Goal: Task Accomplishment & Management: Use online tool/utility

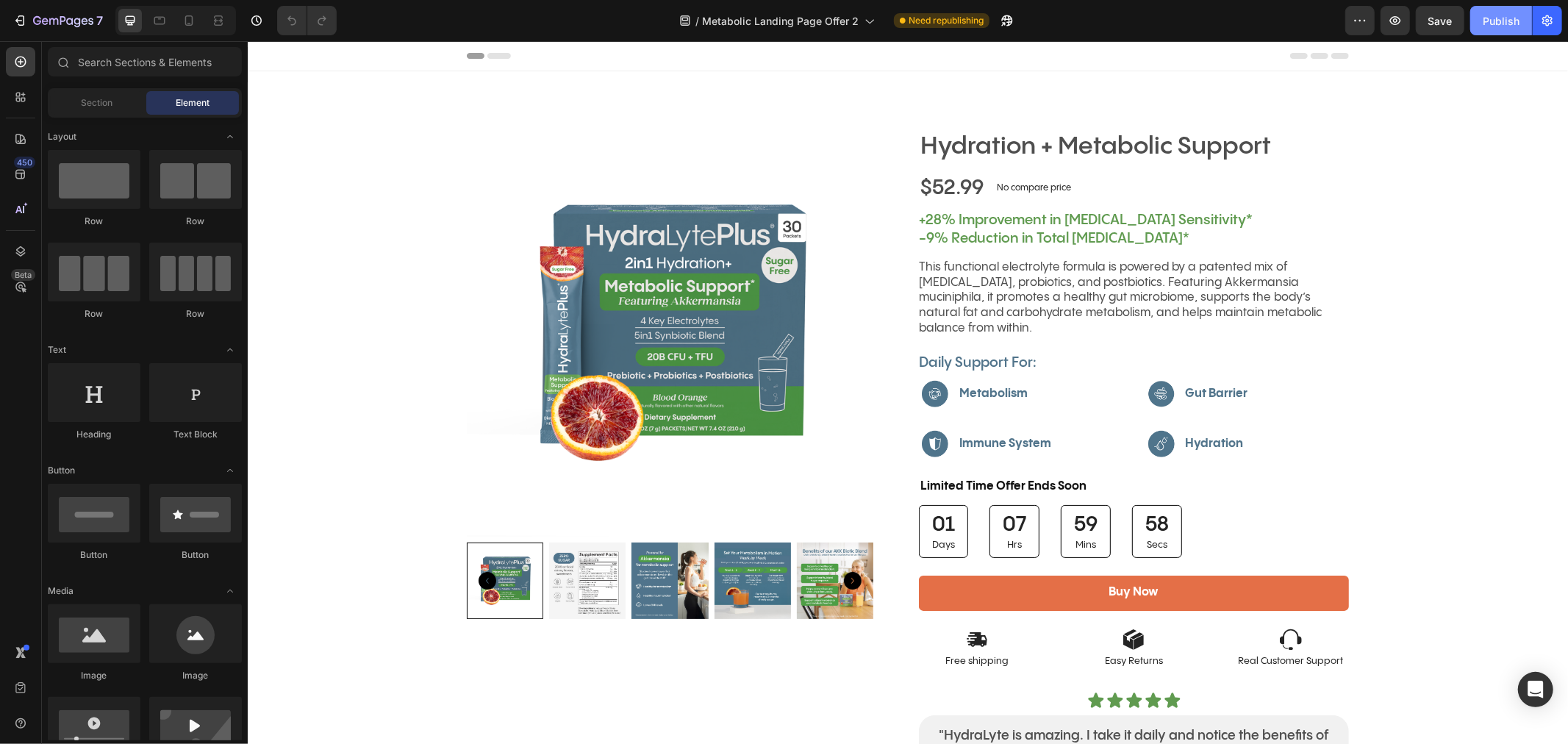
click at [1510, 24] on div "Publish" at bounding box center [1500, 21] width 36 height 15
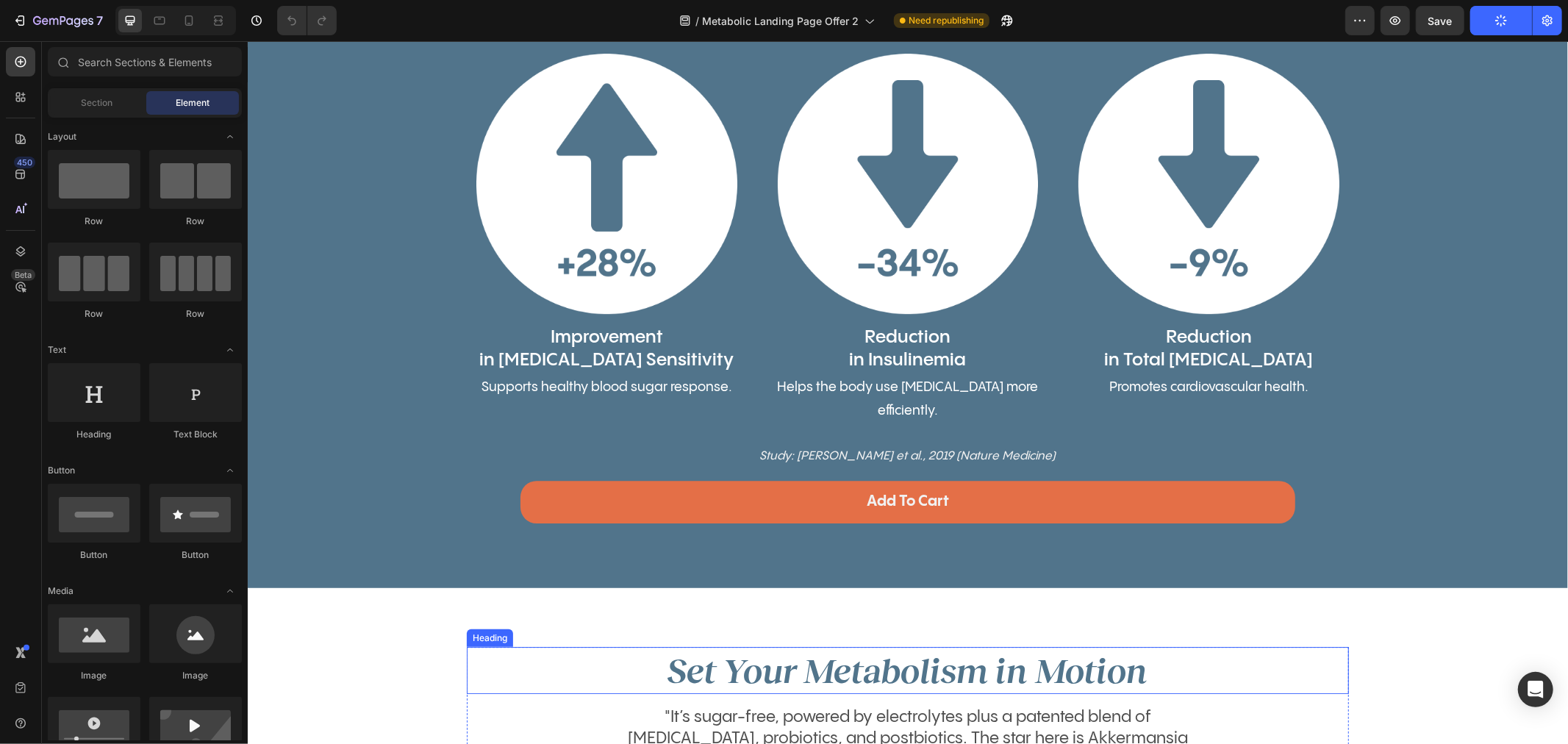
scroll to position [3756, 0]
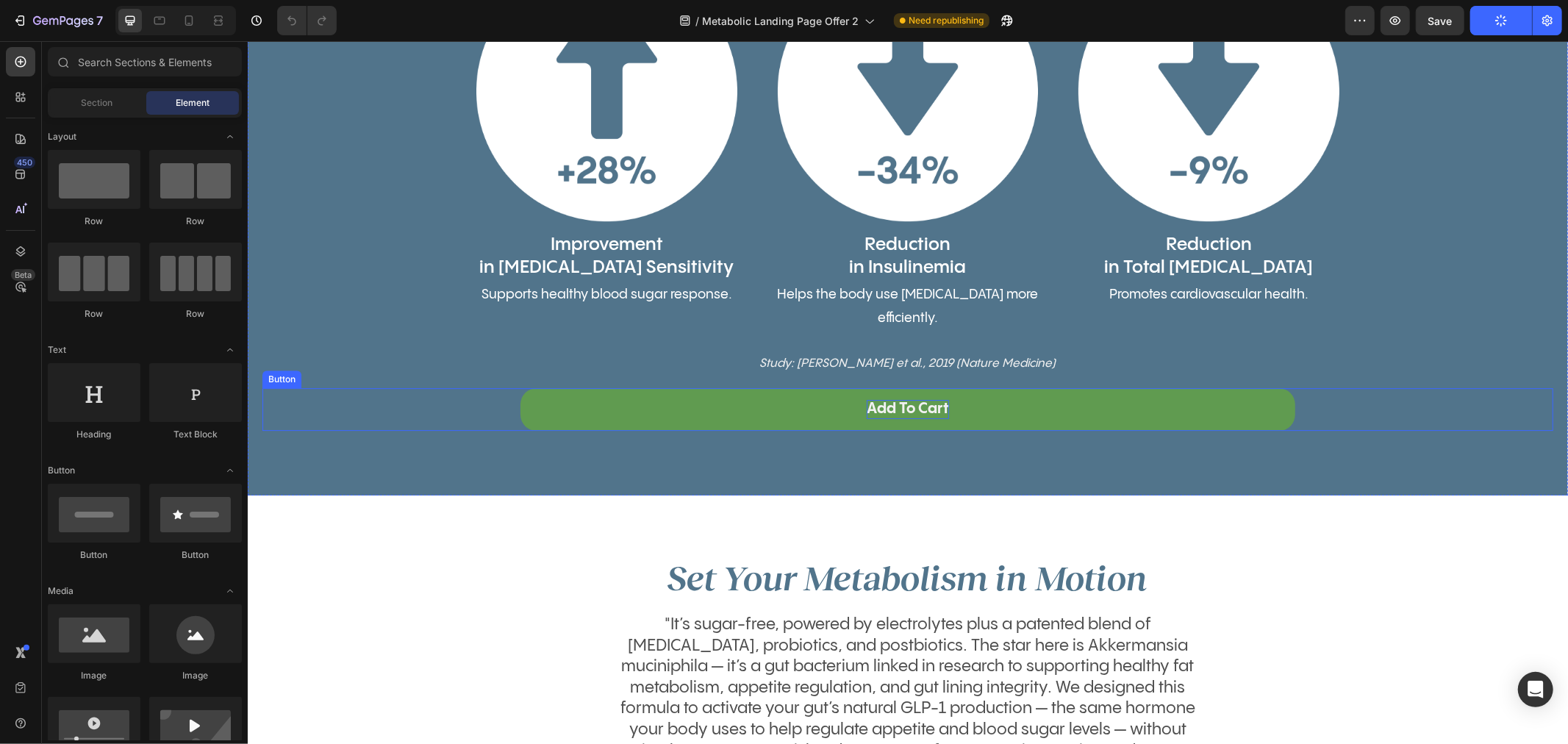
click at [888, 399] on p "Add To Cart" at bounding box center [907, 408] width 82 height 20
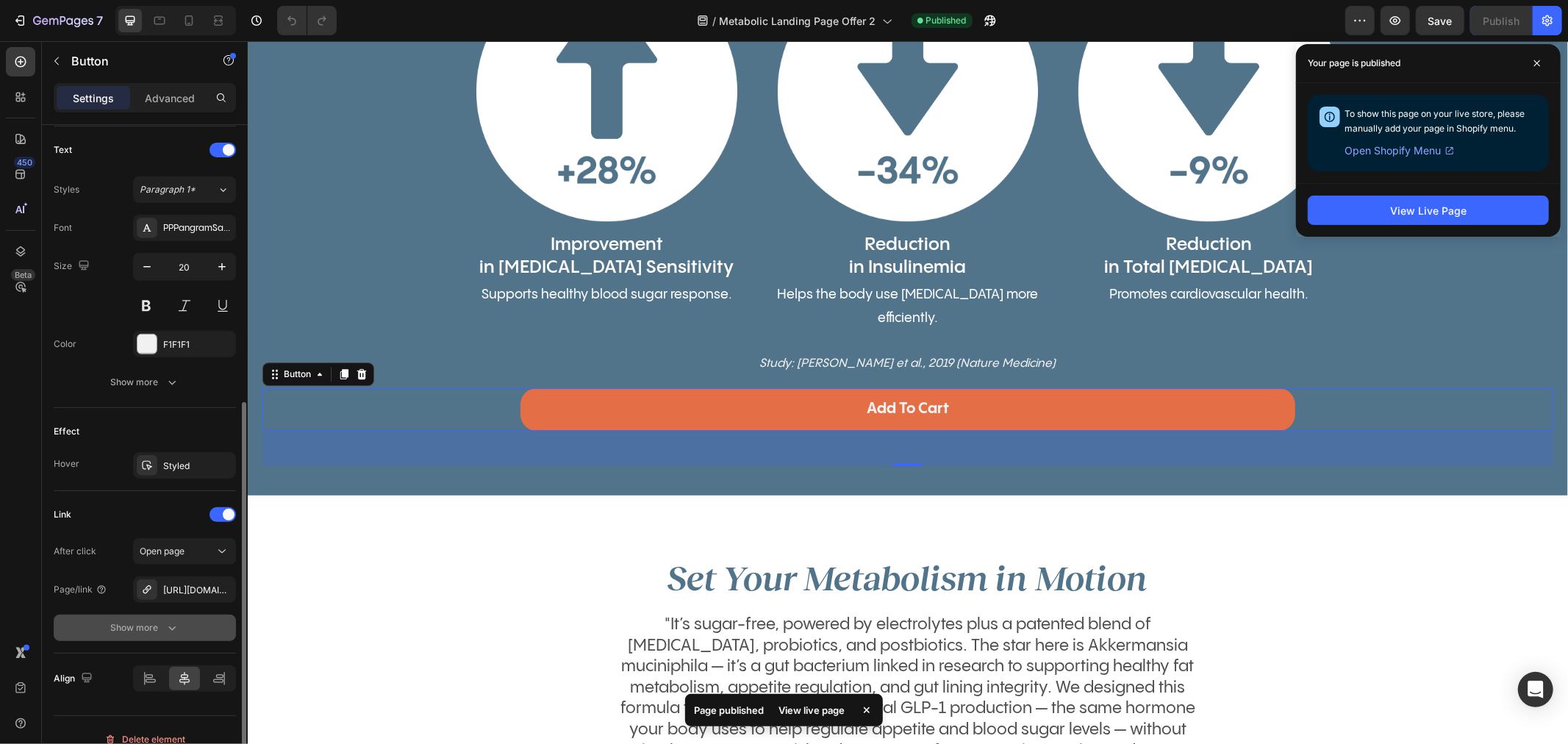
scroll to position [509, 0]
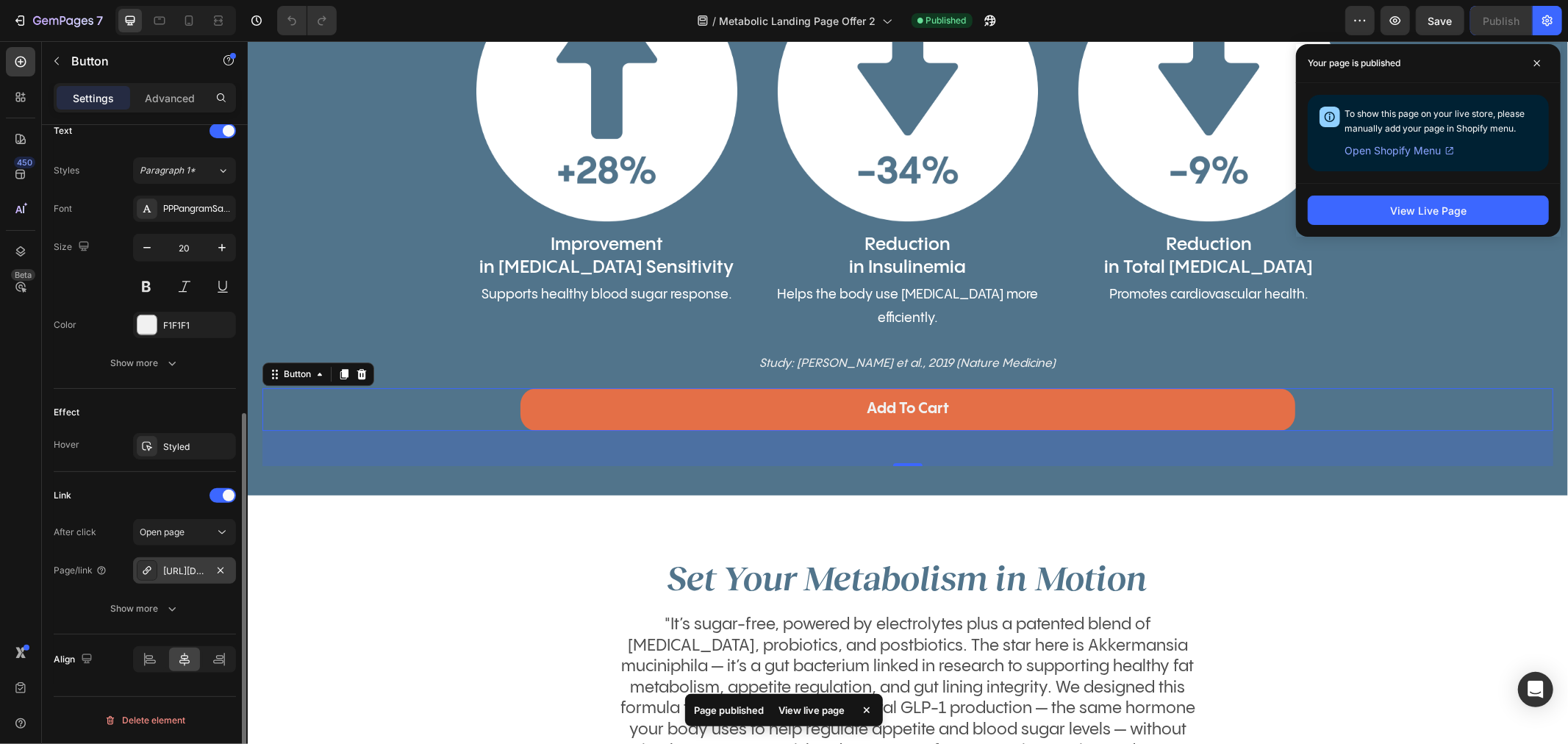
click at [180, 563] on div "[URL][DOMAIN_NAME]" at bounding box center [184, 570] width 103 height 26
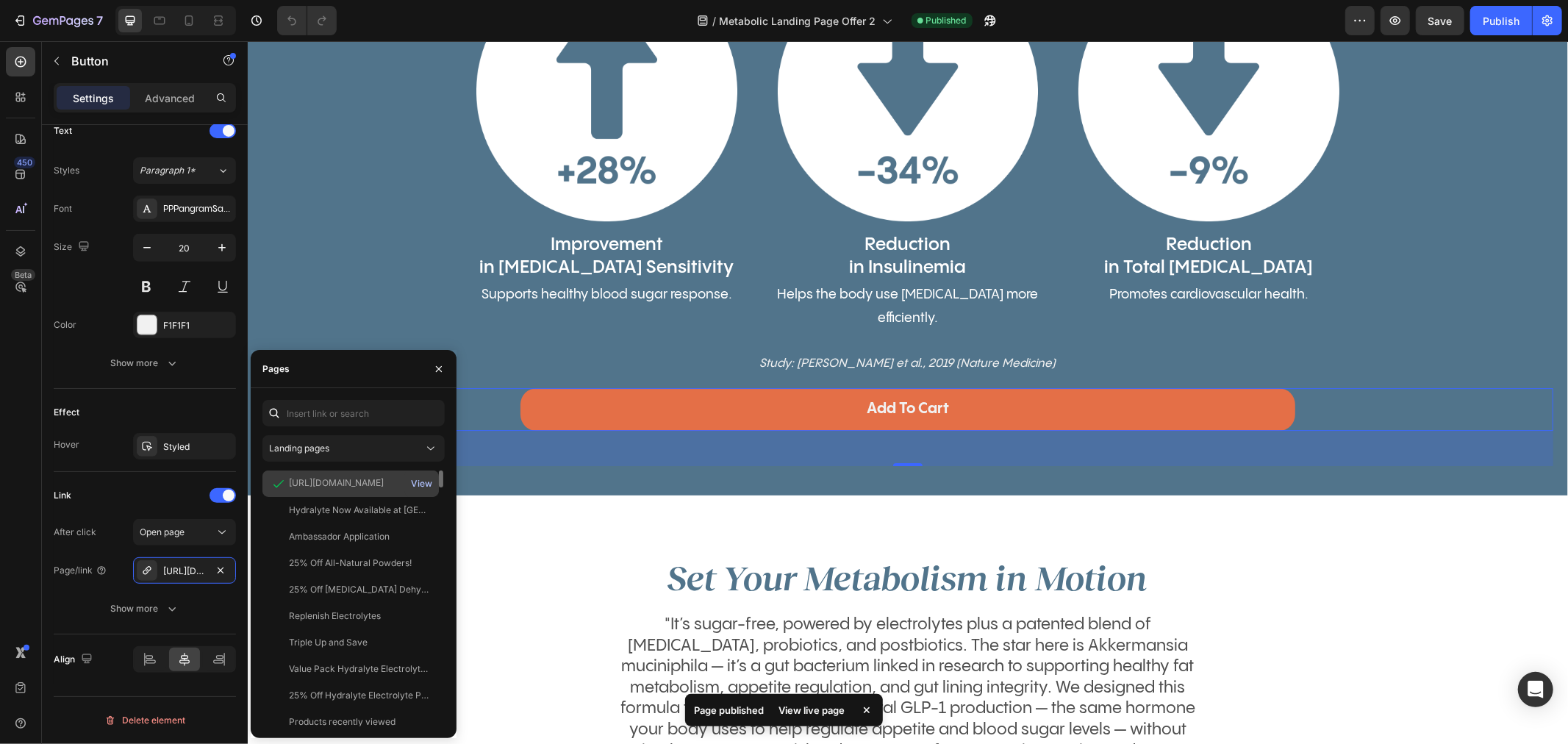
click at [419, 478] on div "View" at bounding box center [421, 484] width 21 height 14
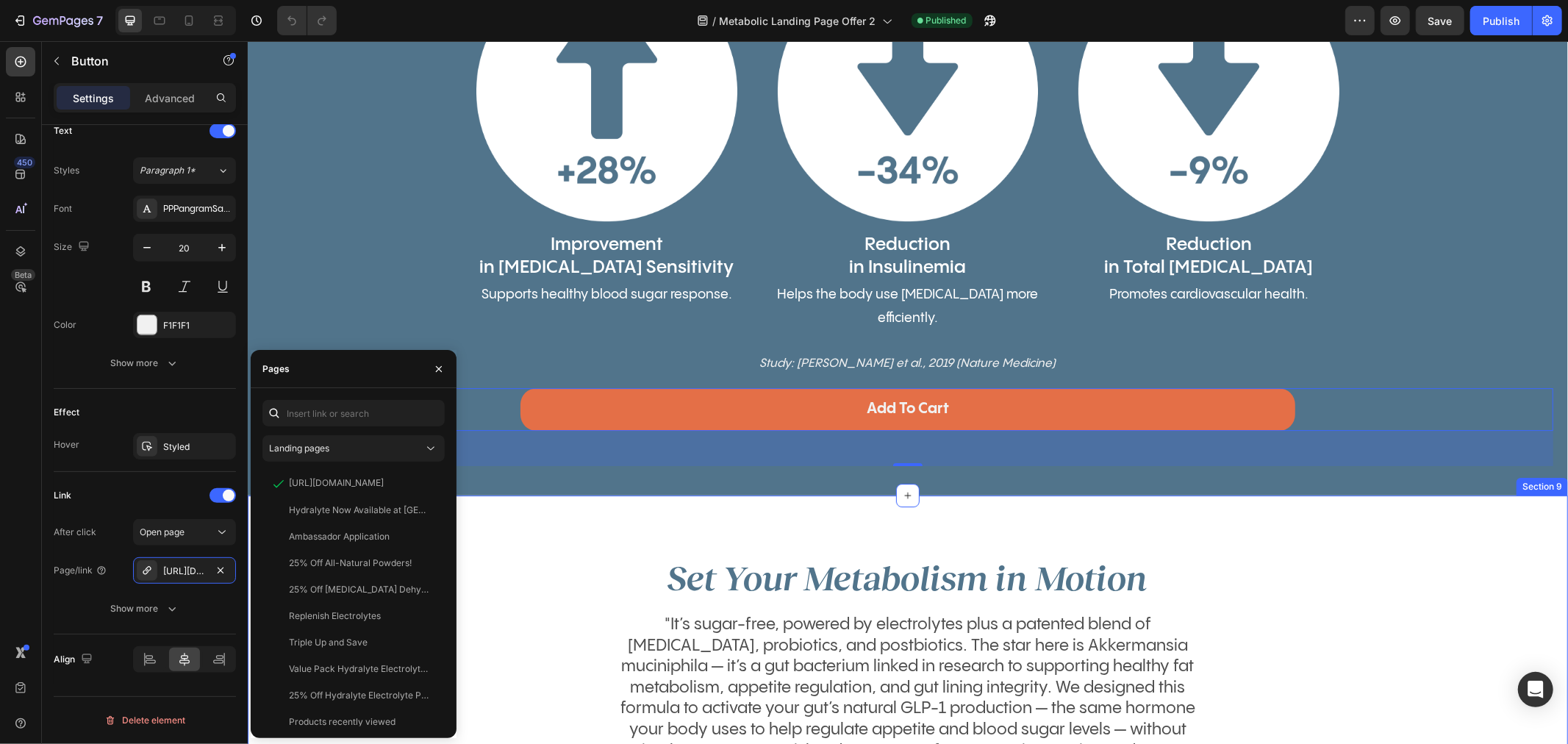
click at [1435, 570] on div "Set Your Metabolism in Motion Heading "It’s sugar-free, powered by electrolytes…" at bounding box center [906, 746] width 1291 height 385
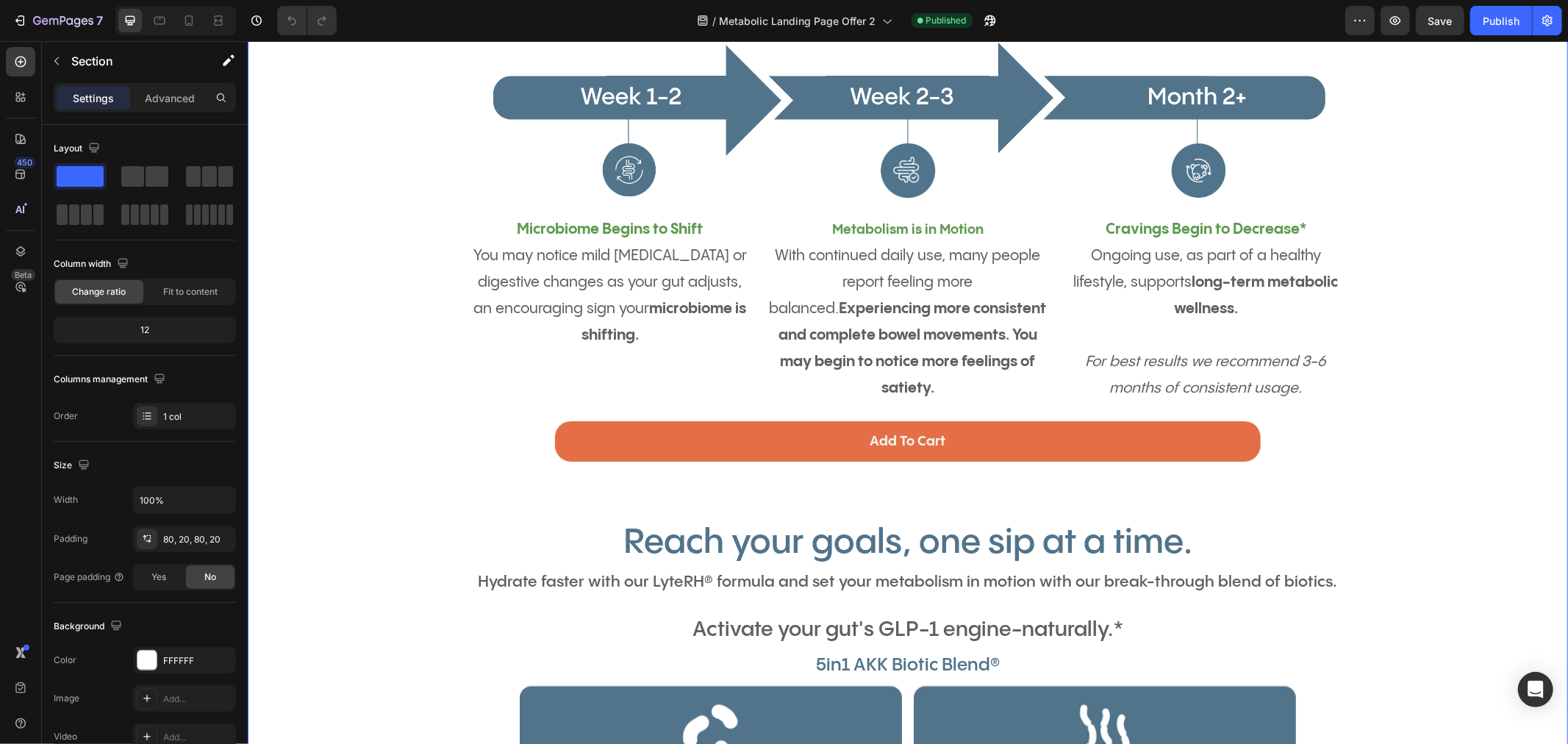
scroll to position [1103, 0]
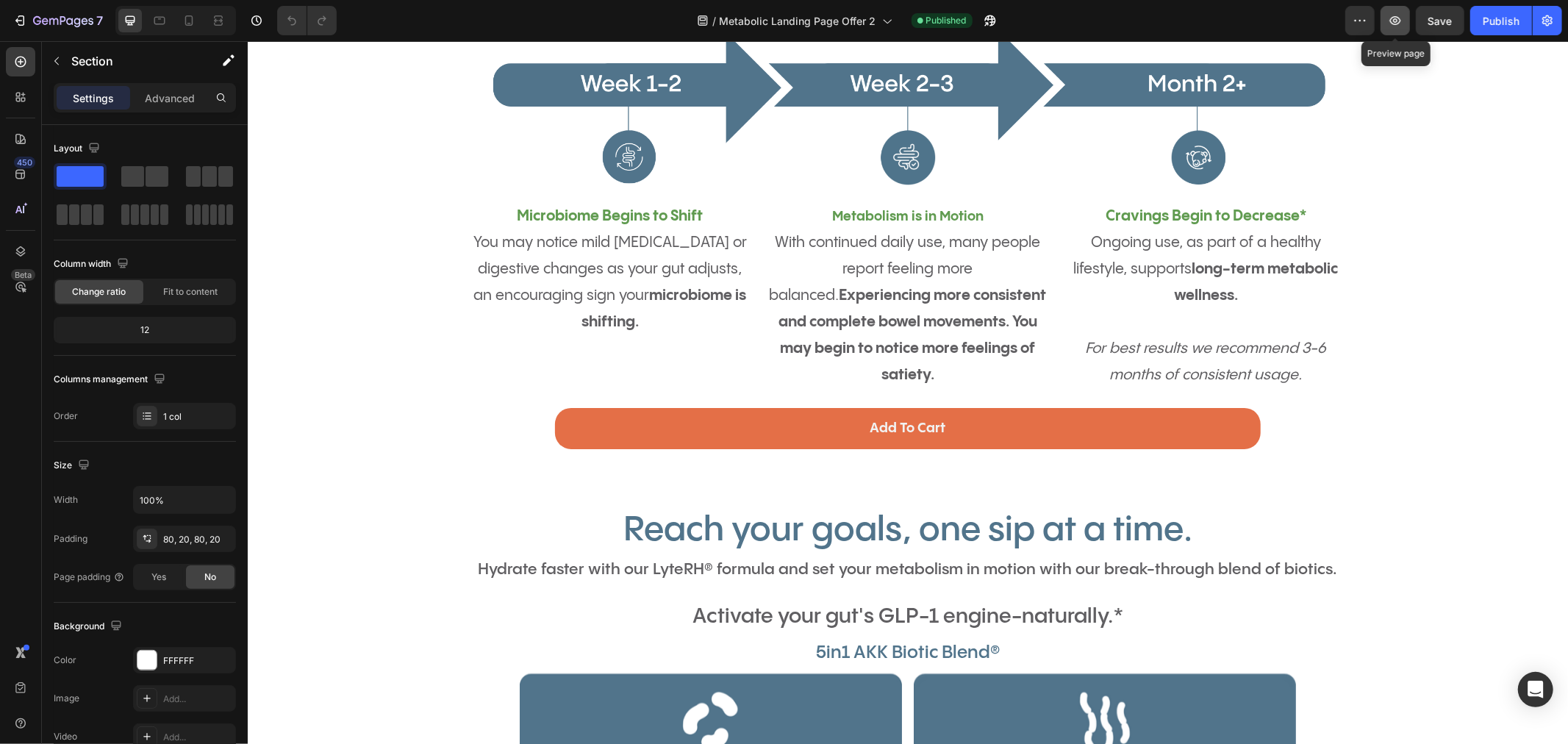
click at [1391, 14] on icon "button" at bounding box center [1395, 20] width 14 height 14
click at [1367, 14] on icon "button" at bounding box center [1359, 20] width 14 height 14
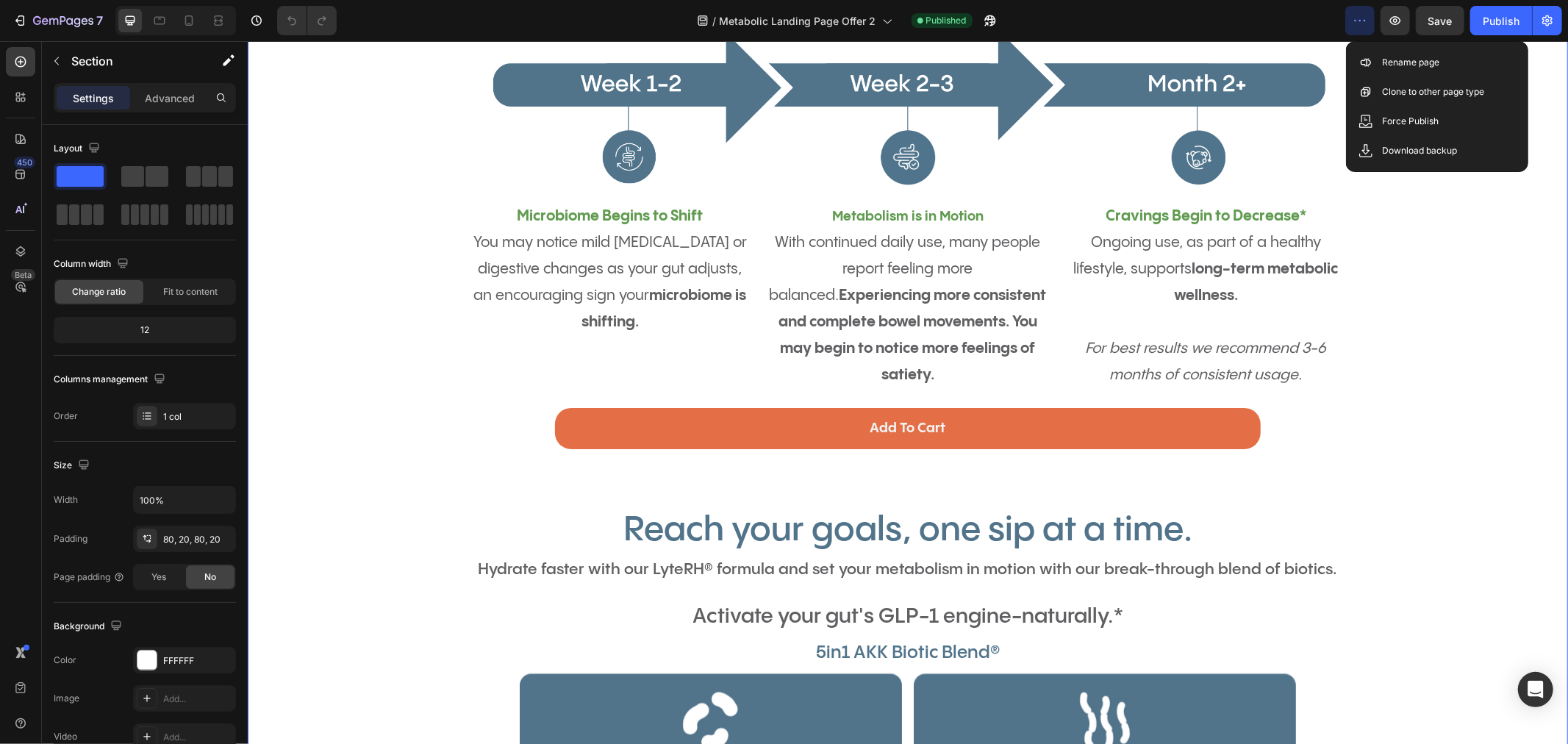
click at [1406, 255] on div "Your Gut Leads, Your Metabolism Follows Heading Activate your GLP-1 engine.* It…" at bounding box center [906, 587] width 1291 height 1367
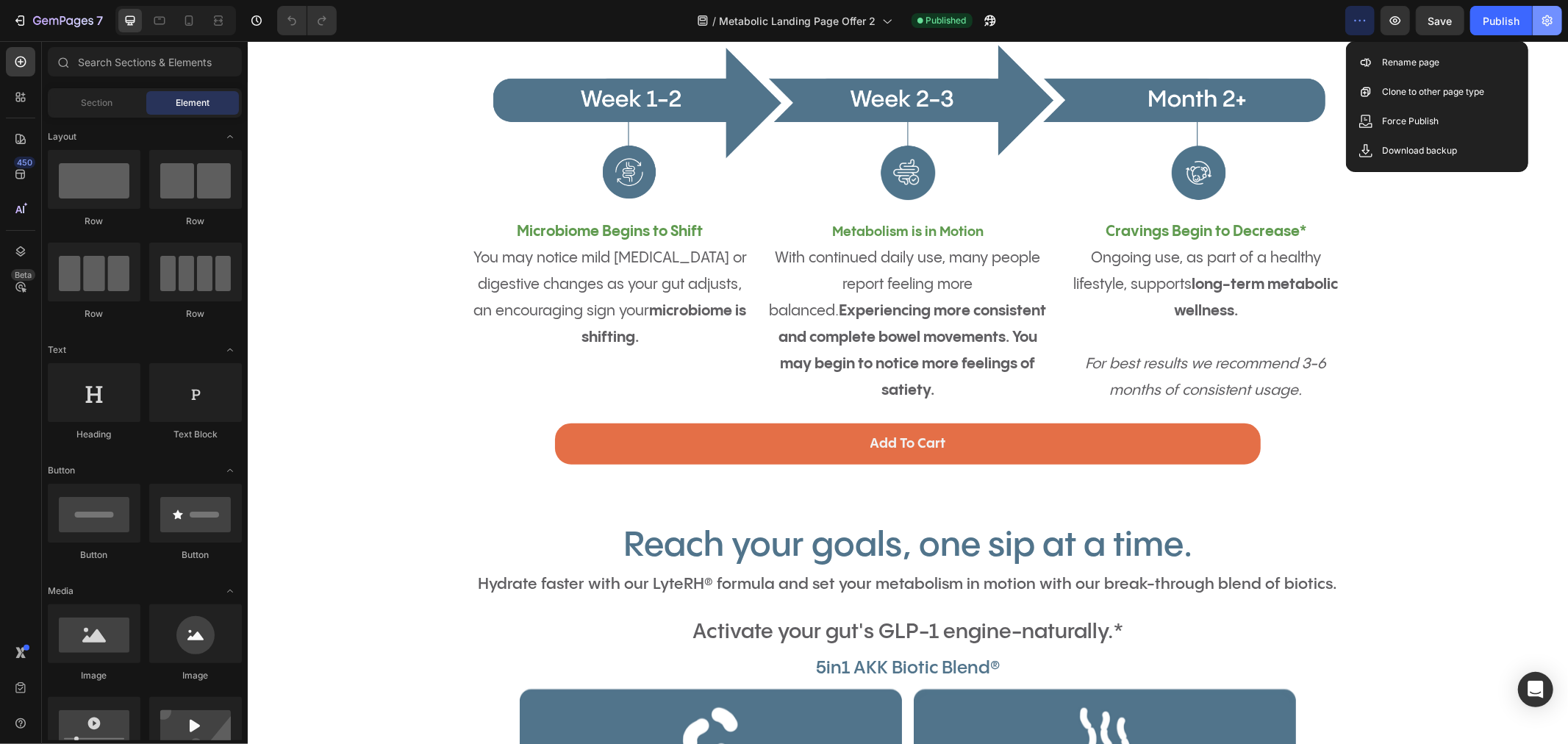
scroll to position [0, 0]
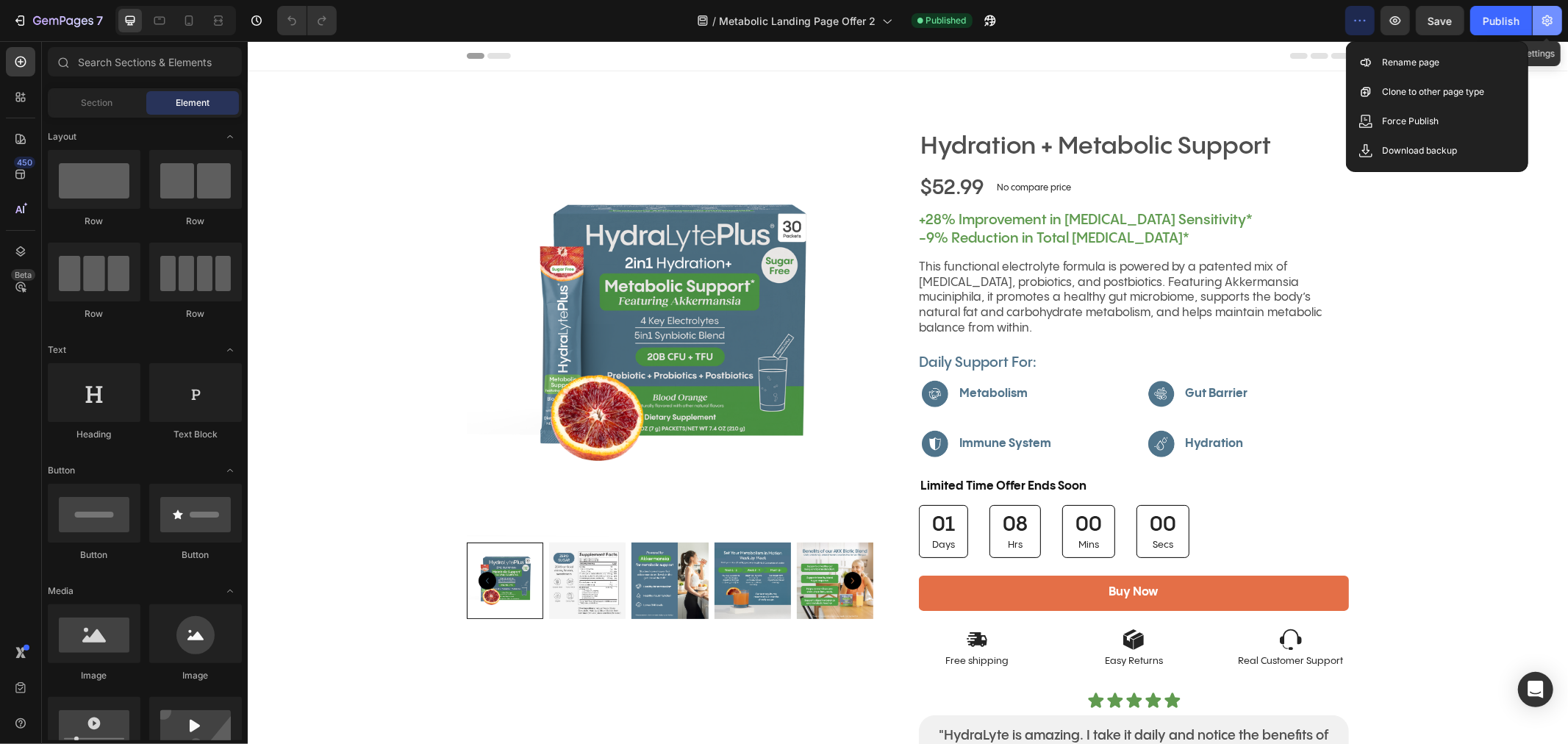
click at [1538, 20] on button "button" at bounding box center [1547, 20] width 30 height 30
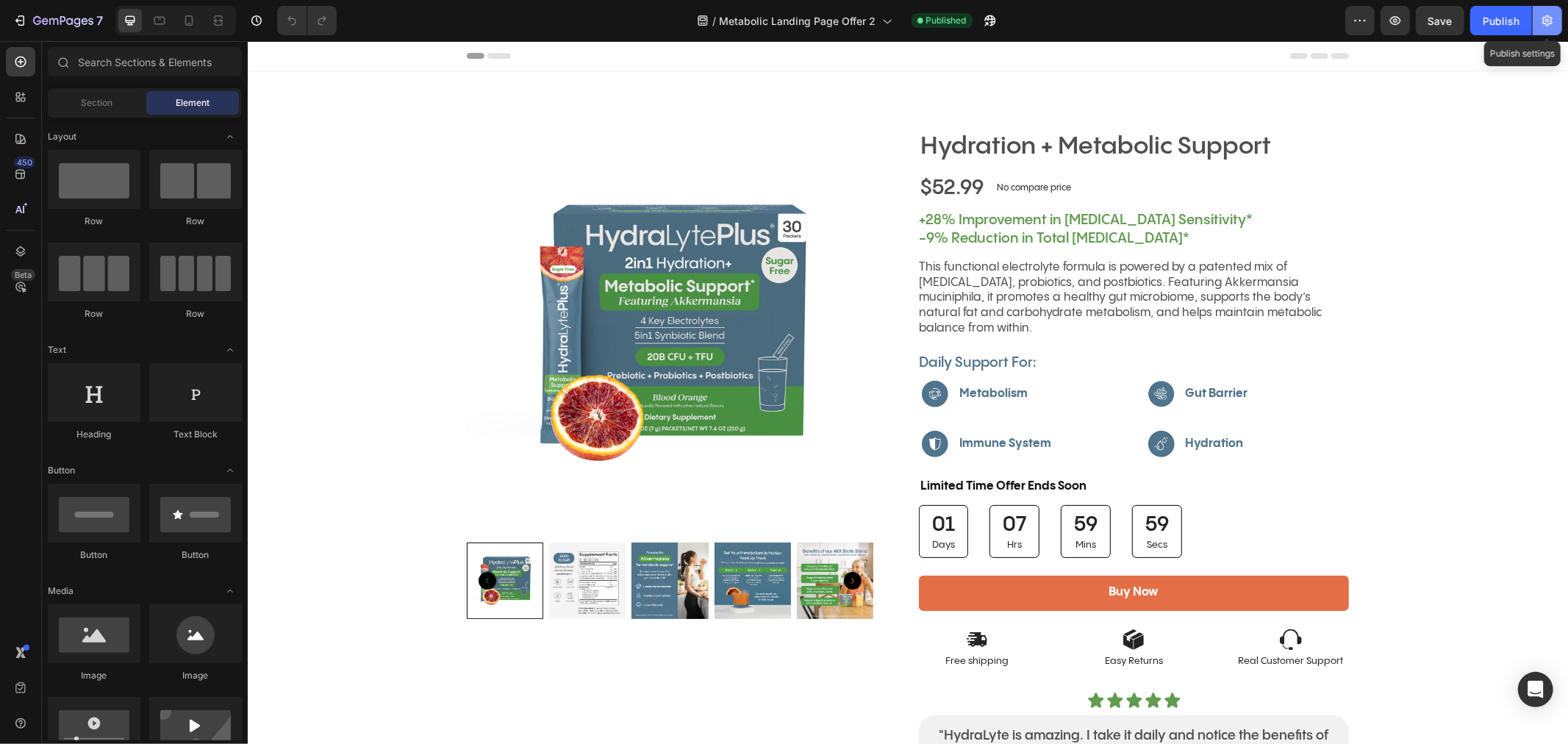
click at [1548, 25] on icon "button" at bounding box center [1547, 20] width 14 height 14
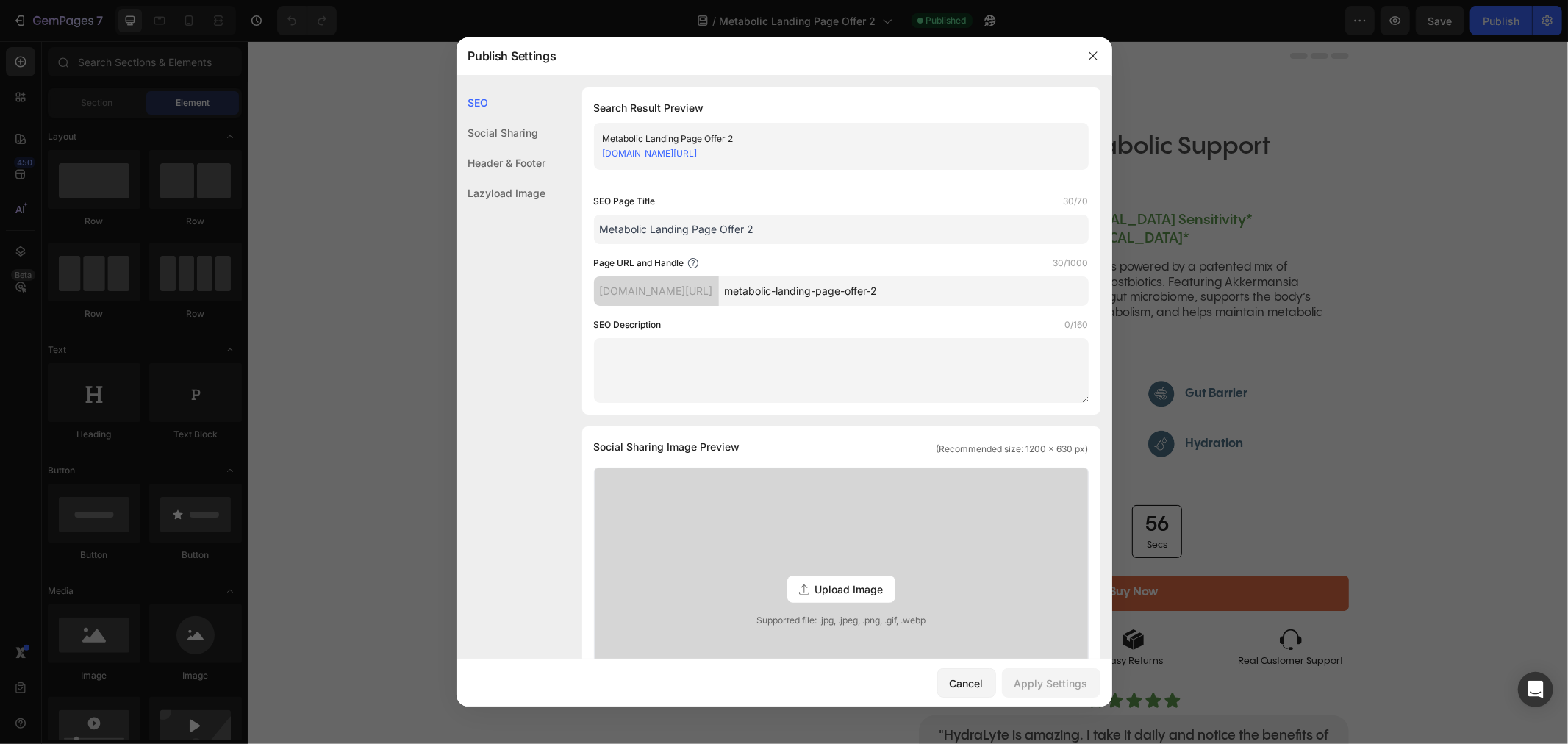
drag, startPoint x: 898, startPoint y: 151, endPoint x: 976, endPoint y: 20, distance: 152.5
click at [598, 159] on div "Metabolic Landing Page Offer 2 [DOMAIN_NAME][URL]" at bounding box center [841, 146] width 495 height 47
copy link "[DOMAIN_NAME][URL]"
click at [1100, 57] on button "button" at bounding box center [1093, 56] width 24 height 24
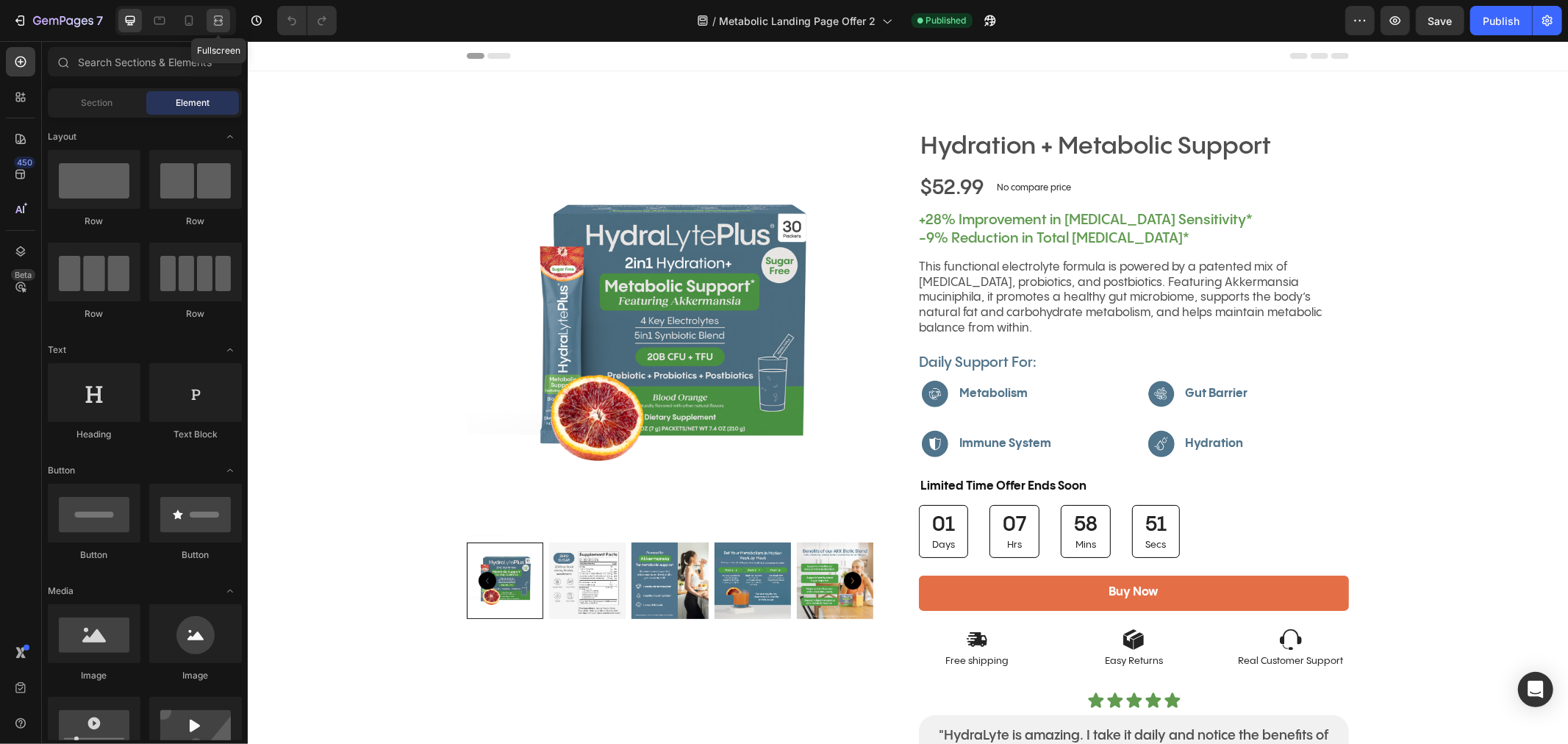
click at [221, 20] on icon at bounding box center [218, 20] width 14 height 14
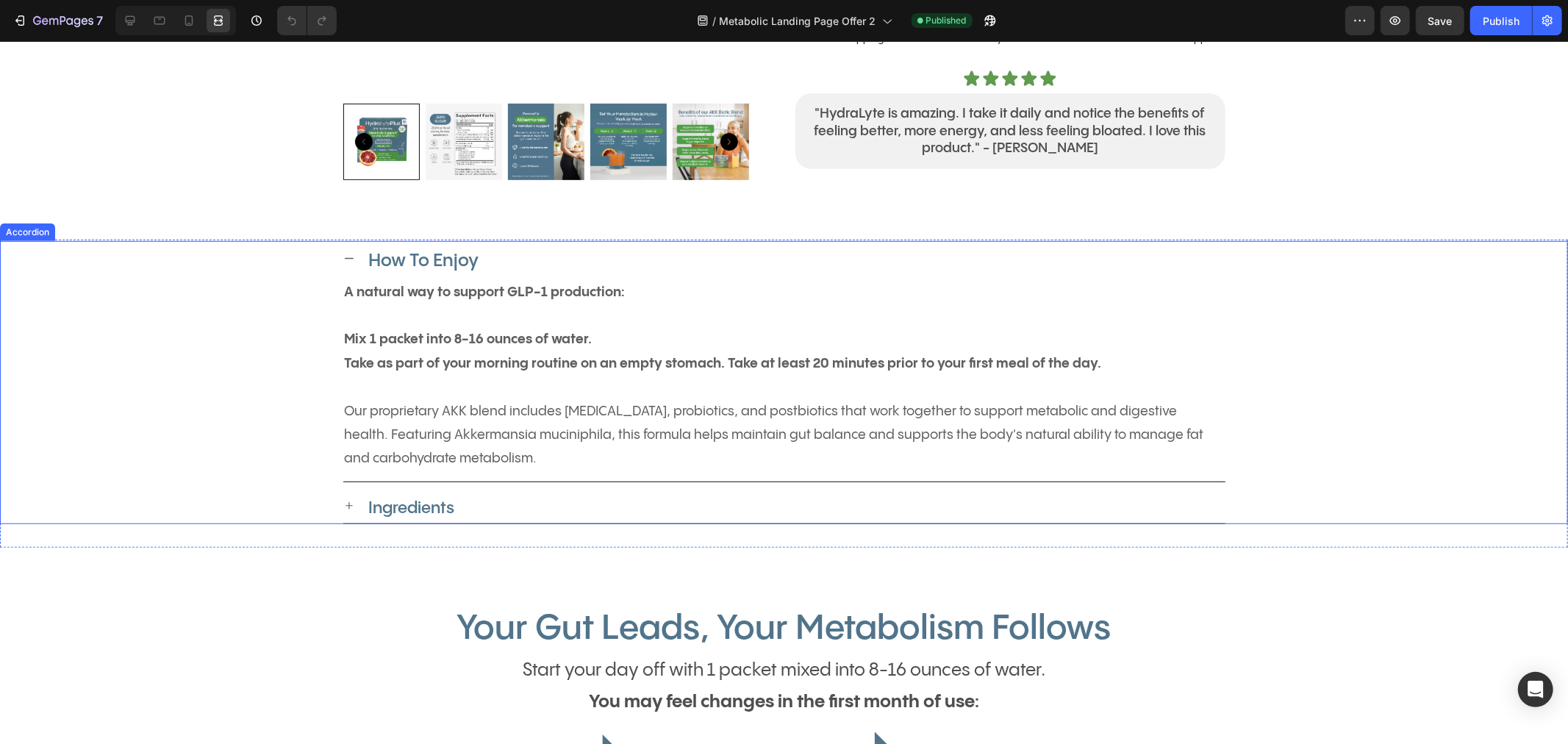
scroll to position [652, 0]
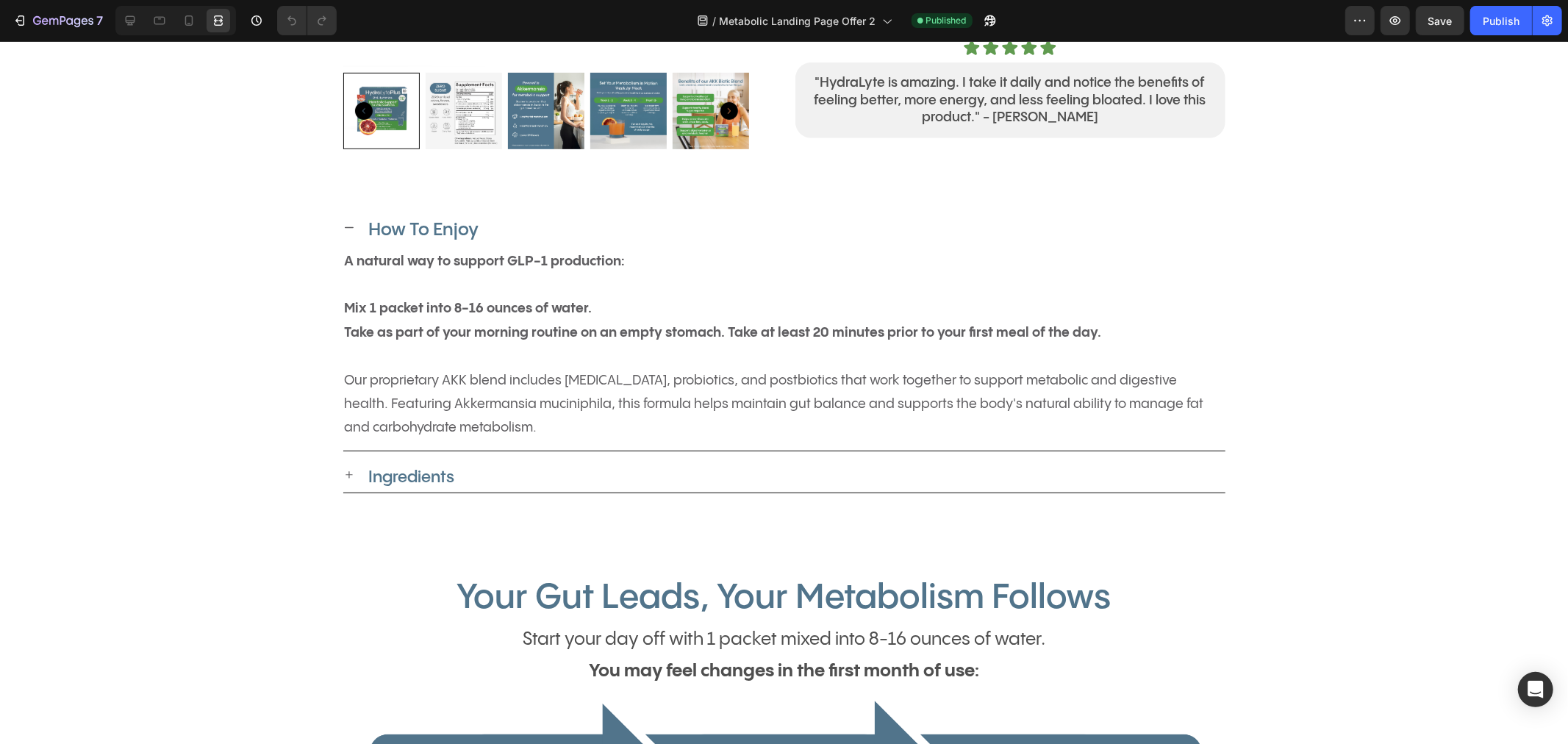
click at [206, 25] on div at bounding box center [176, 20] width 120 height 30
drag, startPoint x: 188, startPoint y: 25, endPoint x: 549, endPoint y: 426, distance: 539.6
click at [188, 25] on icon at bounding box center [189, 20] width 8 height 10
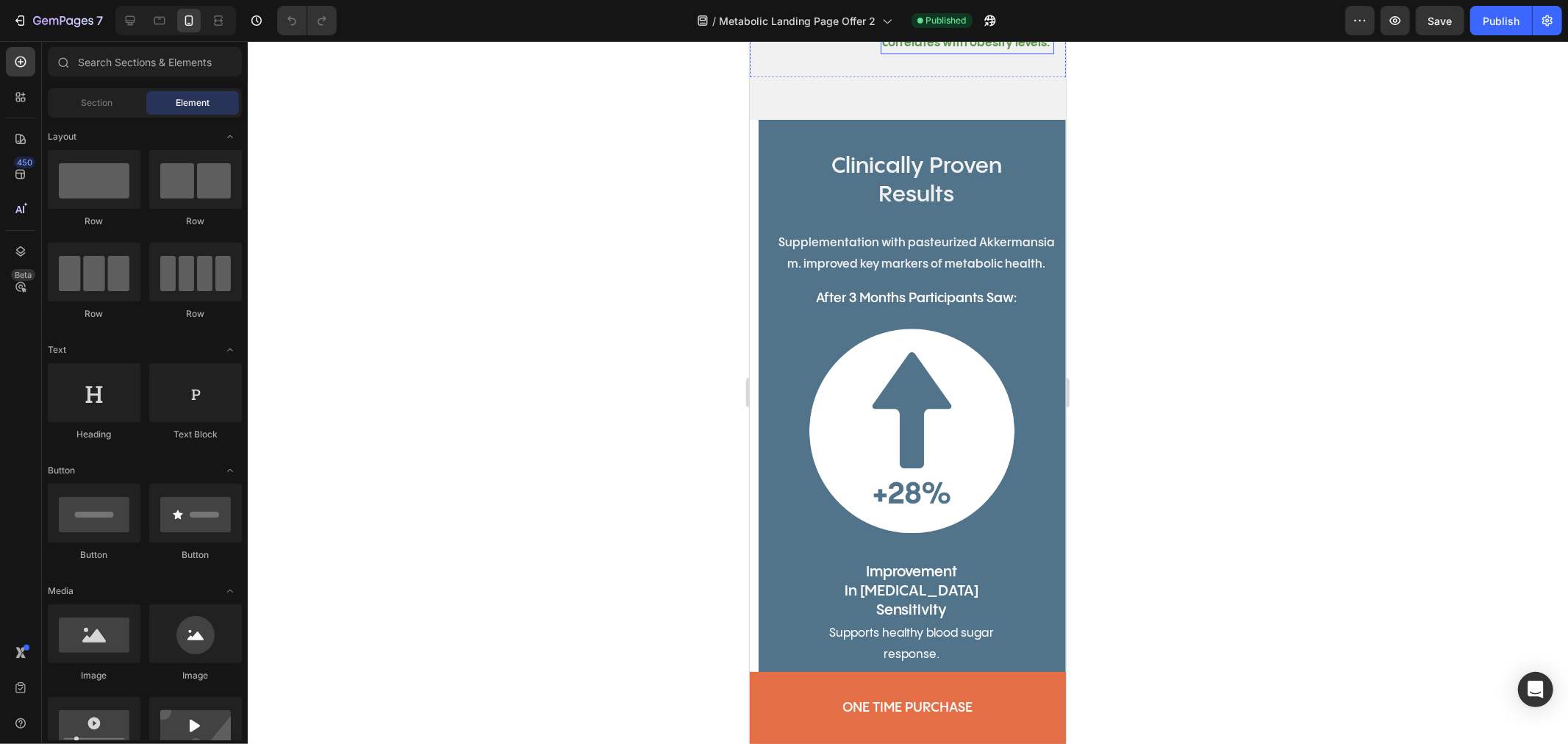
scroll to position [2776, 0]
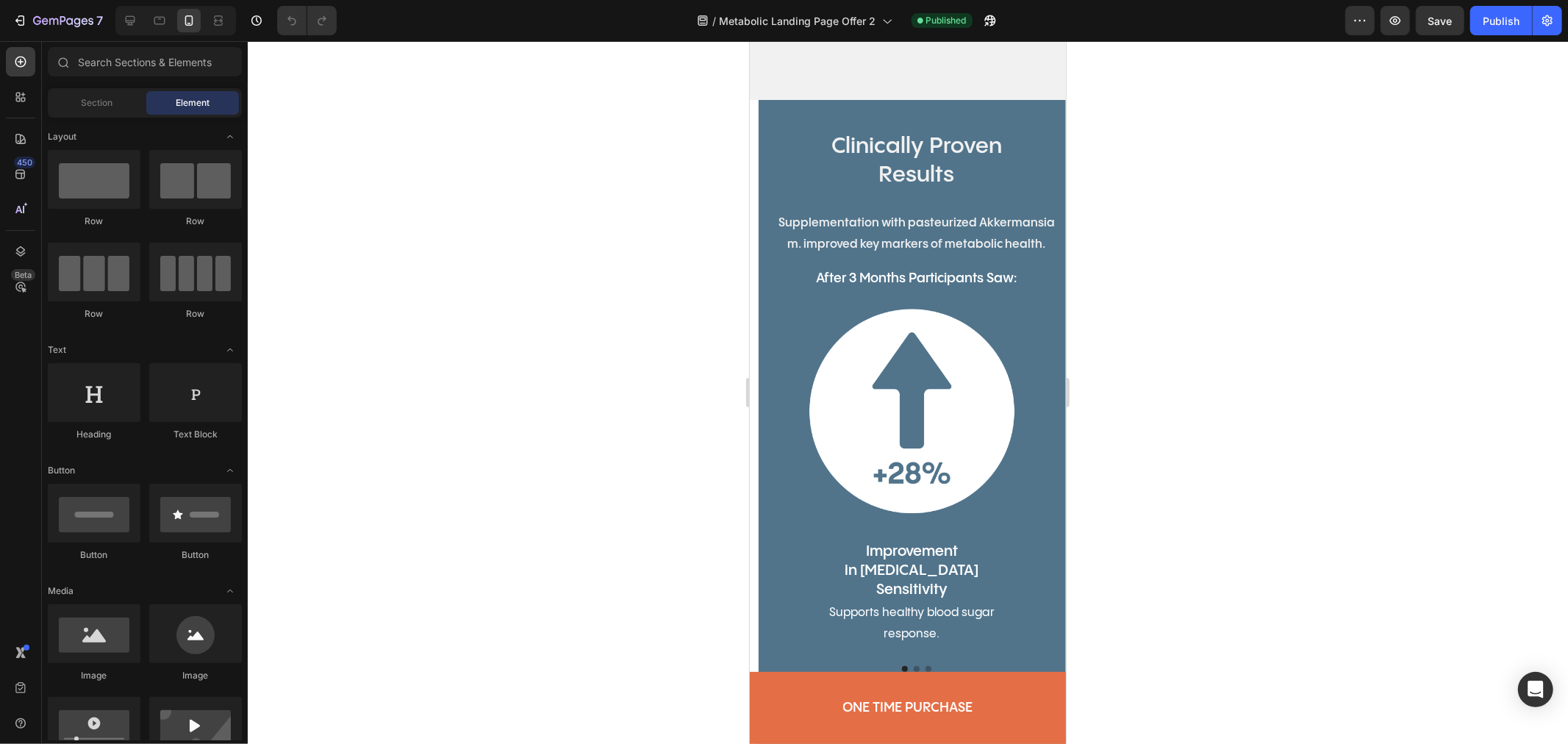
click at [753, 144] on section "Clinically Proven Results Heading Supplementation with pasteurized Akkermansia …" at bounding box center [907, 428] width 316 height 657
click at [1016, 143] on div "Clinically Proven Results Heading Supplementation with pasteurized Akkermansia …" at bounding box center [916, 428] width 316 height 657
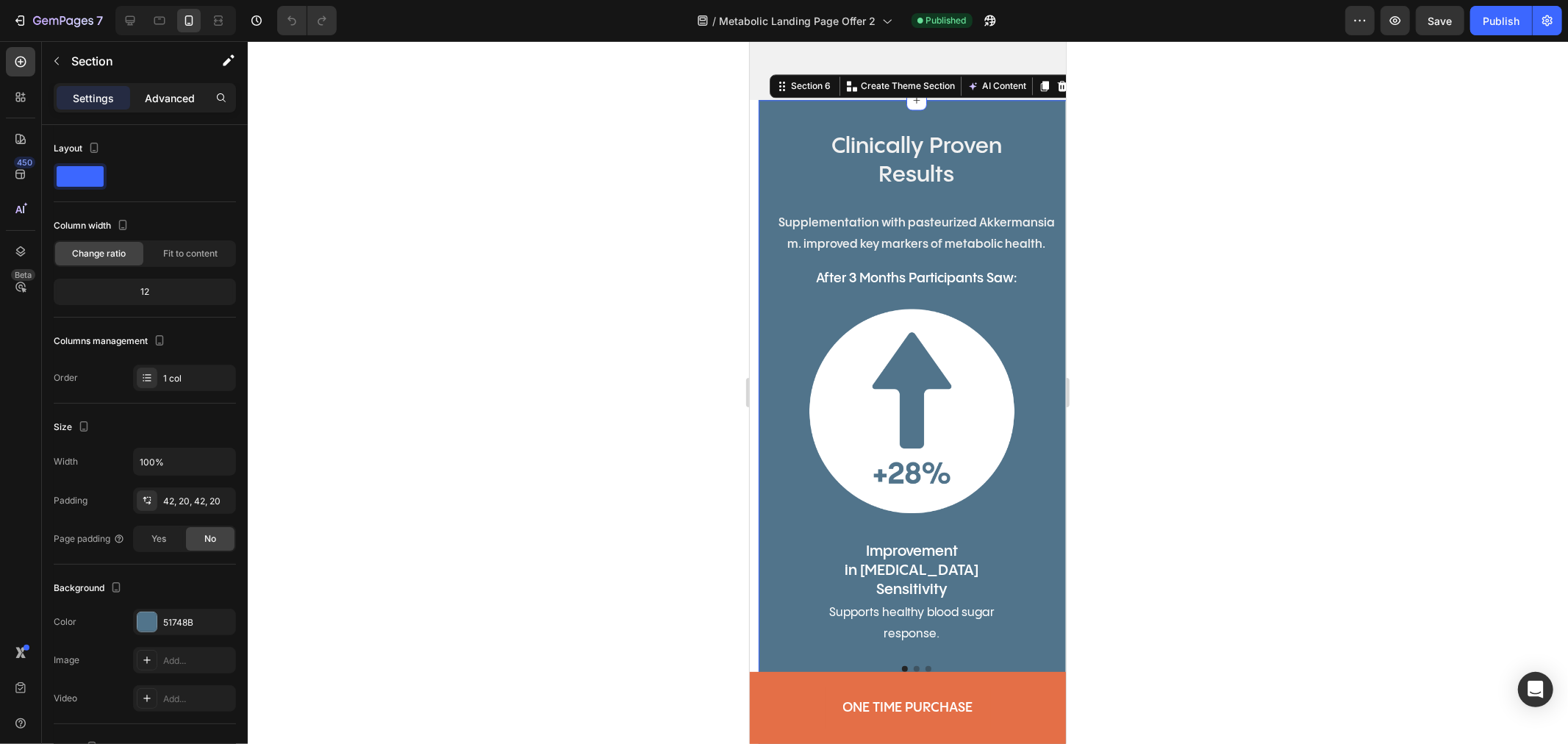
click at [173, 94] on p "Advanced" at bounding box center [170, 98] width 50 height 15
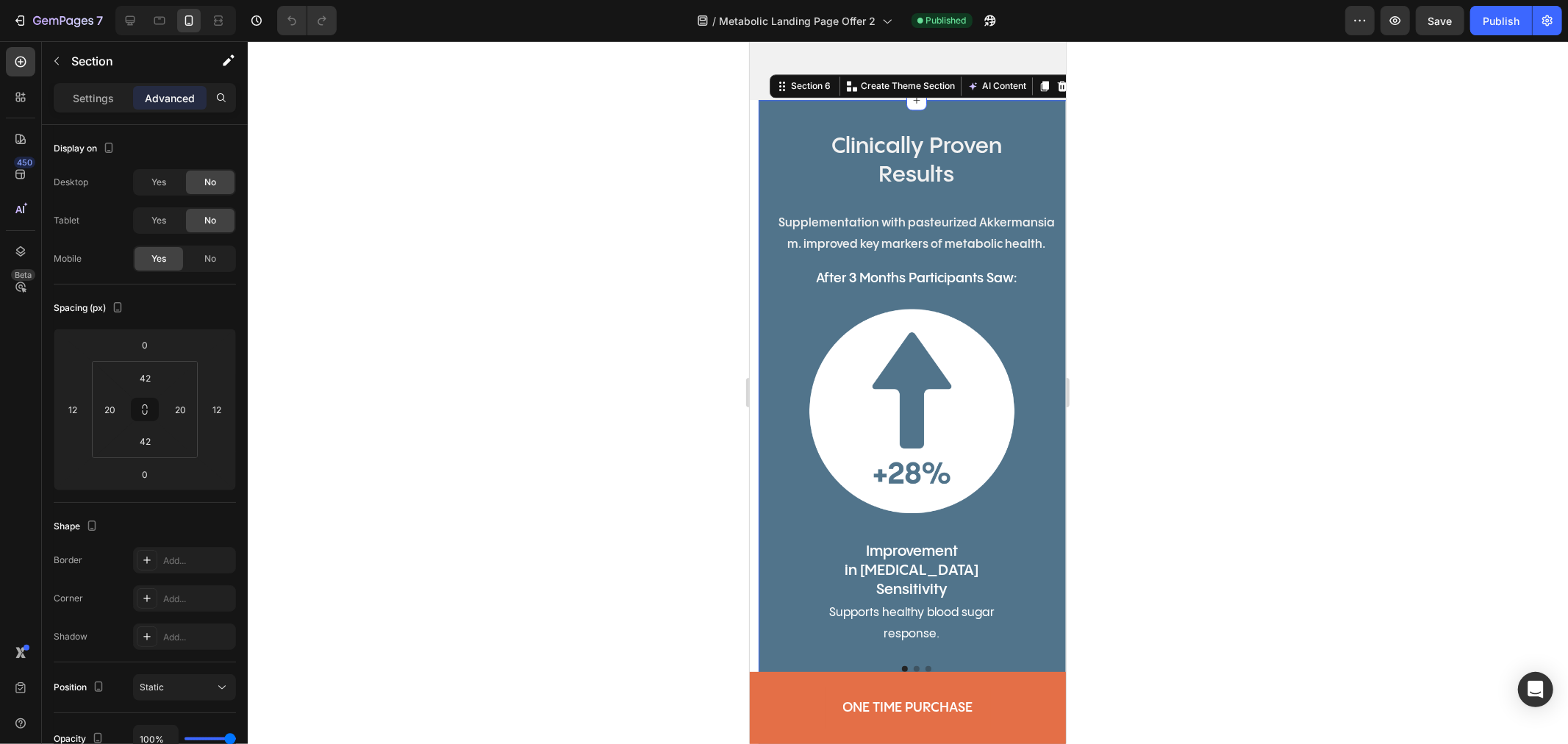
click at [766, 162] on div "Clinically Proven Results Heading Supplementation with pasteurized Akkermansia …" at bounding box center [916, 428] width 316 height 657
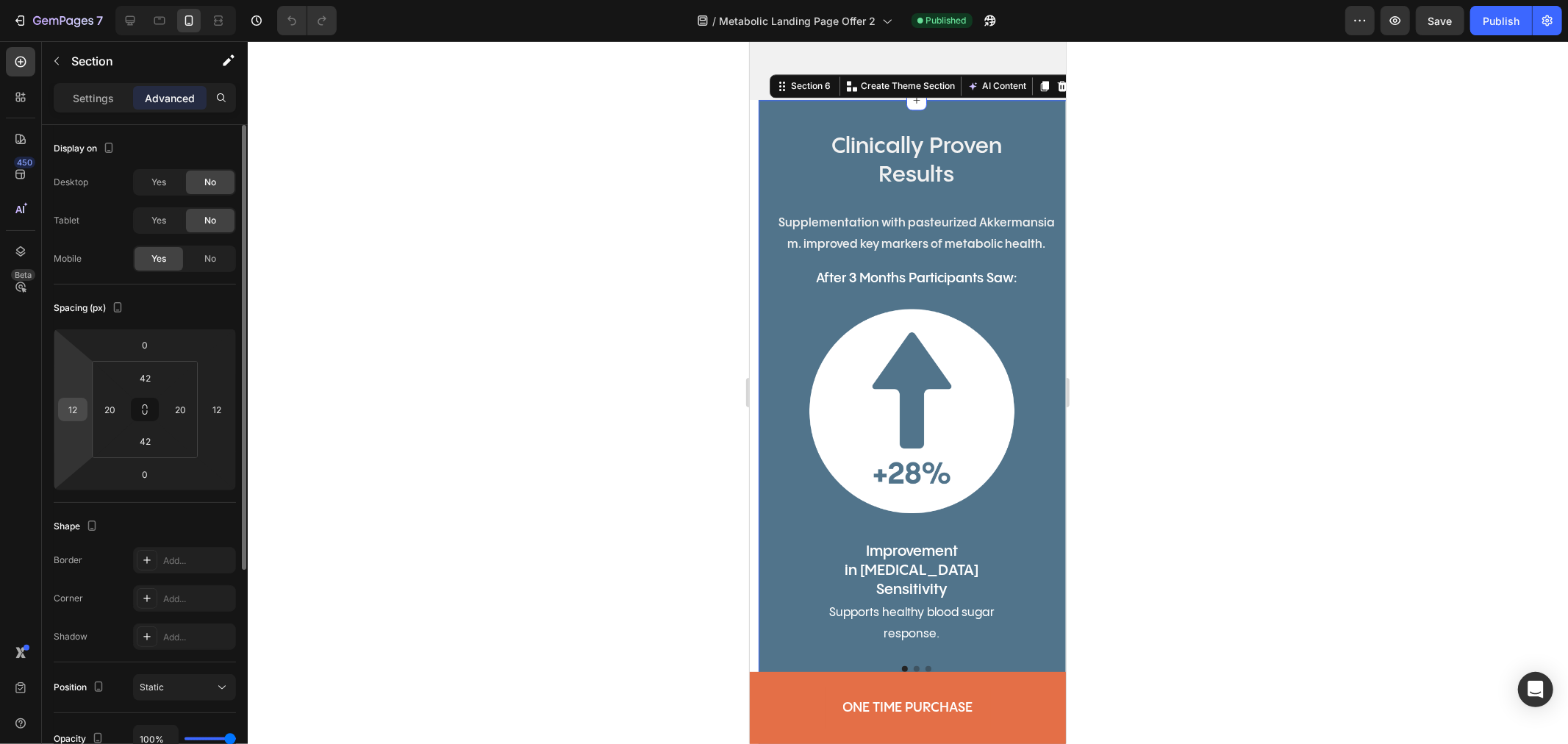
click at [81, 413] on input "12" at bounding box center [73, 410] width 22 height 22
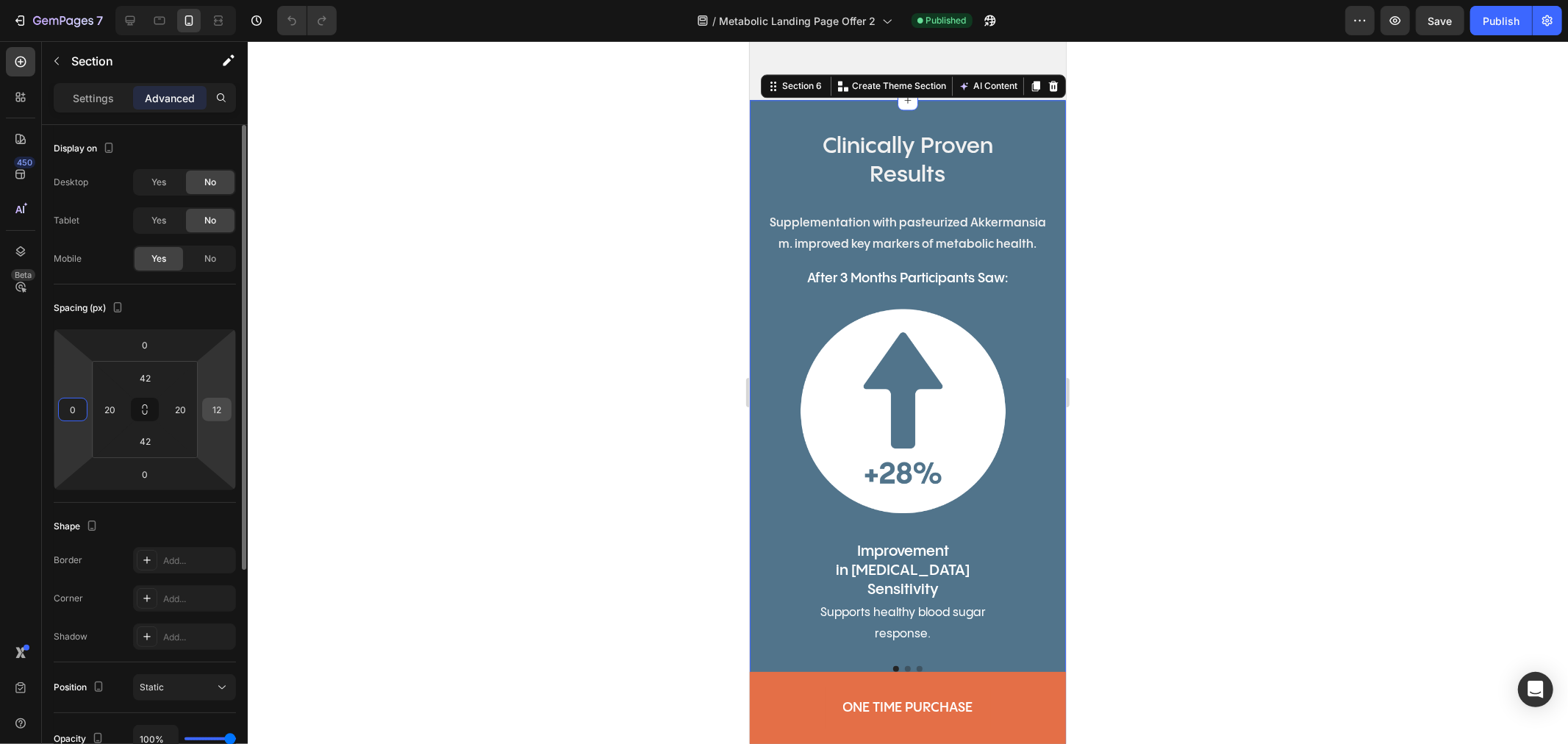
type input "0"
click at [223, 406] on input "12" at bounding box center [217, 410] width 22 height 22
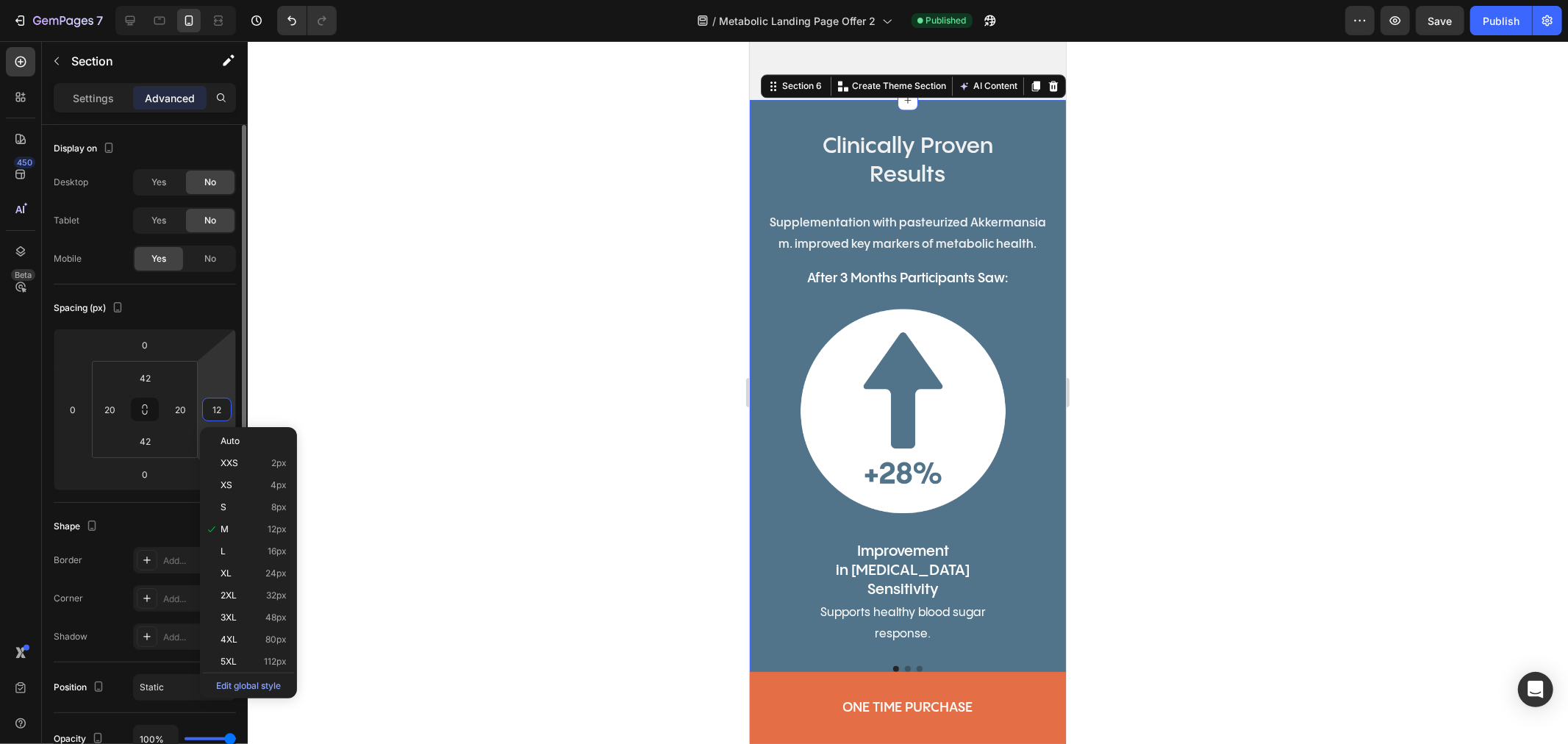
type input "0"
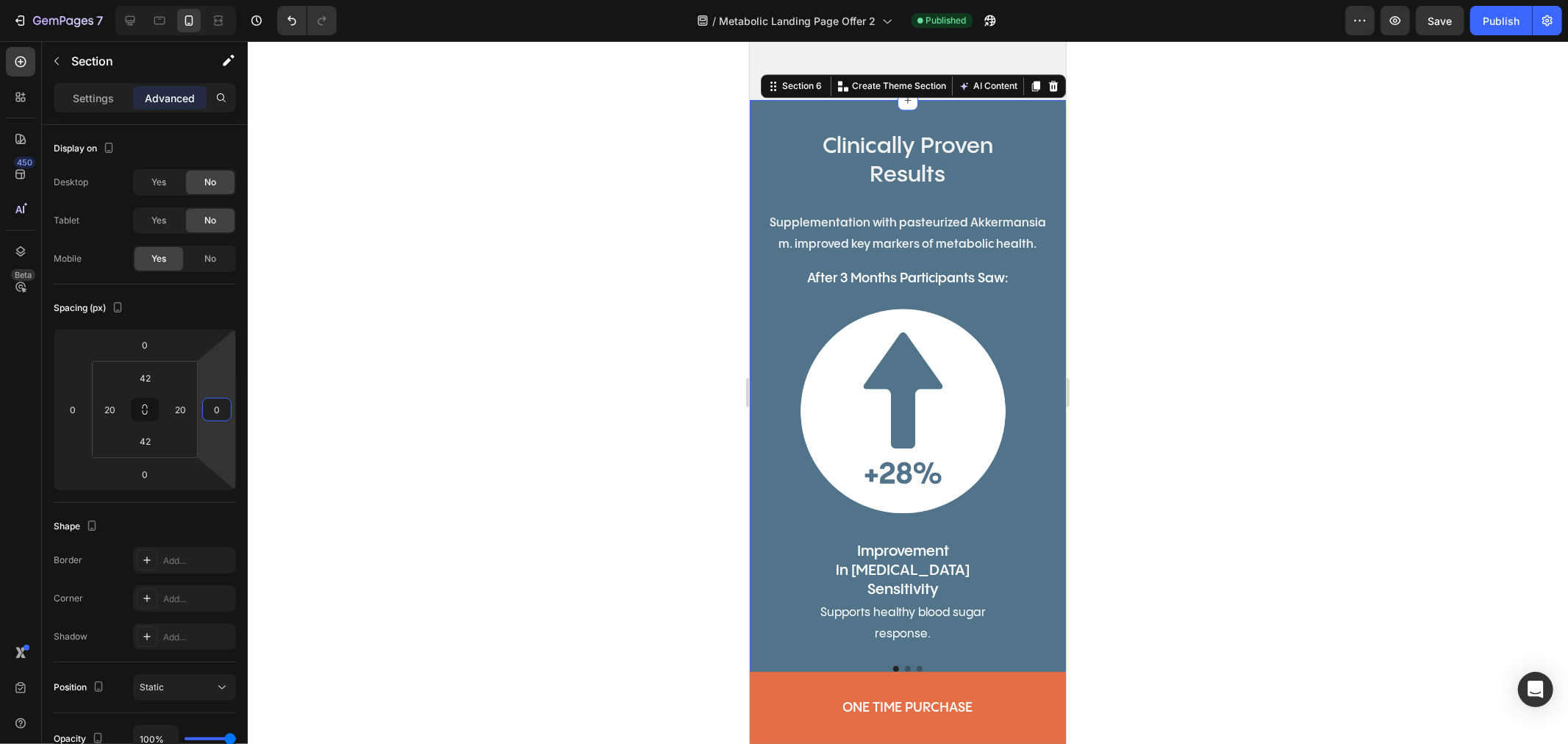
click at [614, 553] on div at bounding box center [908, 393] width 1320 height 702
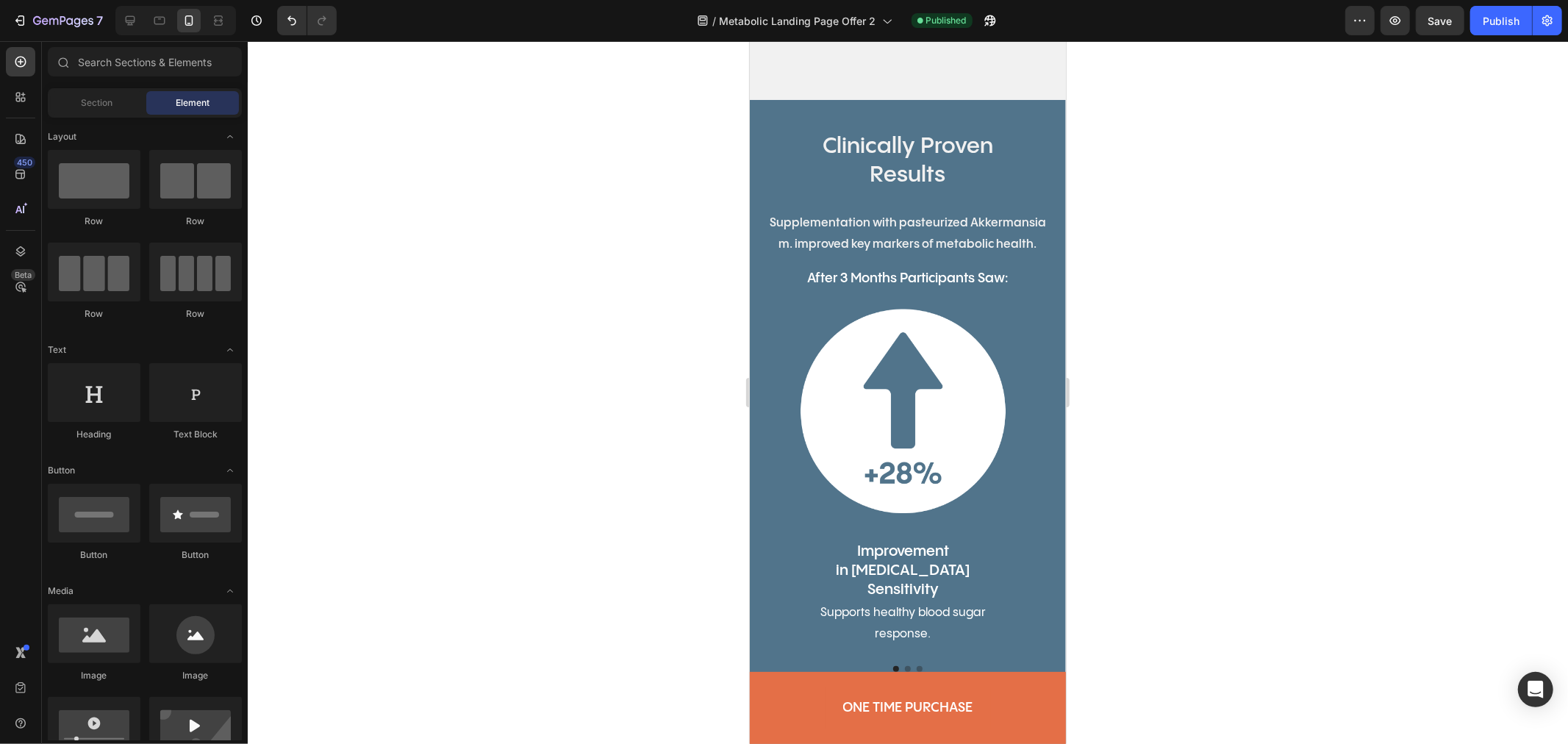
click at [1314, 394] on div at bounding box center [908, 393] width 1320 height 702
click at [1445, 16] on span "Save" at bounding box center [1440, 20] width 25 height 13
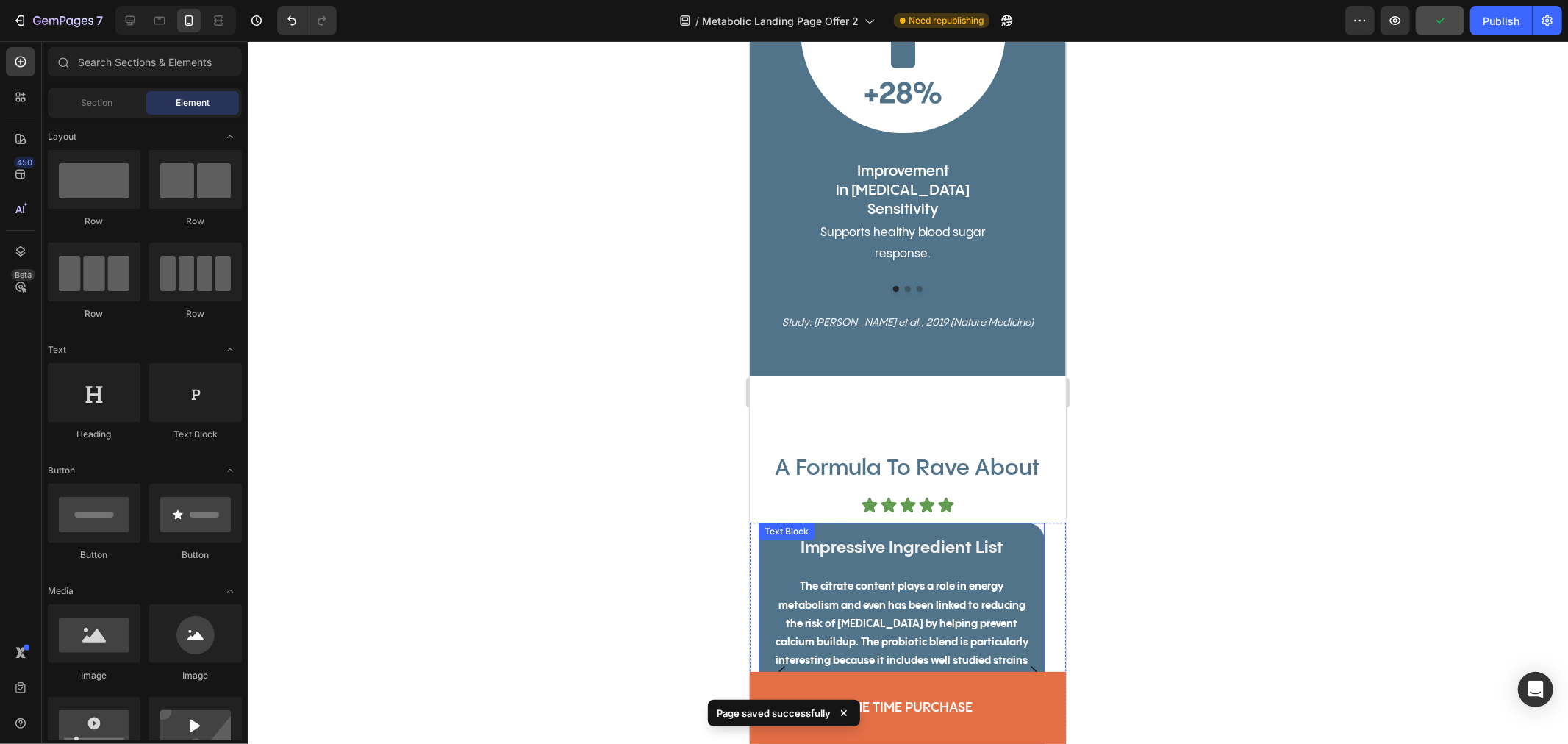
scroll to position [3348, 0]
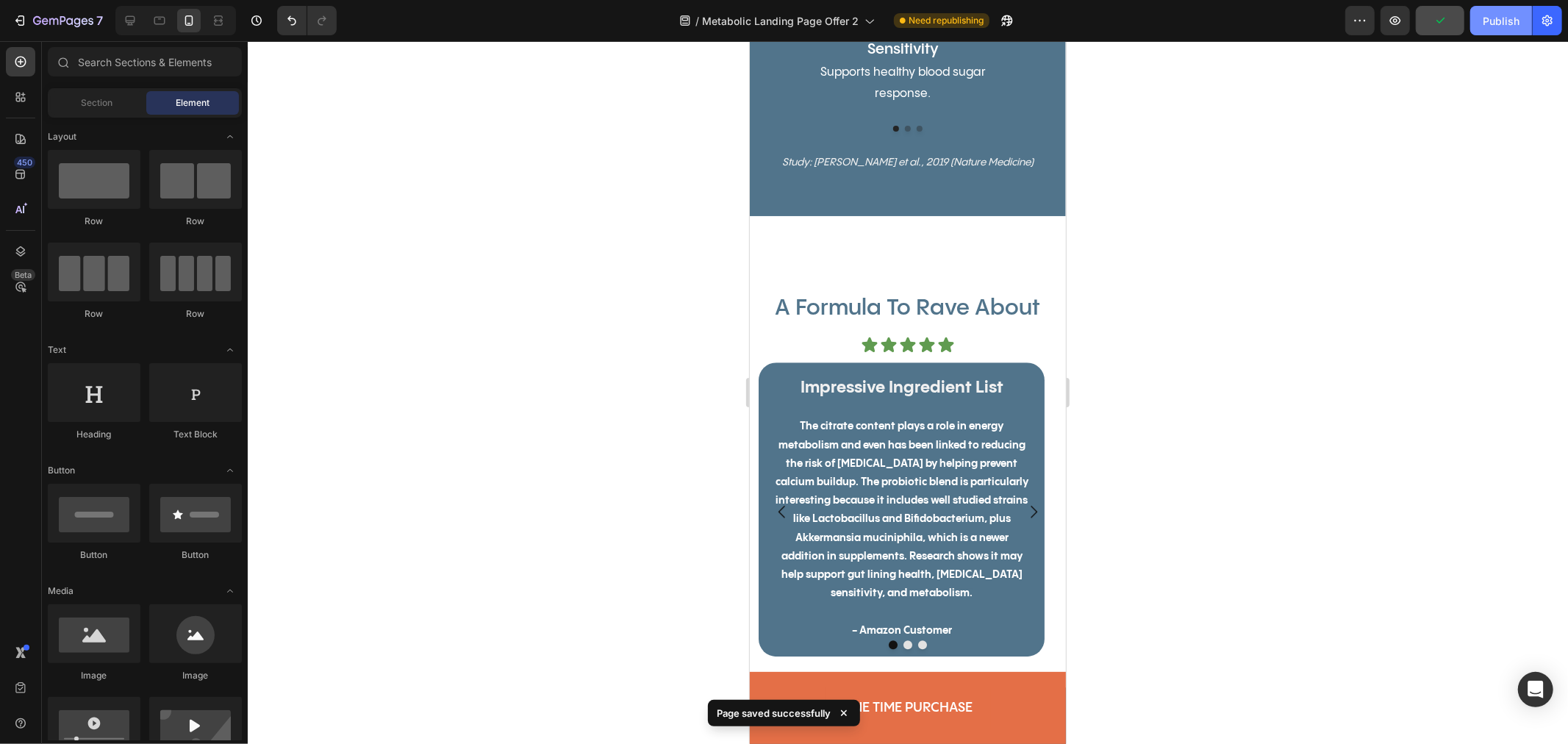
click at [1490, 14] on div "Publish" at bounding box center [1500, 21] width 36 height 15
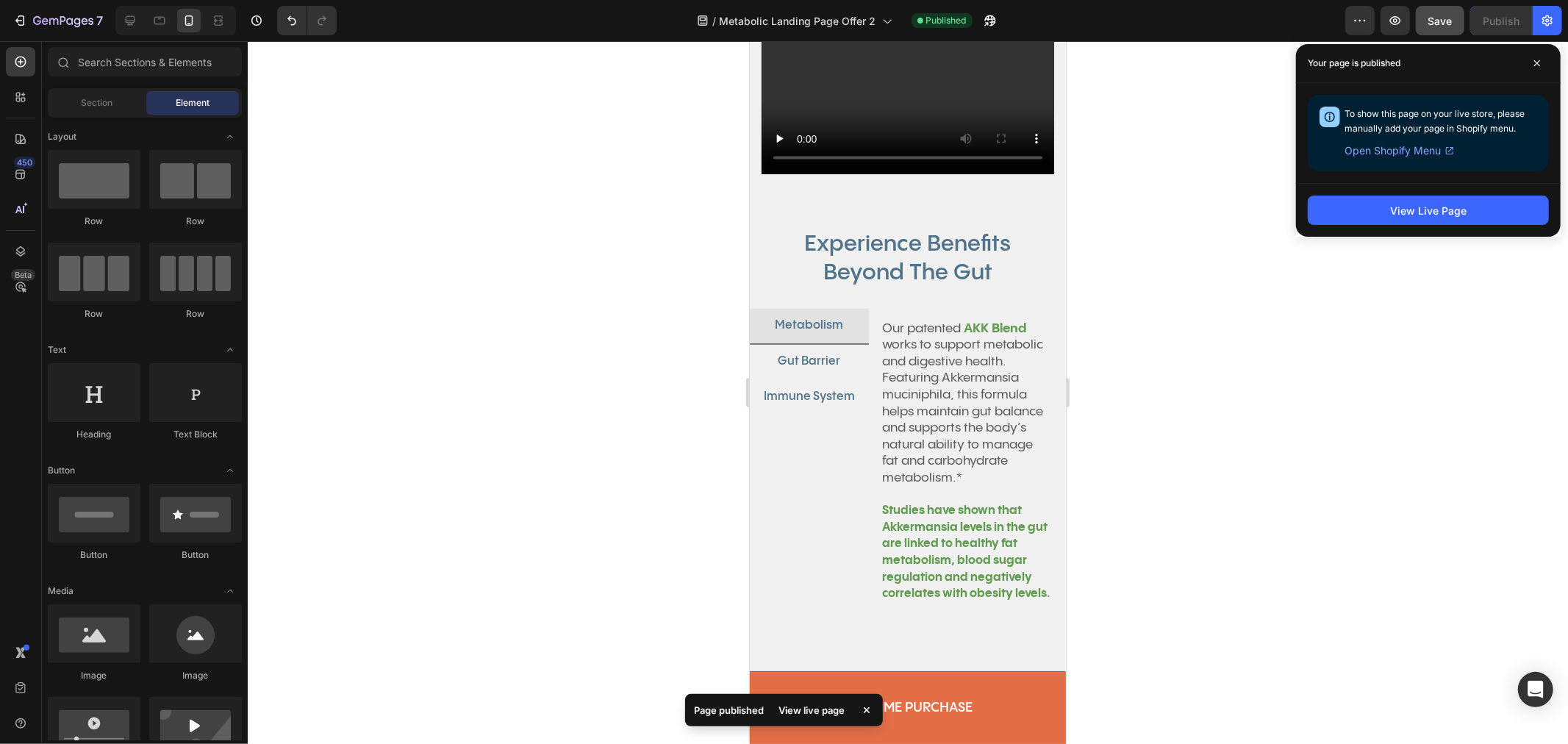
scroll to position [1960, 0]
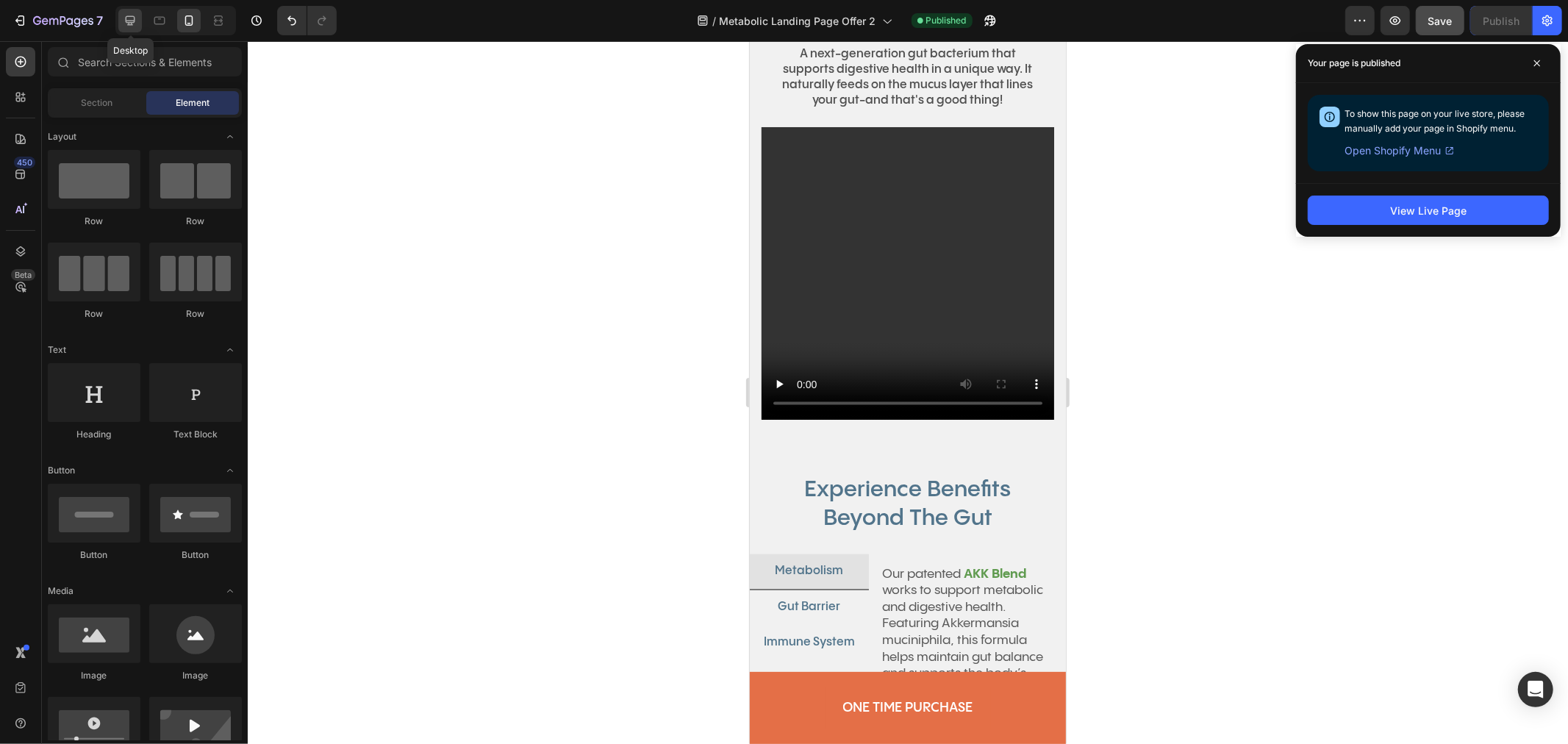
click at [140, 19] on div at bounding box center [130, 20] width 24 height 24
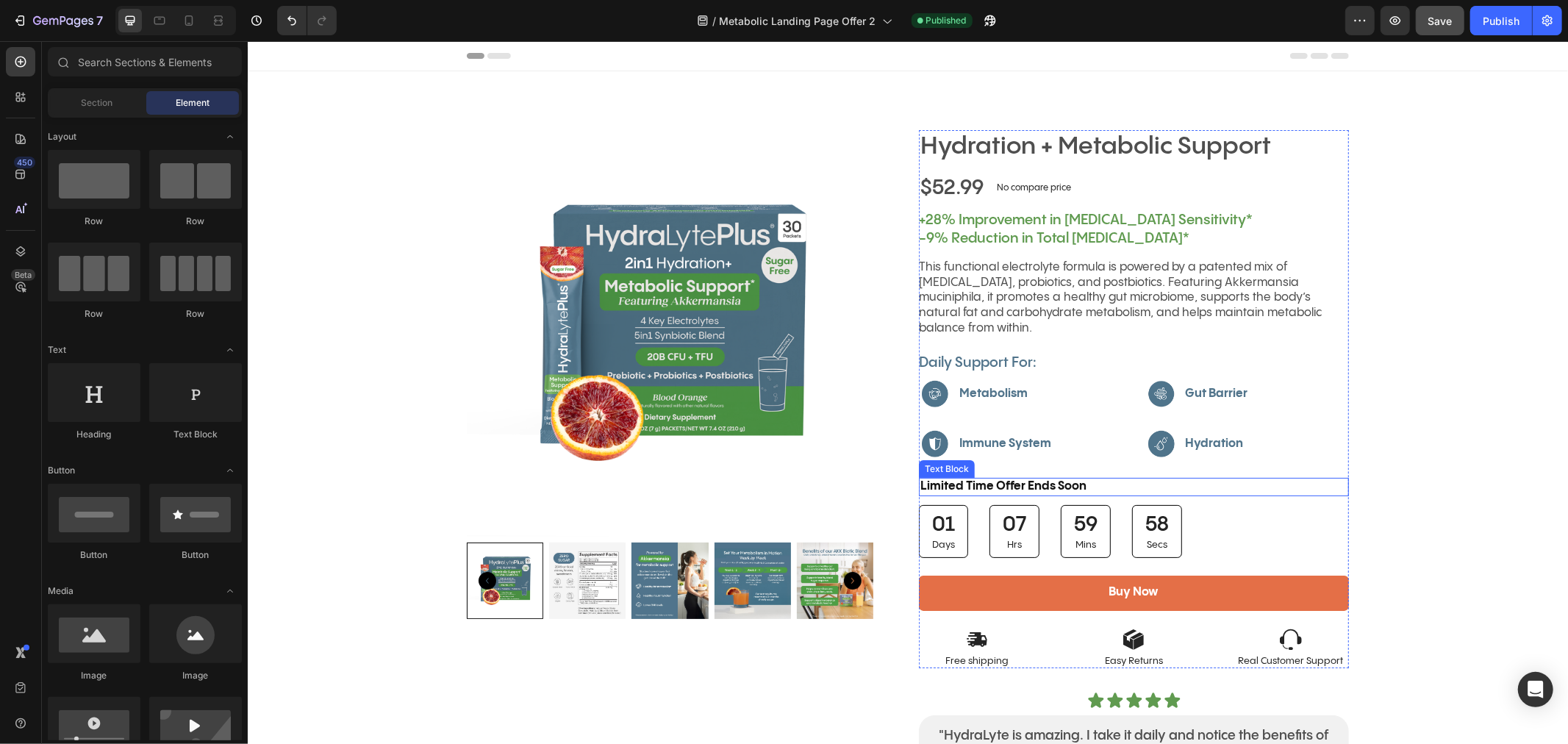
click at [1090, 478] on p "Limited Time Offer Ends Soon" at bounding box center [1133, 486] width 427 height 15
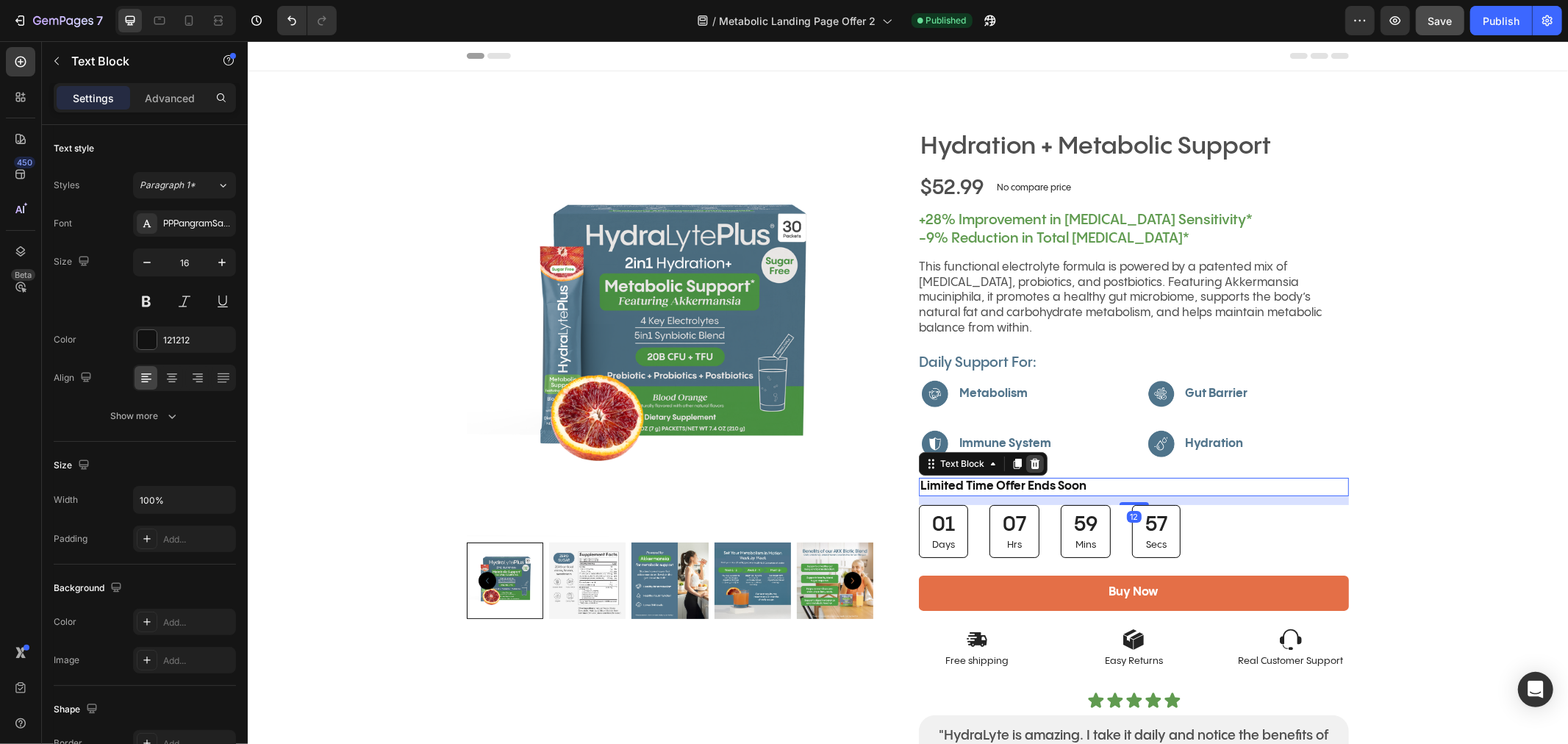
click at [1028, 457] on icon at bounding box center [1034, 463] width 12 height 12
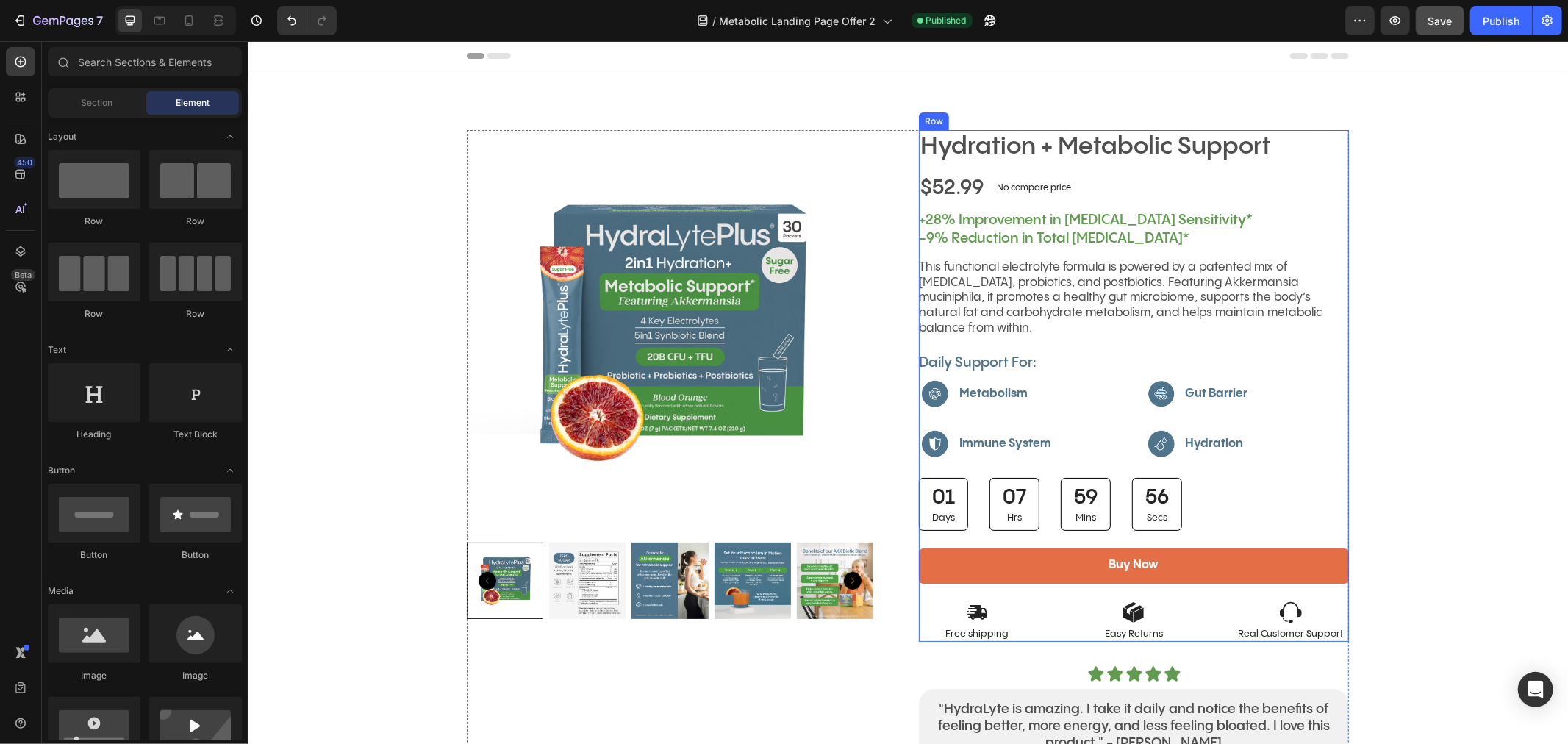
click at [1202, 481] on div "Hydration + Metabolic Support Product Title $52.99 Product Price Product Price …" at bounding box center [1133, 384] width 430 height 512
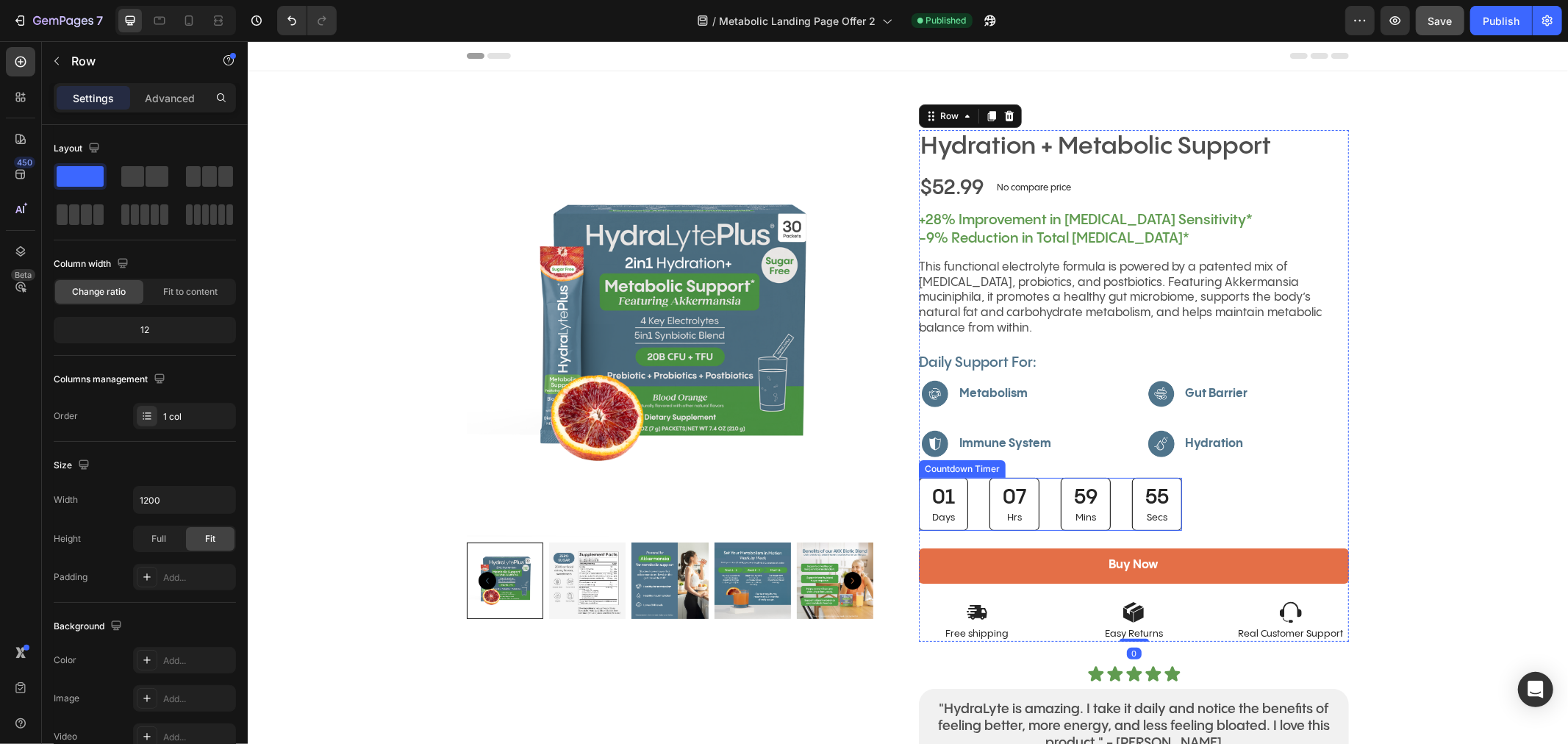
click at [981, 462] on div "Countdown Timer" at bounding box center [961, 468] width 81 height 14
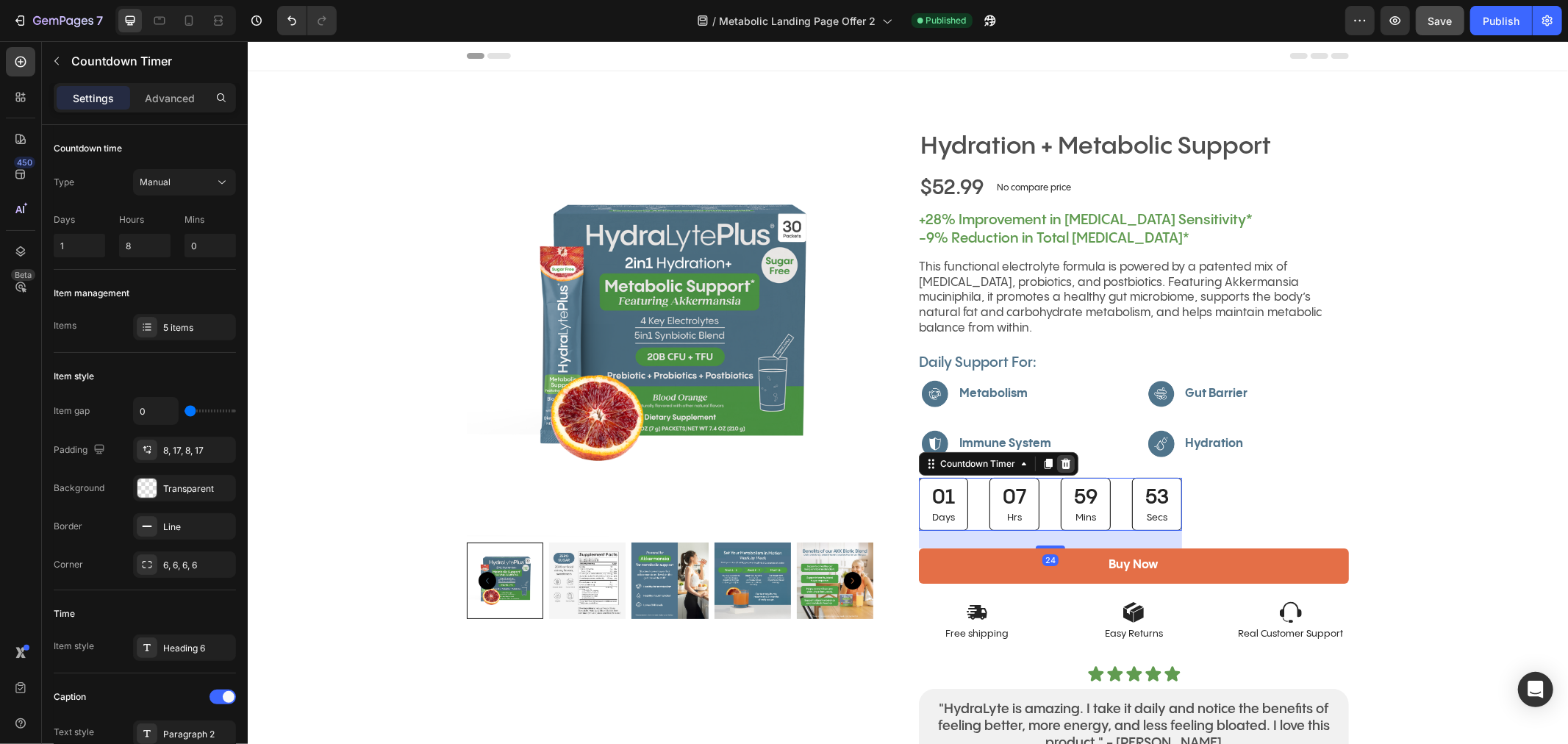
click at [1061, 457] on icon at bounding box center [1065, 463] width 12 height 12
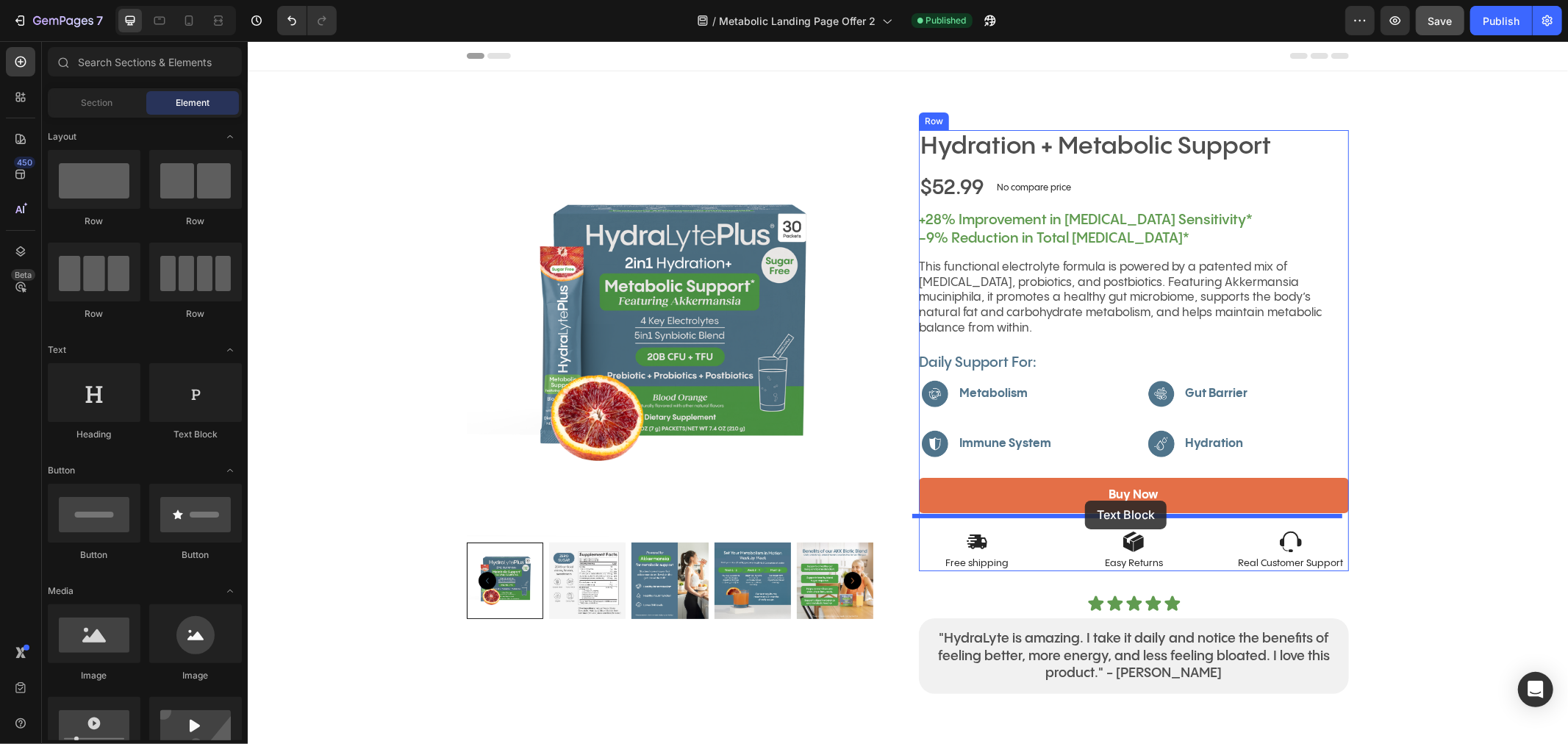
drag, startPoint x: 420, startPoint y: 443, endPoint x: 1084, endPoint y: 500, distance: 666.4
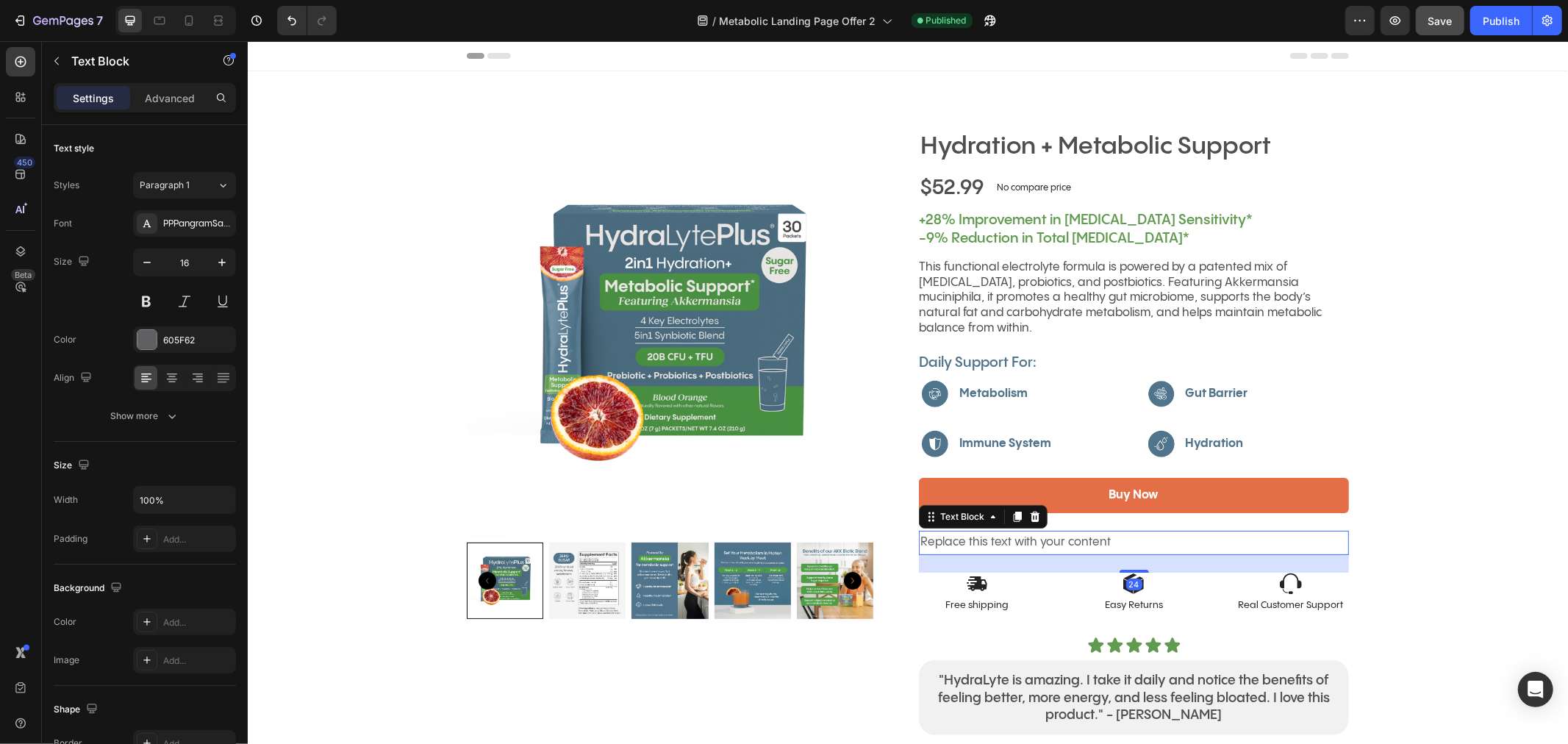
click at [1057, 530] on div "Replace this text with your content" at bounding box center [1133, 542] width 430 height 25
click at [1057, 531] on p "Replace this text with your content" at bounding box center [1133, 541] width 427 height 21
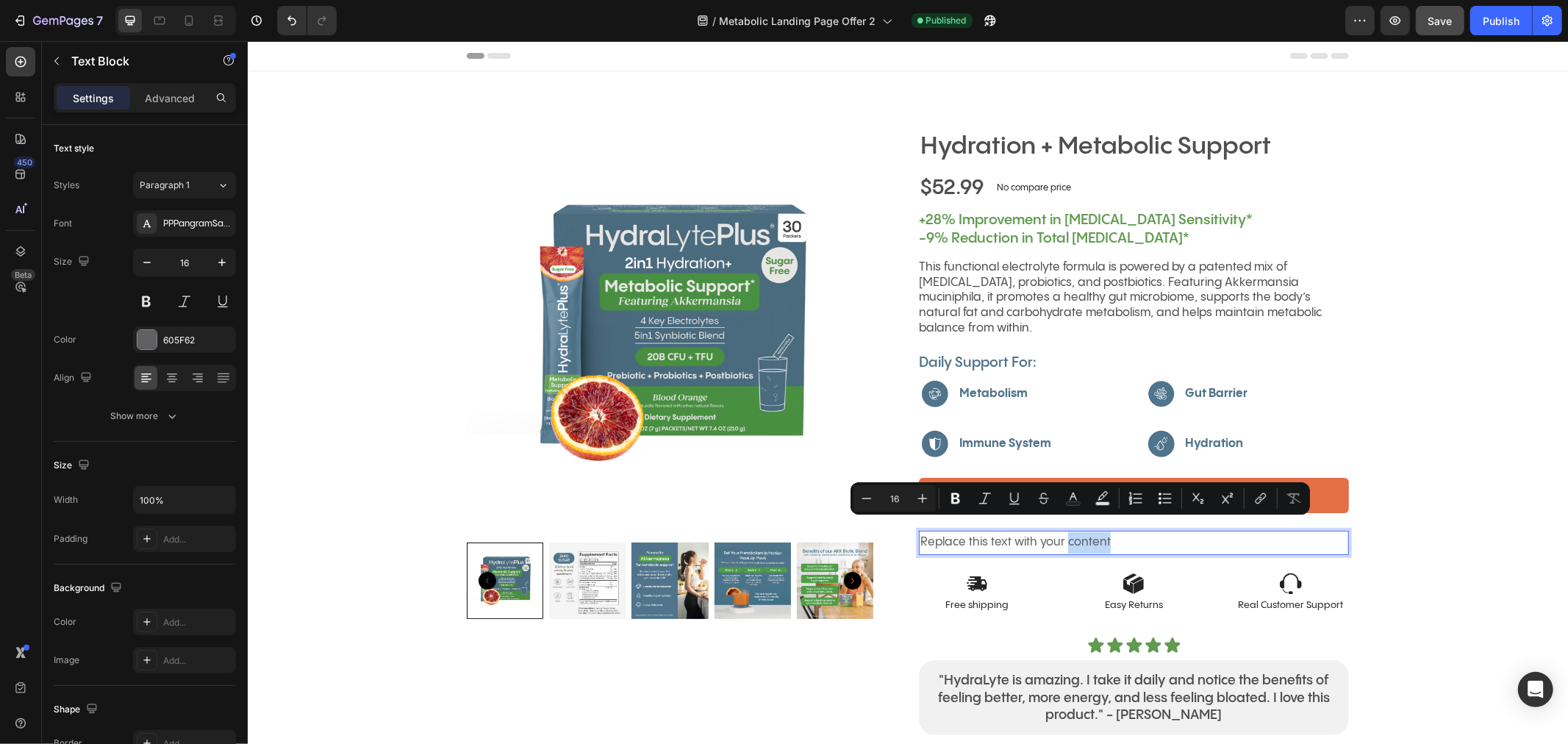
click at [1057, 531] on p "Replace this text with your content" at bounding box center [1133, 541] width 427 height 21
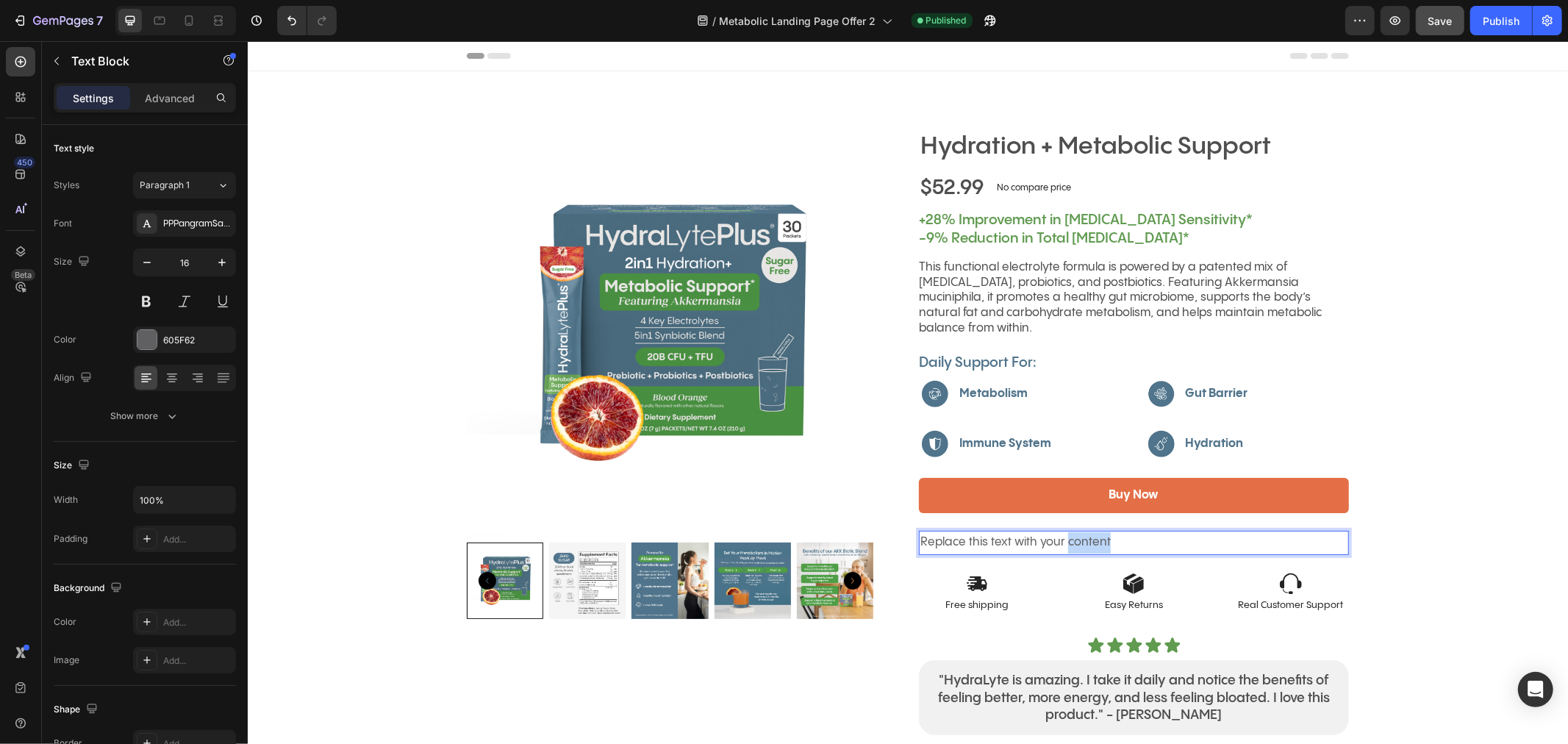
click at [1057, 531] on p "Replace this text with your content" at bounding box center [1133, 541] width 427 height 21
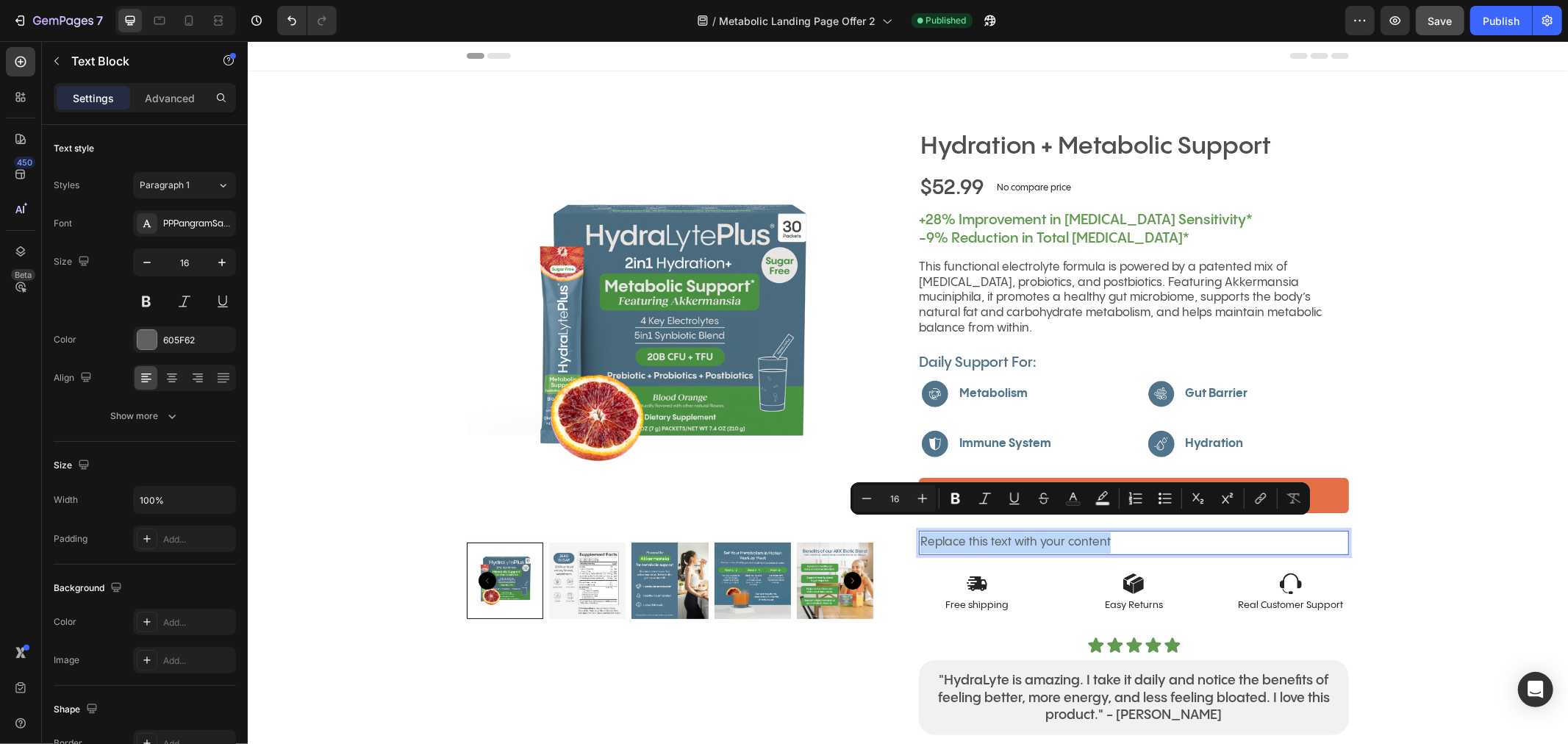
click at [1057, 531] on p "Replace this text with your content" at bounding box center [1133, 541] width 427 height 21
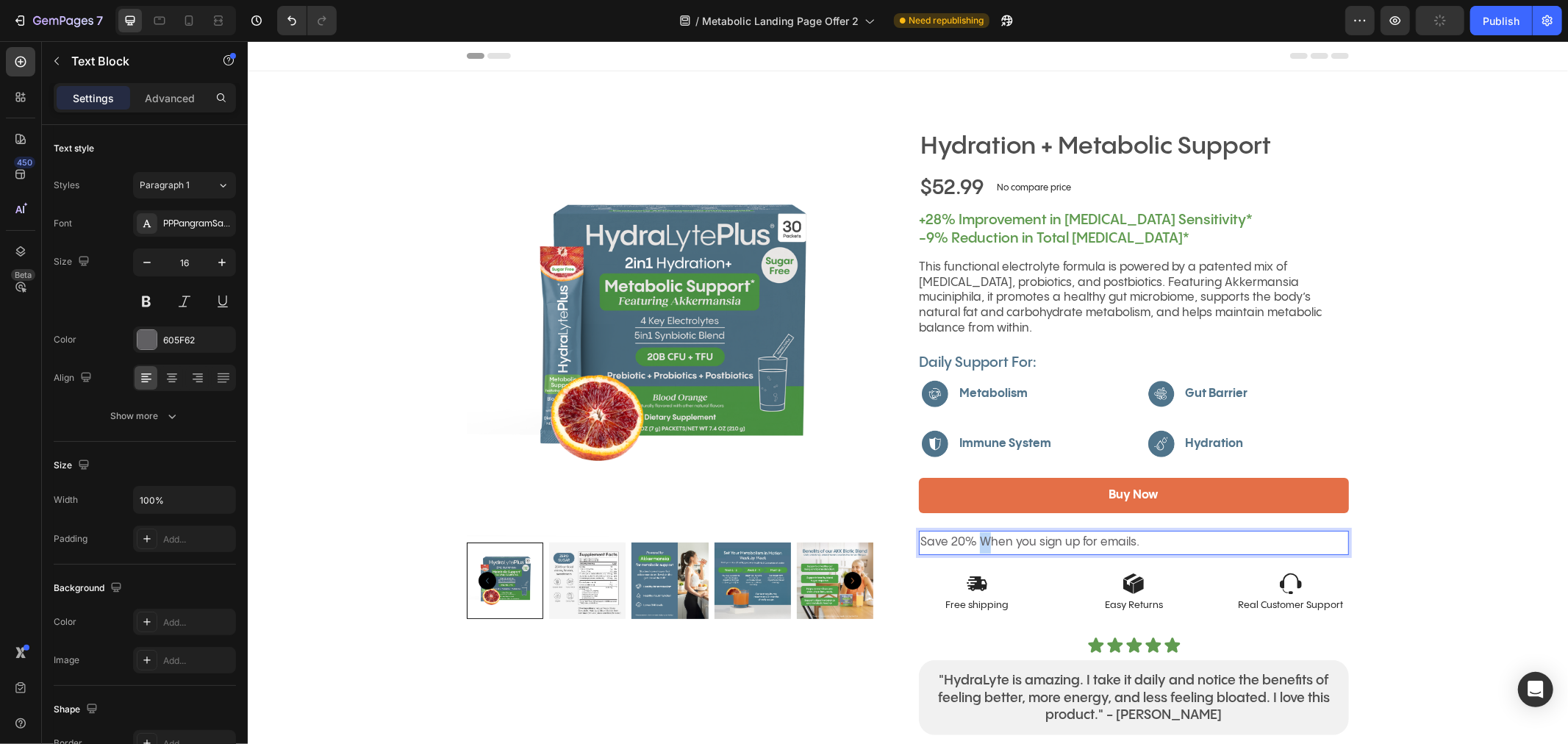
click at [976, 531] on p "Save 20% When you sign up for emails." at bounding box center [1133, 541] width 427 height 21
click at [1013, 531] on p "Save 20% when you sign up for emails." at bounding box center [1133, 541] width 427 height 21
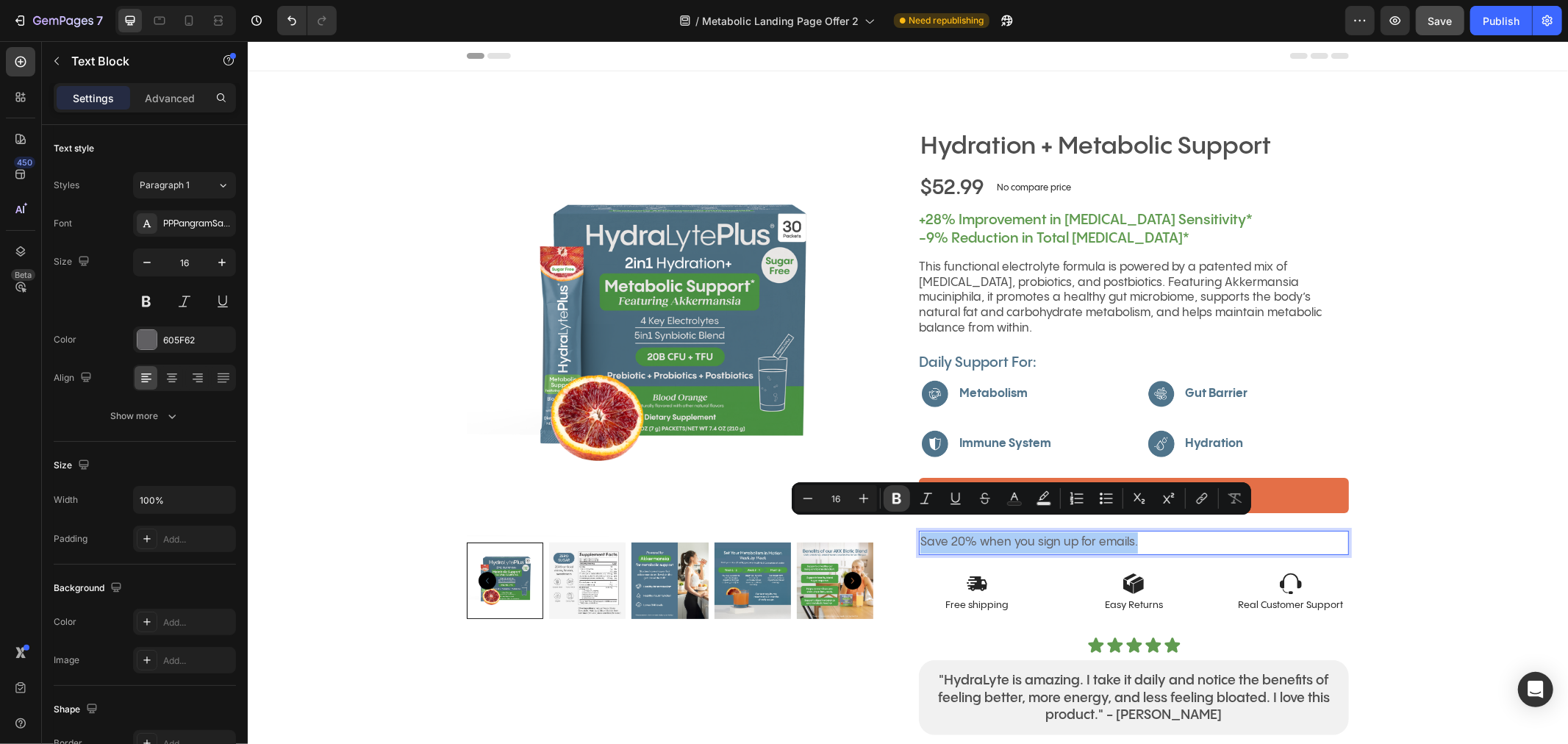
click at [895, 502] on icon "Editor contextual toolbar" at bounding box center [897, 498] width 8 height 11
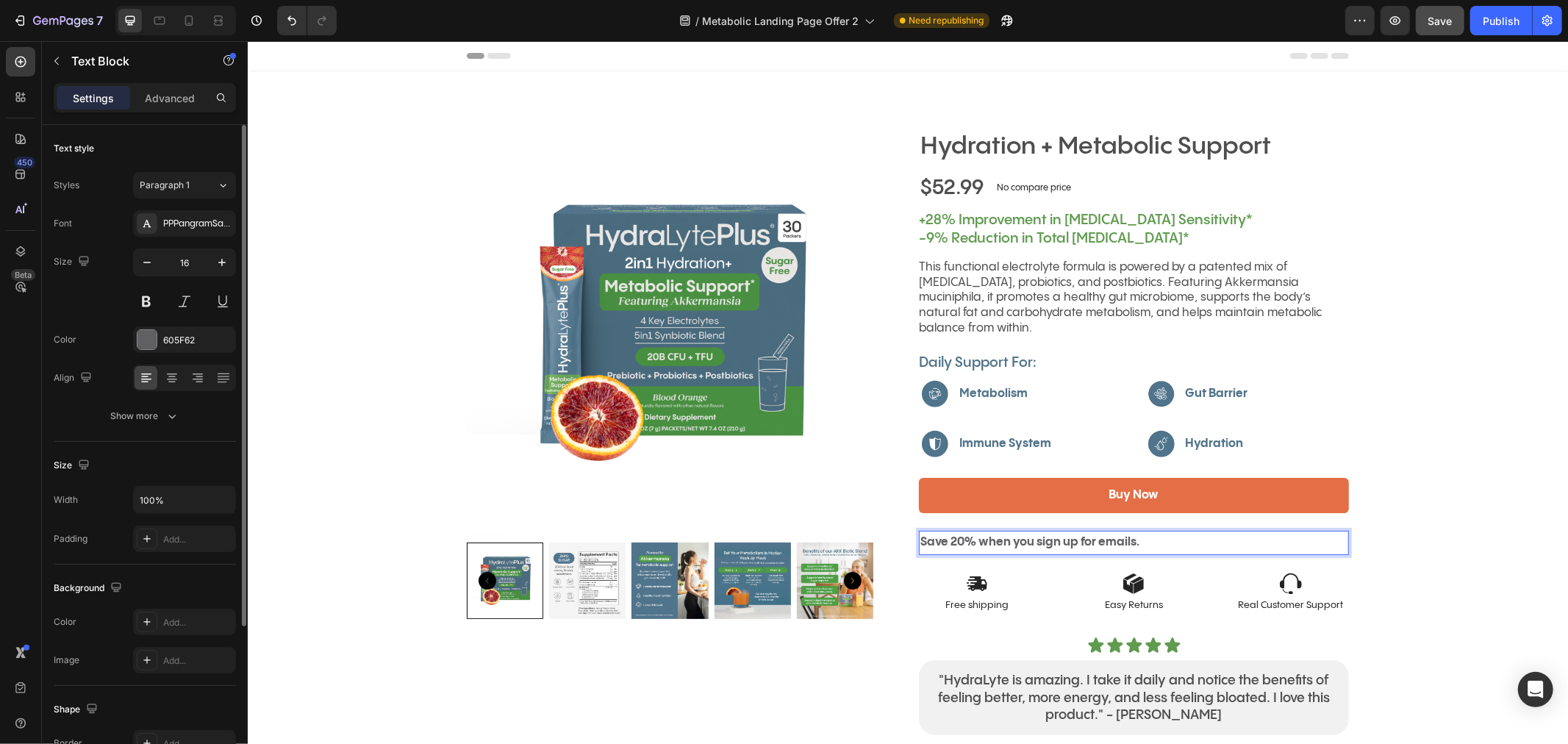
click at [184, 376] on div at bounding box center [184, 378] width 103 height 26
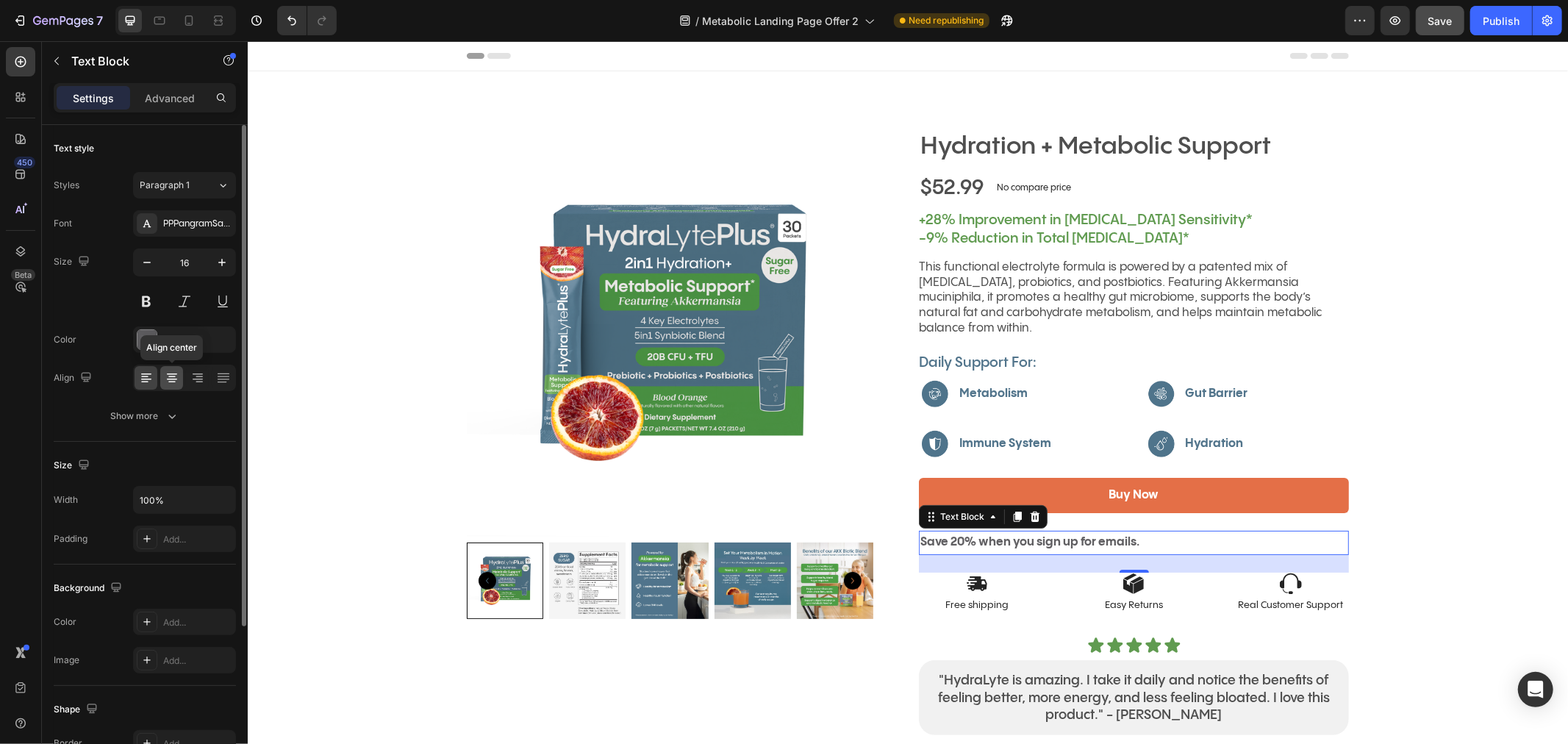
click at [165, 383] on icon at bounding box center [171, 378] width 14 height 14
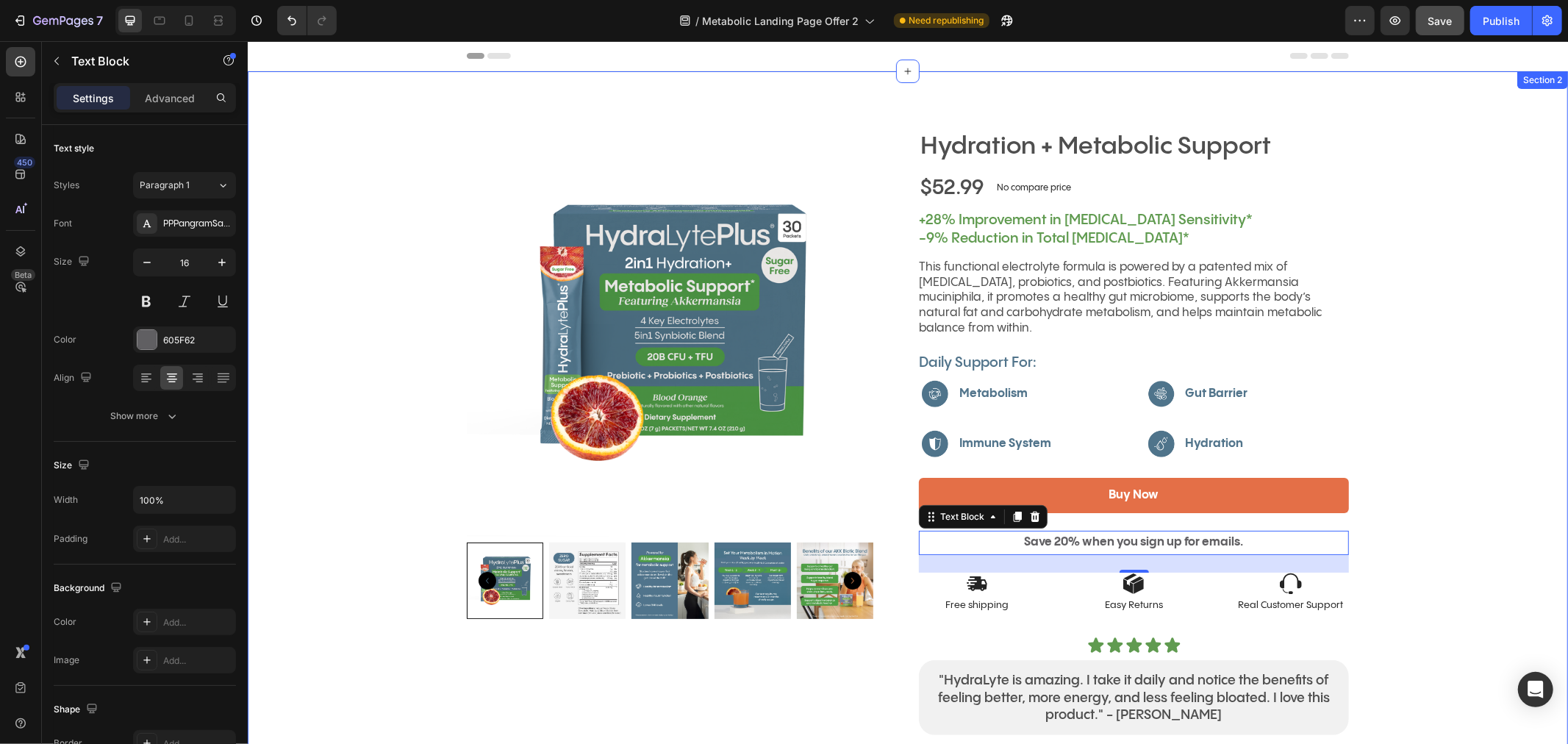
click at [1438, 361] on div "Hydration + Metabolic Support Product Title Image Image Image Image [GEOGRAPHIC…" at bounding box center [907, 437] width 1320 height 617
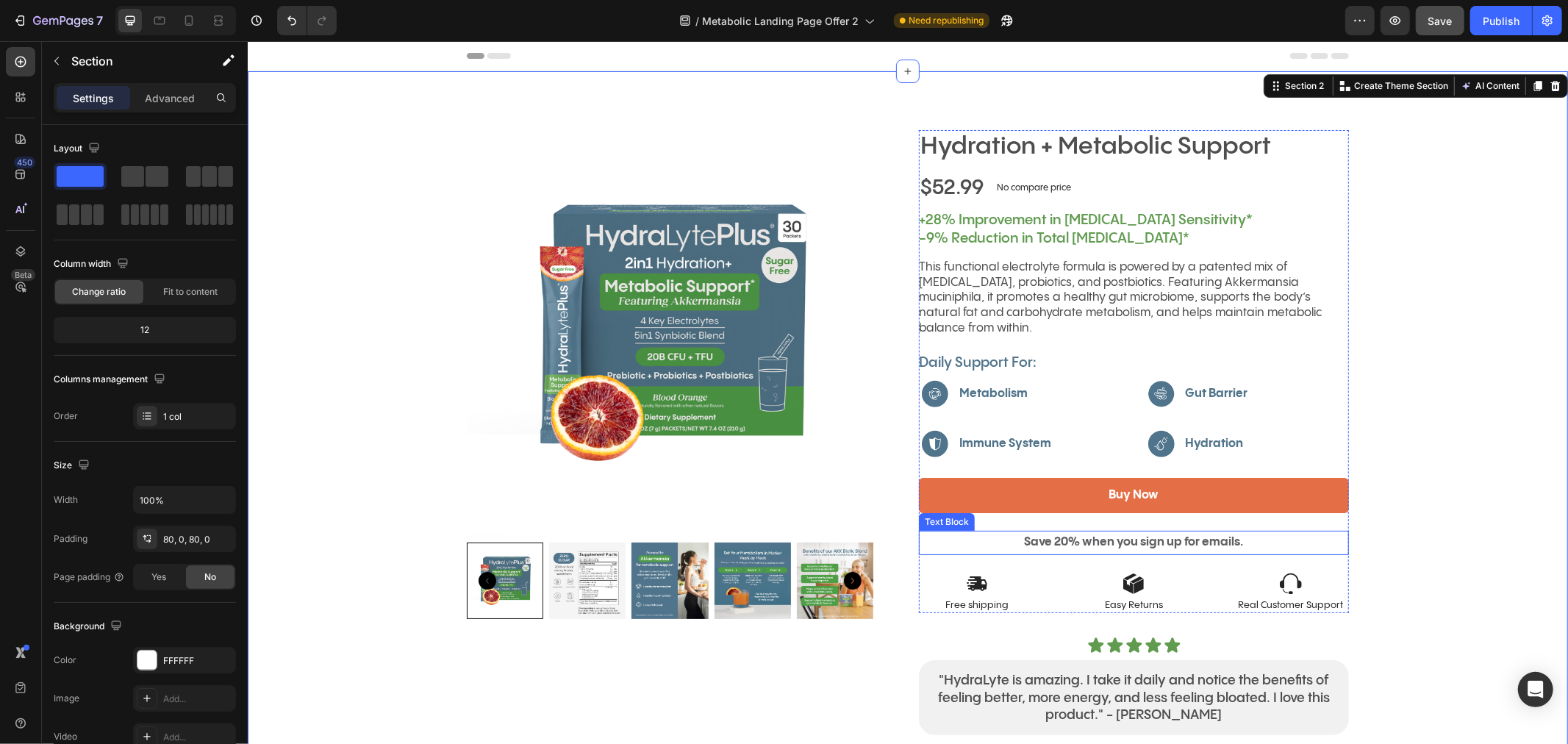
click at [1290, 531] on p "Save 20% when you sign up for emails." at bounding box center [1133, 541] width 427 height 21
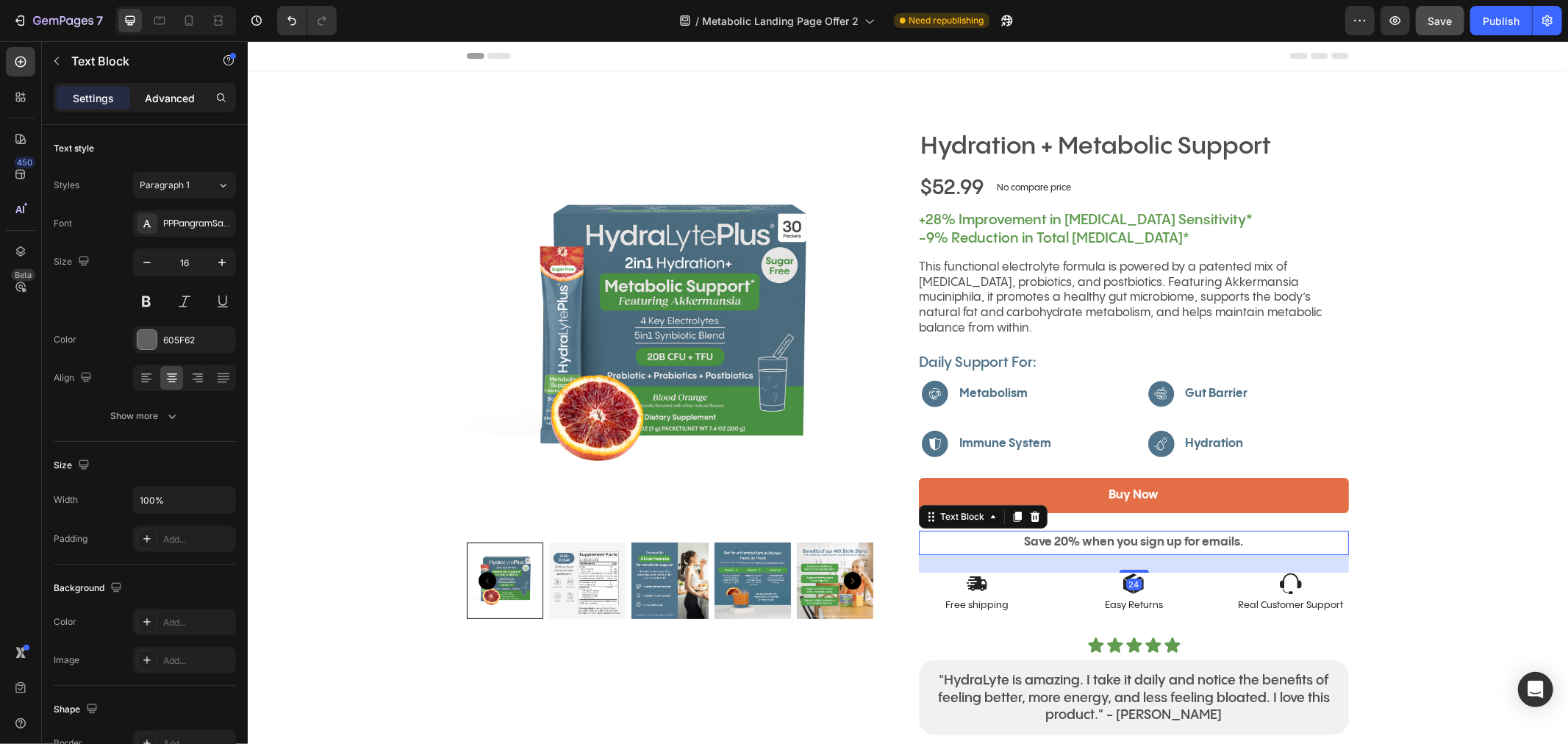
click at [169, 102] on p "Advanced" at bounding box center [170, 98] width 50 height 15
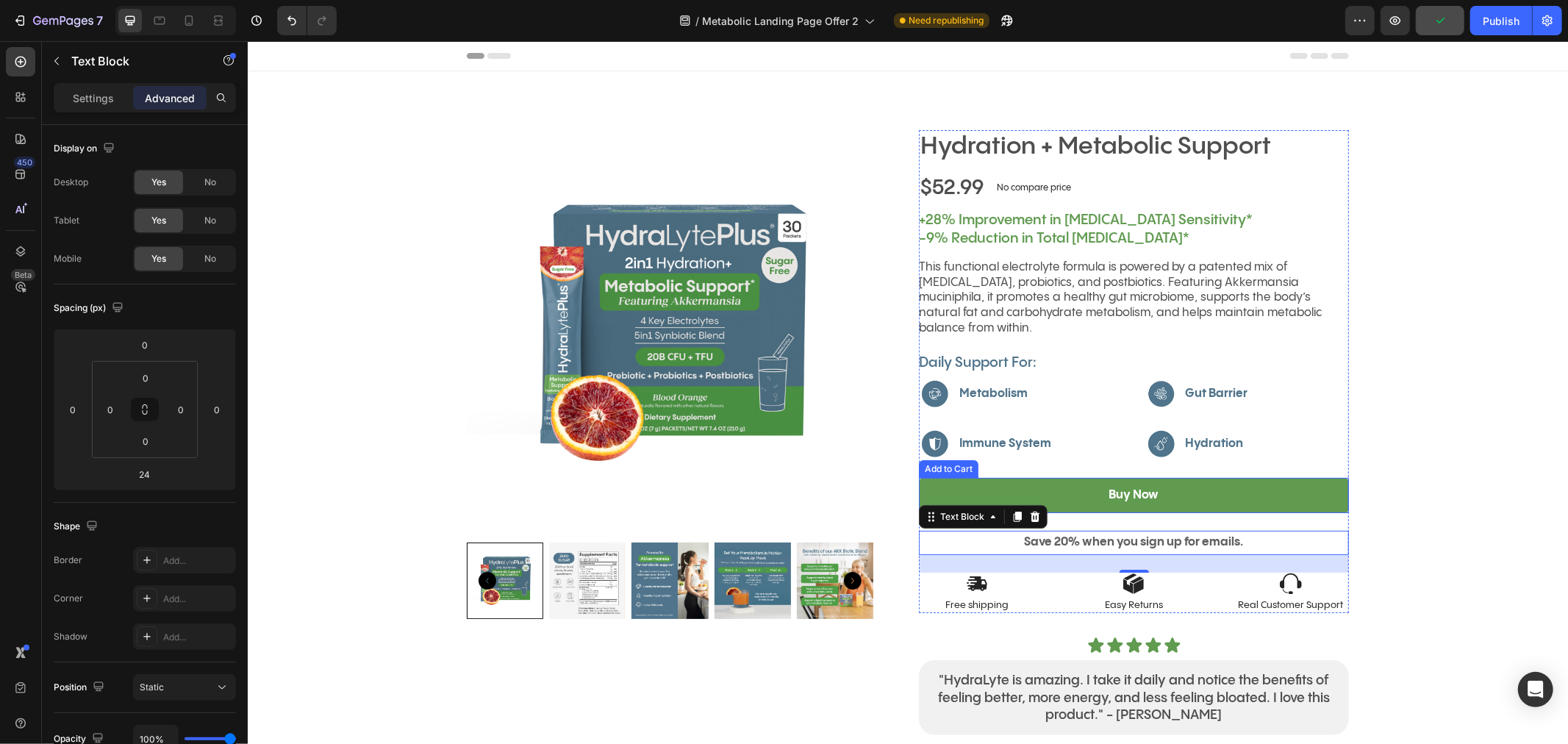
click at [1229, 495] on button "Buy Now" at bounding box center [1133, 495] width 430 height 36
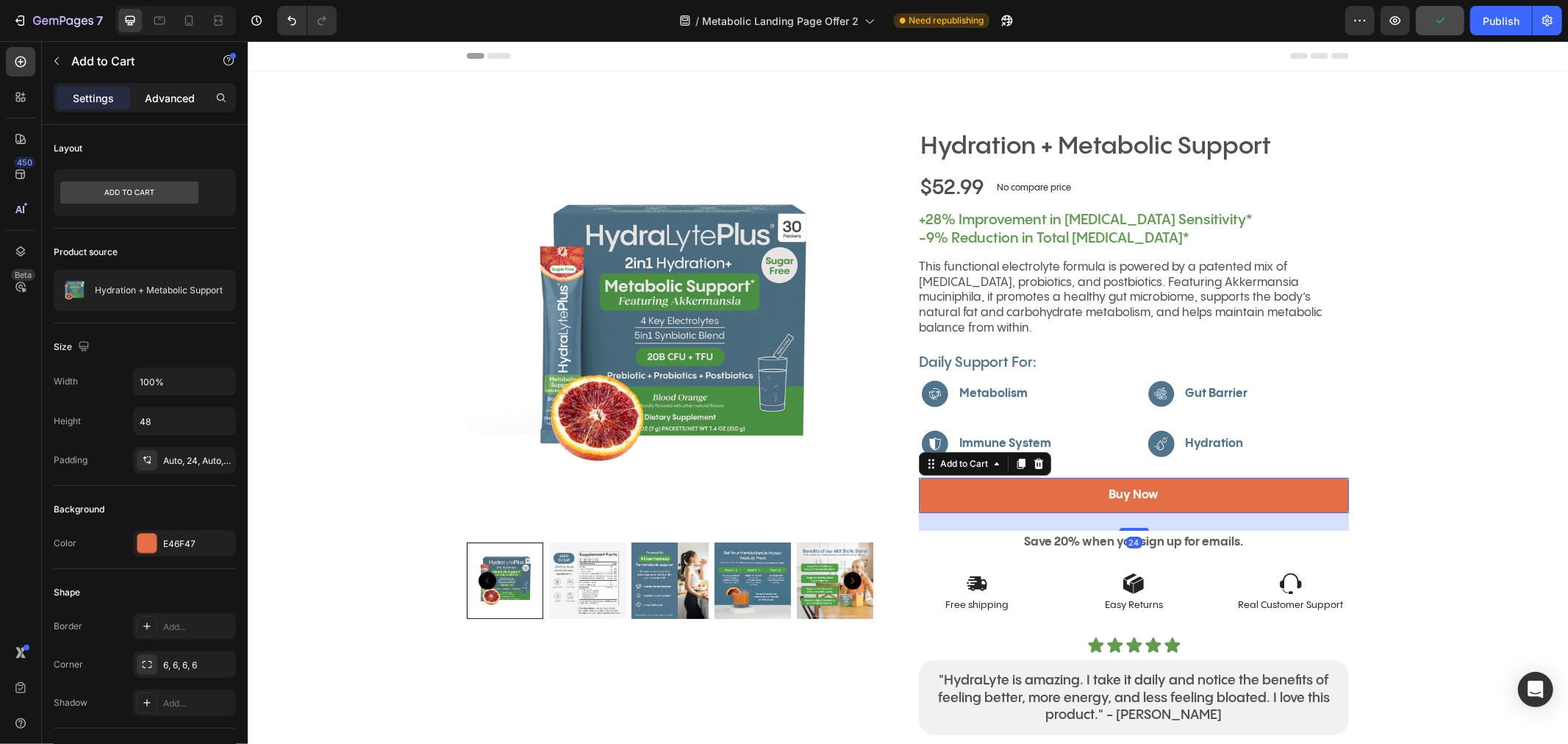
click at [164, 99] on p "Advanced" at bounding box center [170, 98] width 50 height 15
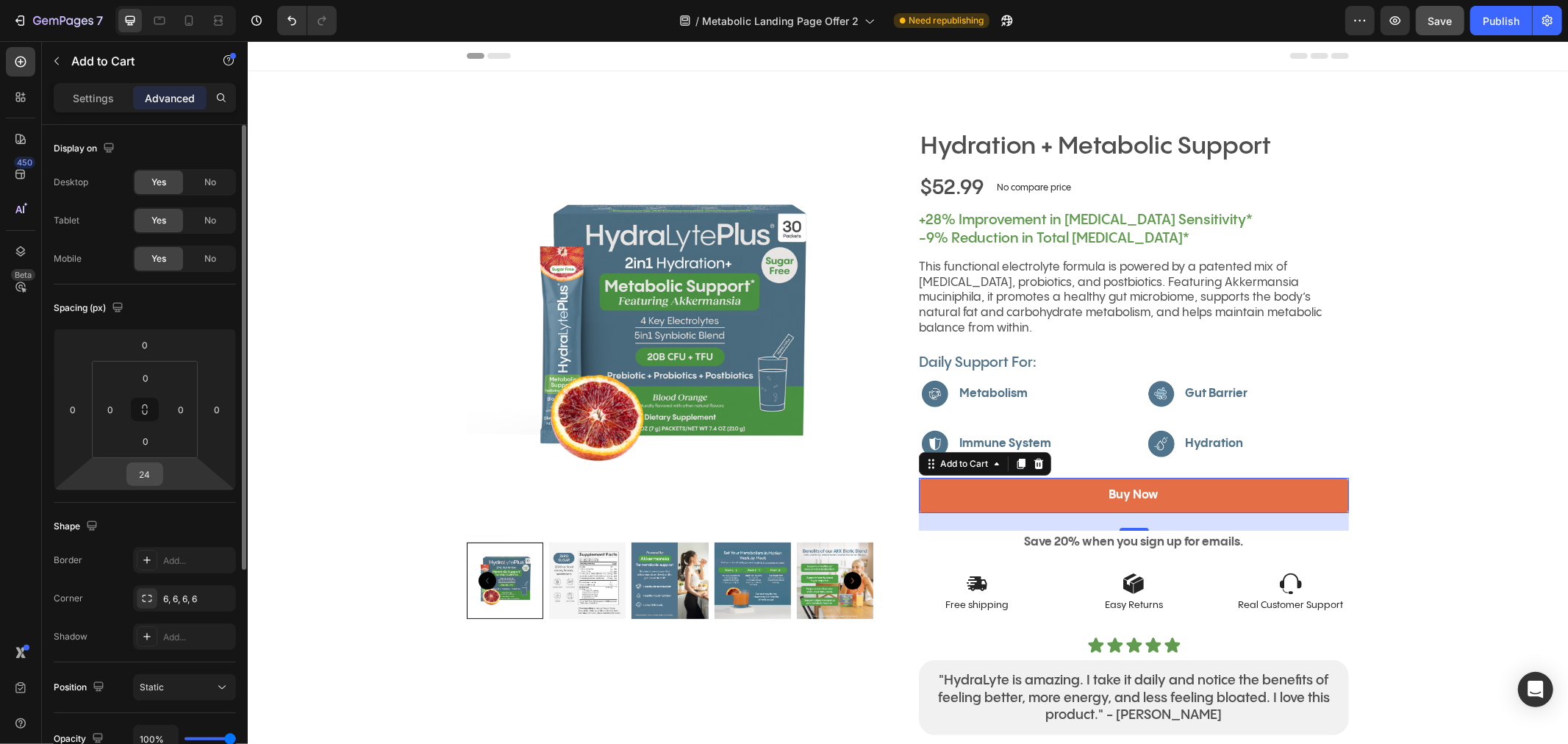
click at [143, 481] on input "24" at bounding box center [144, 474] width 30 height 22
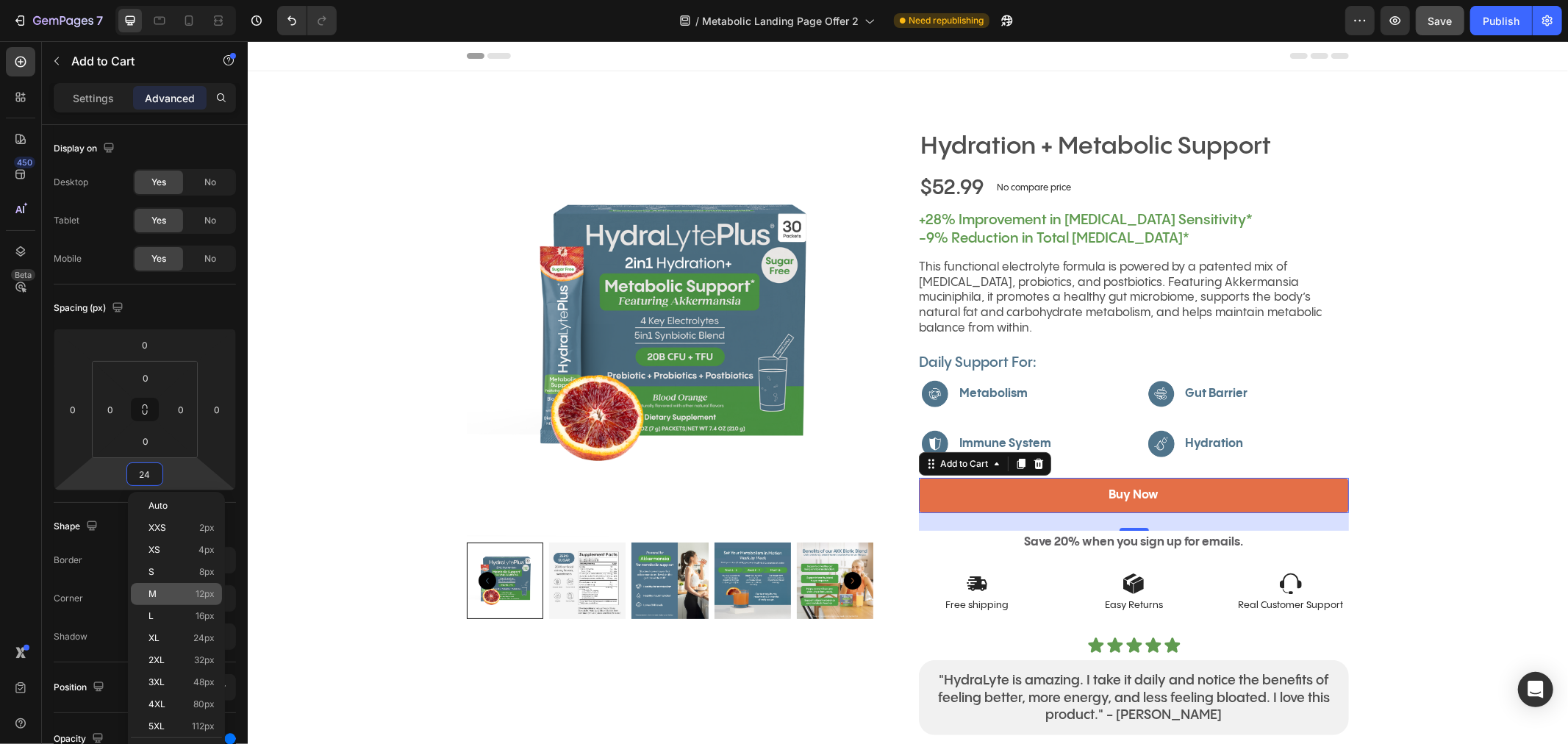
click at [158, 591] on p "M 12px" at bounding box center [182, 594] width 66 height 10
type input "12"
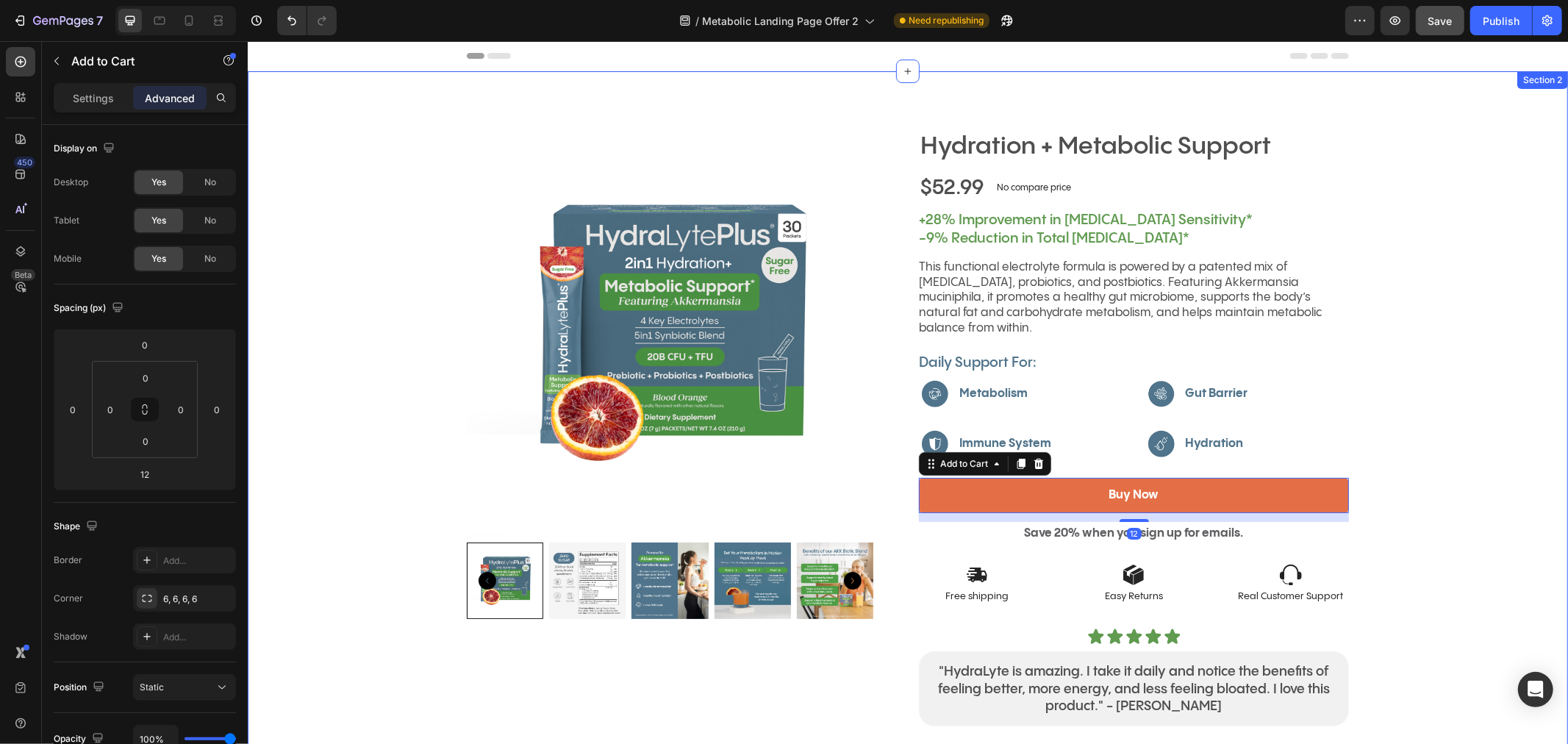
click at [1493, 464] on div "Hydration + Metabolic Support Product Title Image Image Image Image [GEOGRAPHIC…" at bounding box center [907, 433] width 1320 height 607
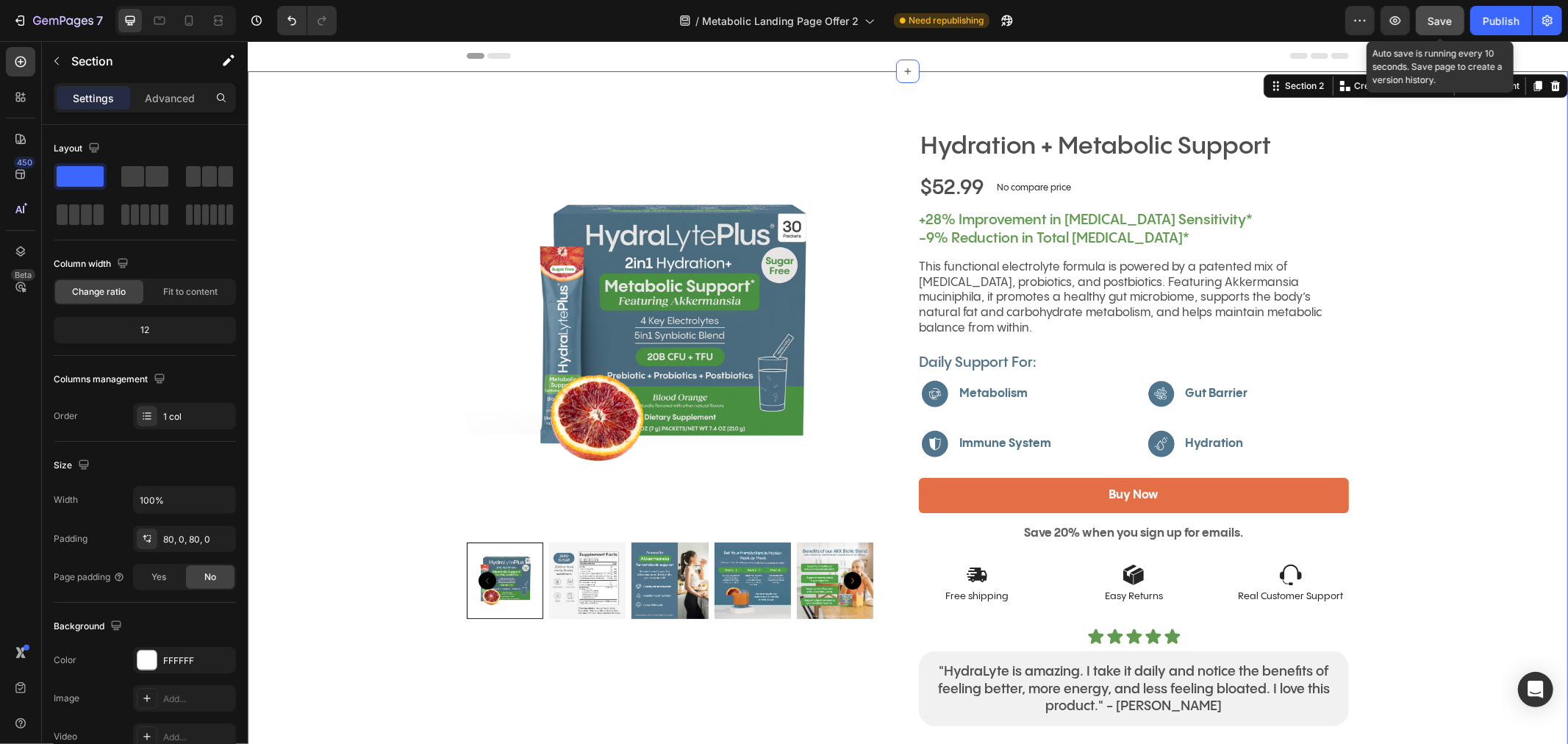
click at [1443, 20] on span "Save" at bounding box center [1440, 20] width 25 height 13
click at [1494, 20] on div "Publish" at bounding box center [1500, 21] width 36 height 15
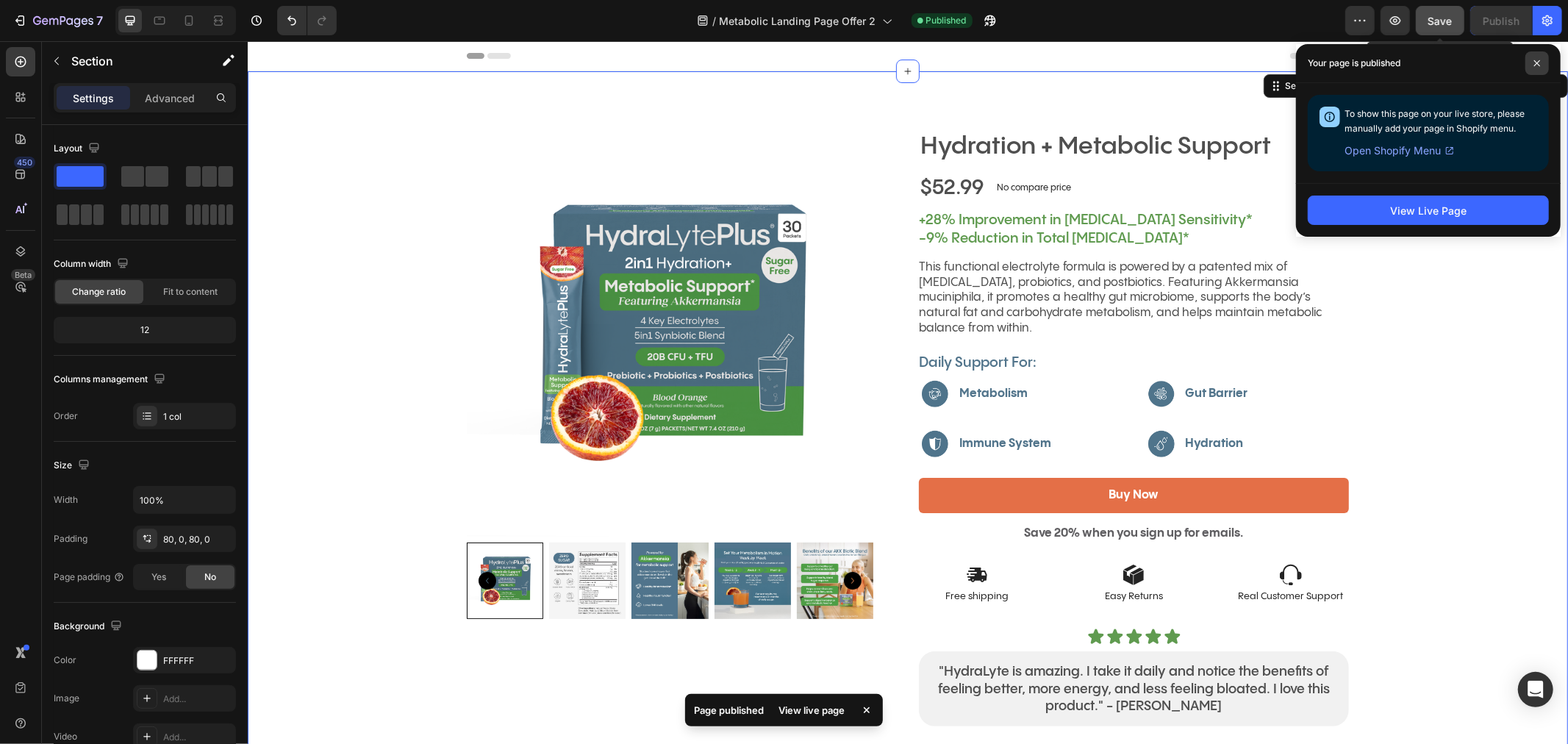
click at [1540, 64] on icon at bounding box center [1537, 63] width 8 height 8
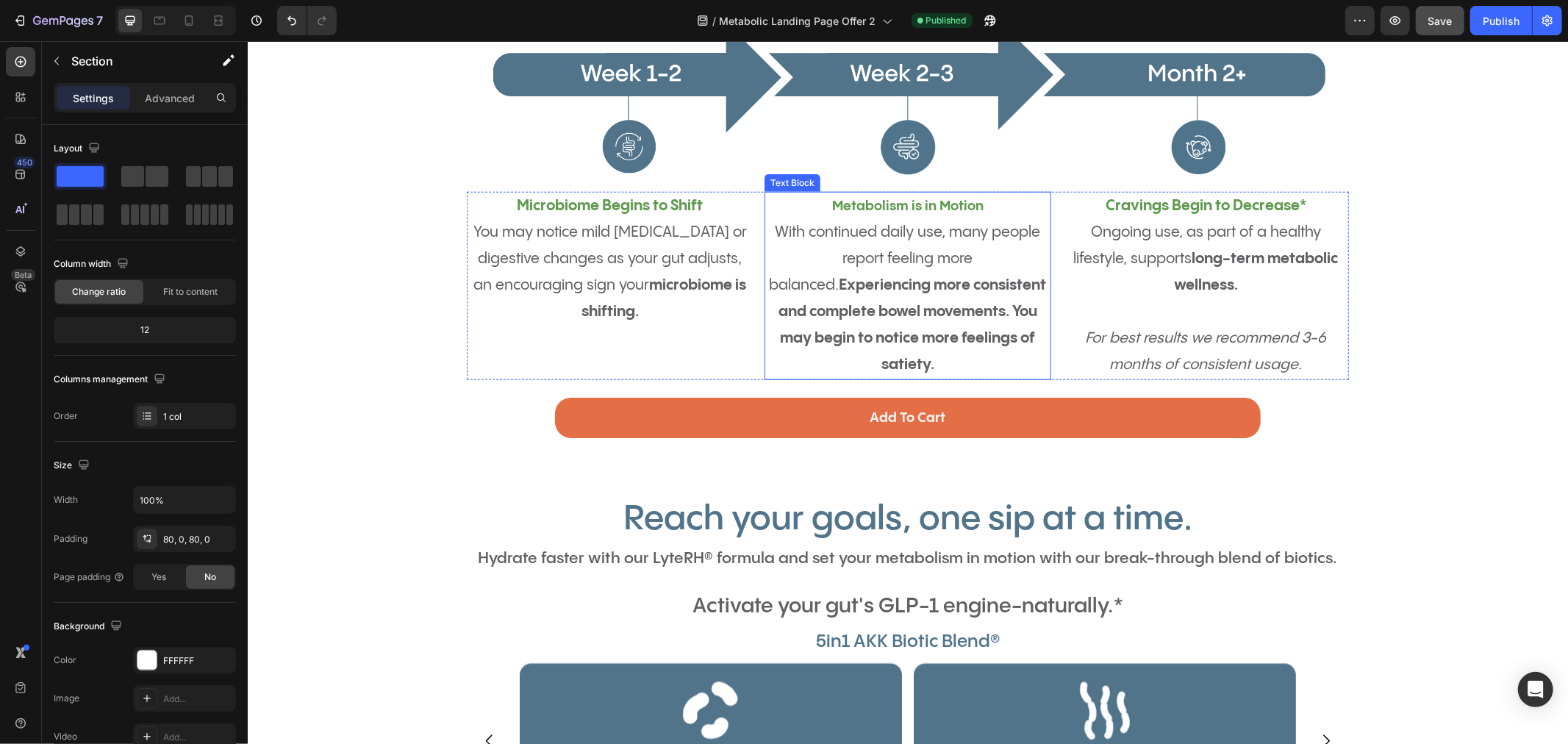
scroll to position [1224, 0]
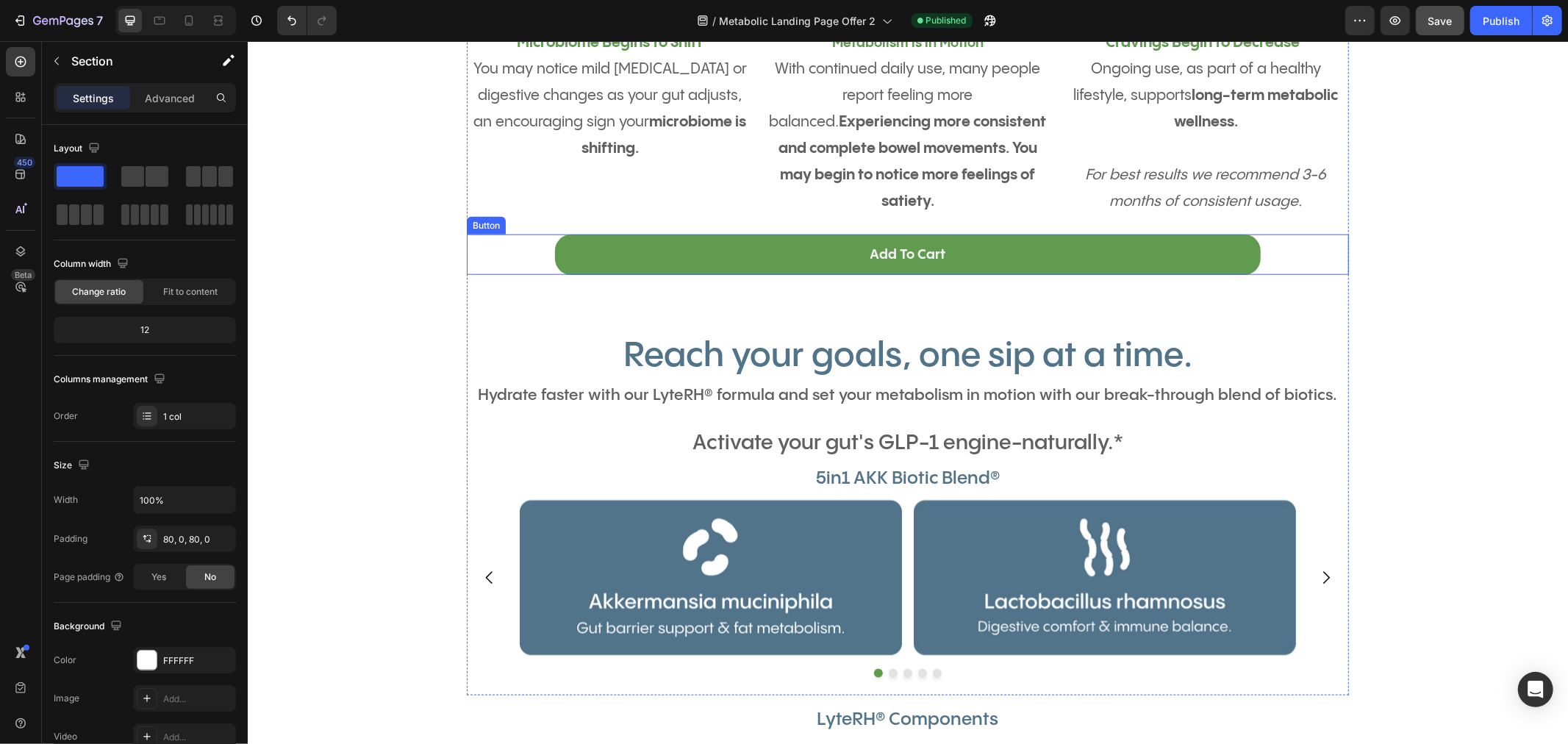
click at [1036, 256] on link "Add To Cart" at bounding box center [907, 255] width 706 height 41
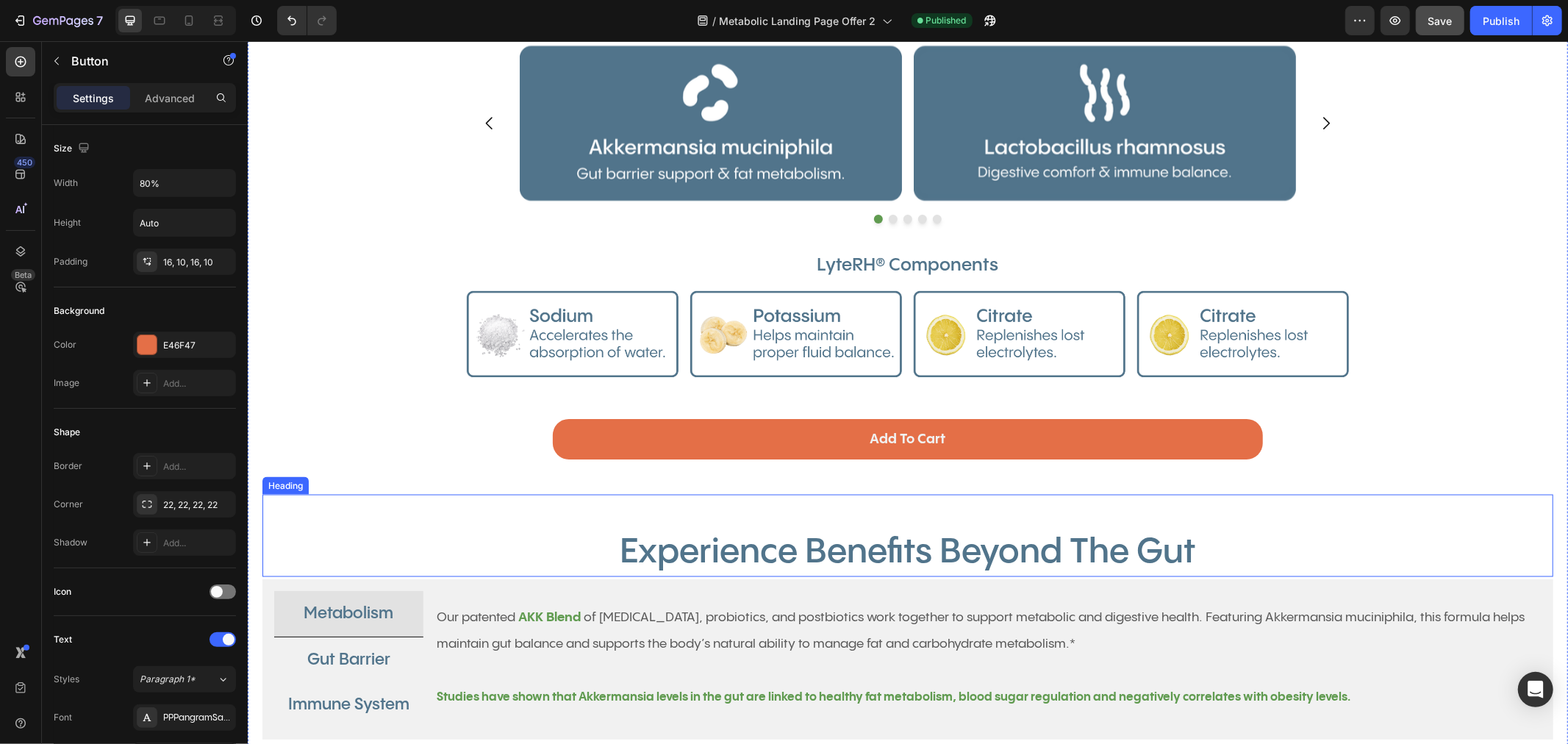
scroll to position [1715, 0]
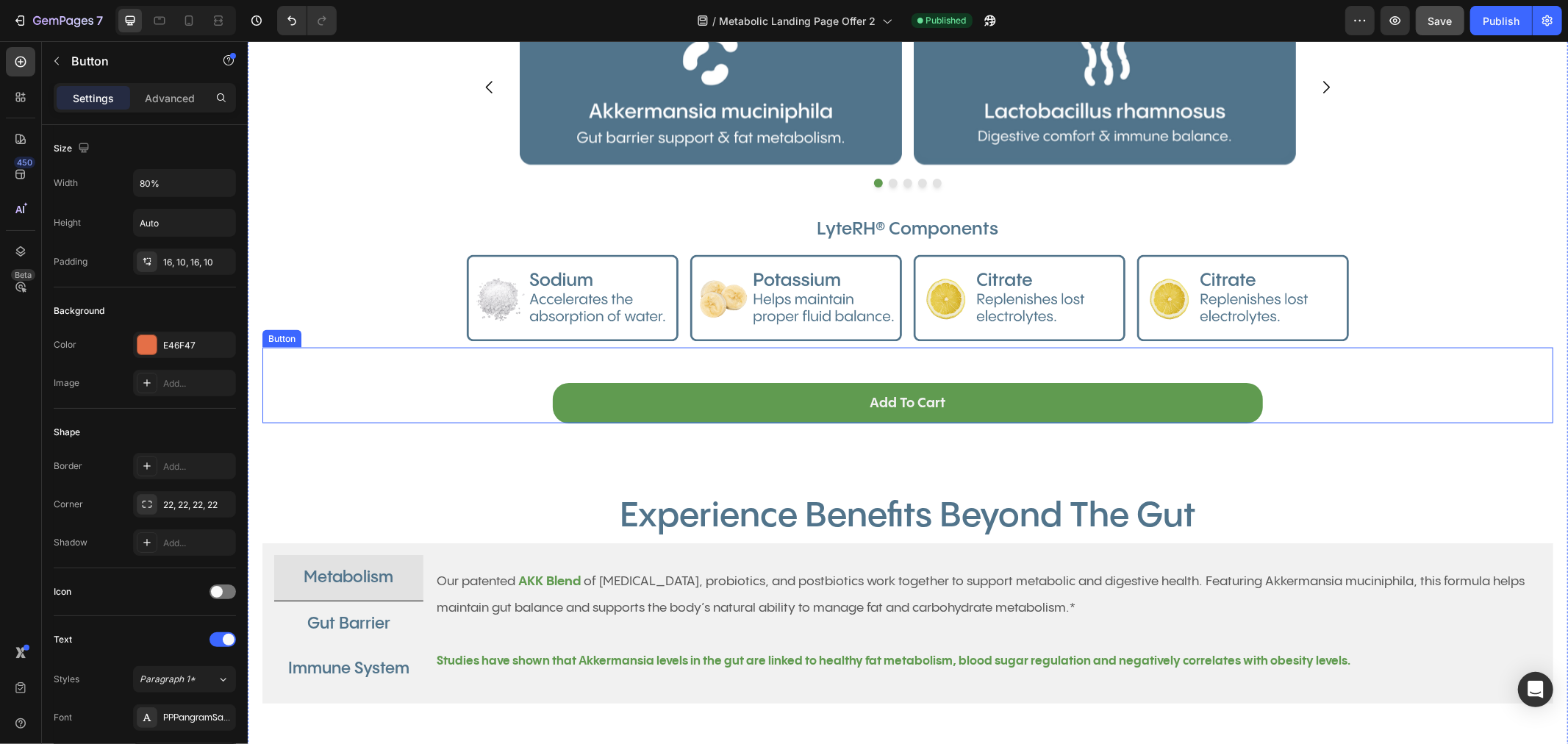
click at [983, 400] on link "Add To Cart" at bounding box center [907, 403] width 710 height 41
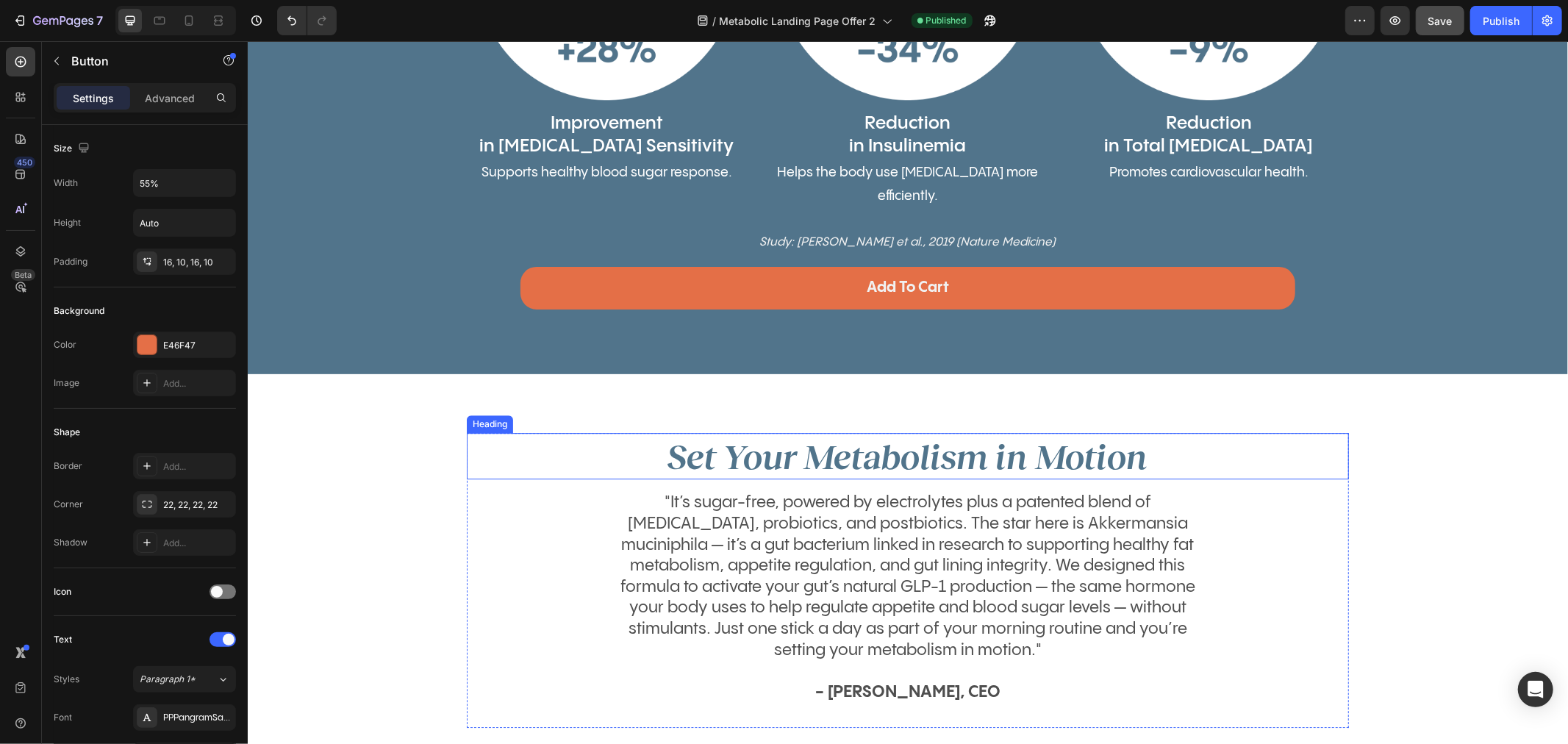
scroll to position [3675, 0]
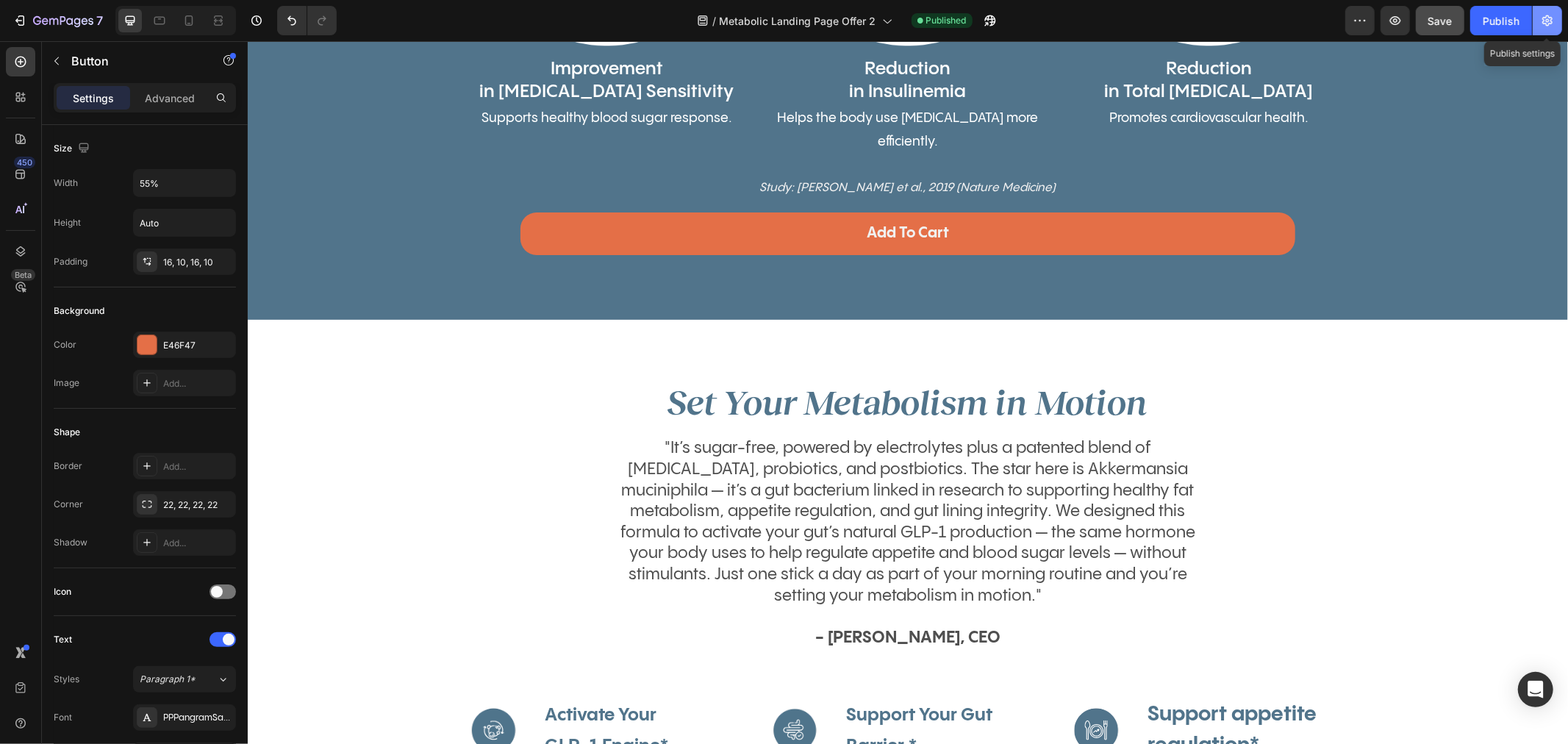
click at [1557, 20] on button "button" at bounding box center [1547, 20] width 30 height 30
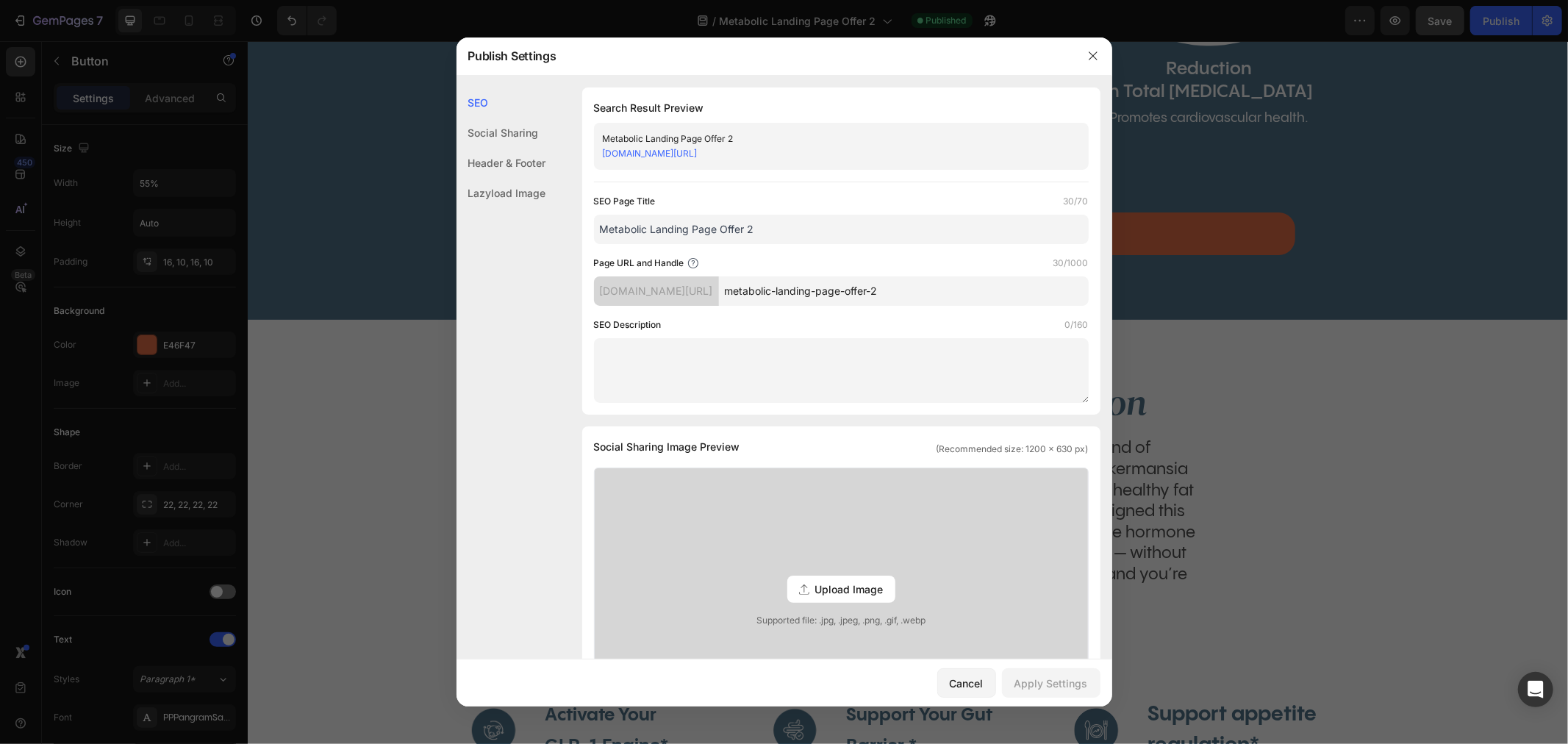
drag, startPoint x: 891, startPoint y: 152, endPoint x: 576, endPoint y: 157, distance: 315.0
click at [576, 157] on div "SEO Search Result Preview Metabolic Landing Page Offer 2 [DOMAIN_NAME][URL] SEO…" at bounding box center [784, 658] width 656 height 1143
copy link "[DOMAIN_NAME][URL]"
click at [968, 293] on input "metabolic-landing-page-offer-2" at bounding box center [904, 291] width 370 height 30
drag, startPoint x: 930, startPoint y: 291, endPoint x: 921, endPoint y: 293, distance: 9.2
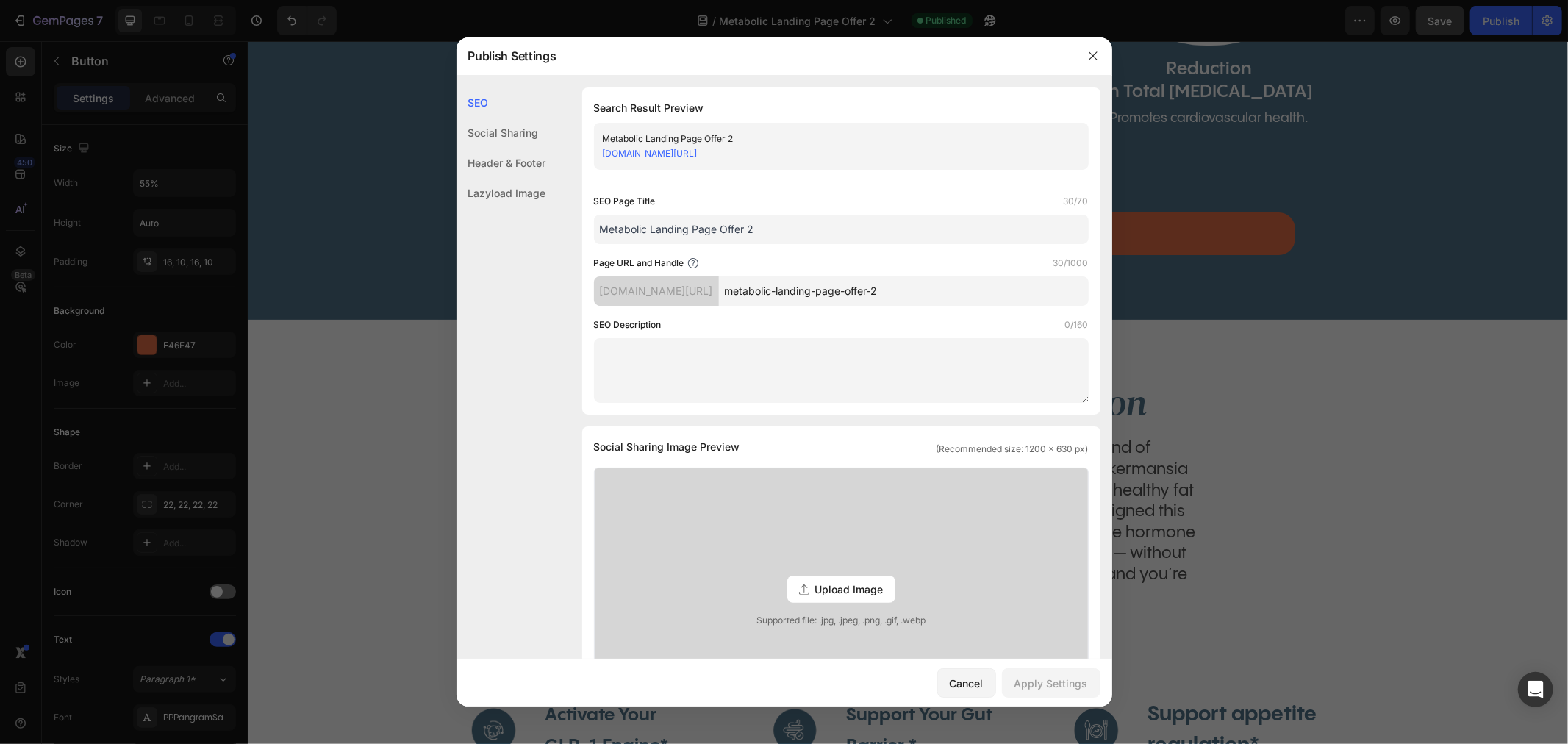
click at [921, 293] on input "metabolic-landing-page-offer-2" at bounding box center [904, 291] width 370 height 30
drag, startPoint x: 1092, startPoint y: 48, endPoint x: 867, endPoint y: 2, distance: 229.7
click at [1092, 48] on button "button" at bounding box center [1093, 56] width 24 height 24
